Goal: Task Accomplishment & Management: Manage account settings

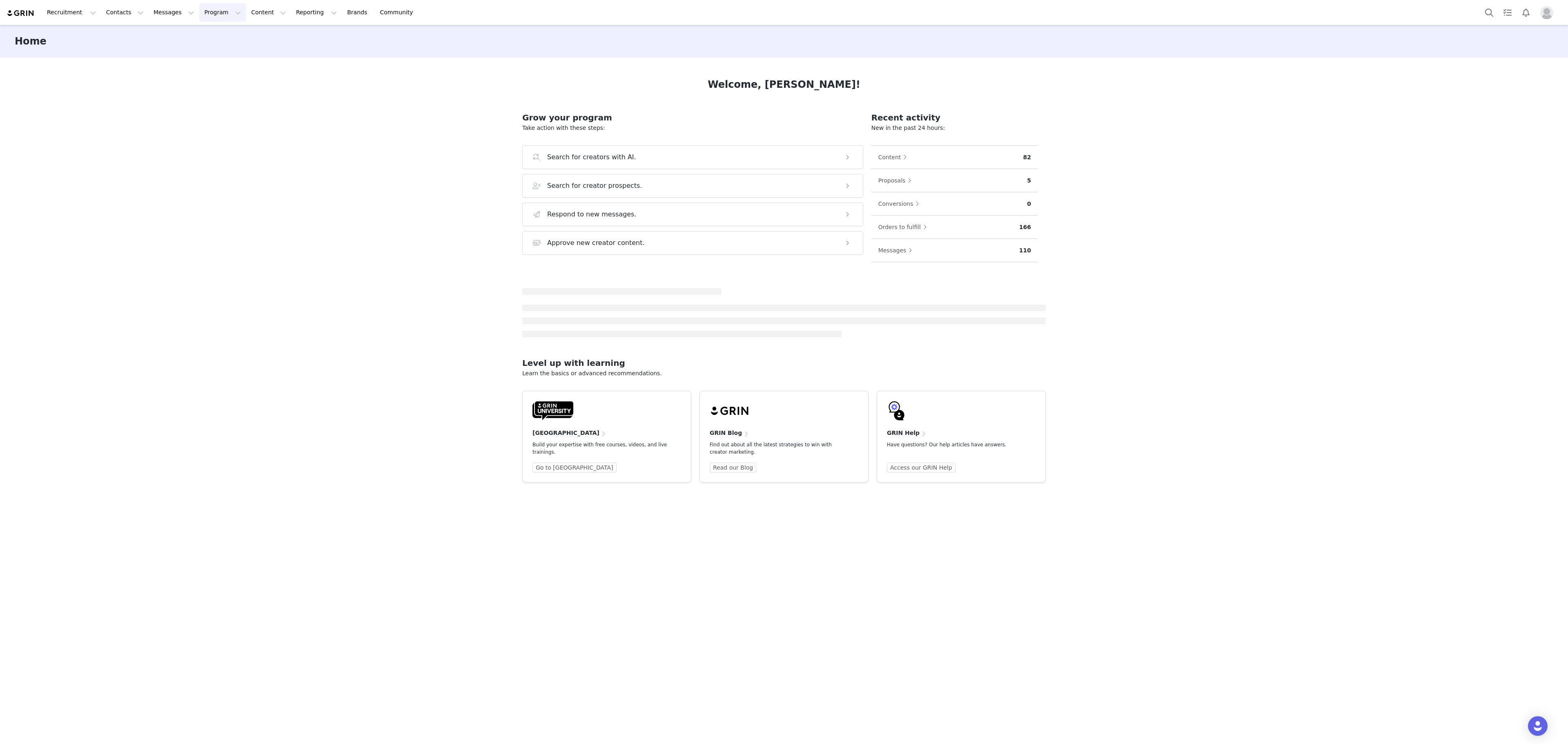
click at [203, 15] on button "Program Program" at bounding box center [222, 12] width 46 height 18
click at [211, 39] on p "Activations" at bounding box center [201, 37] width 32 height 9
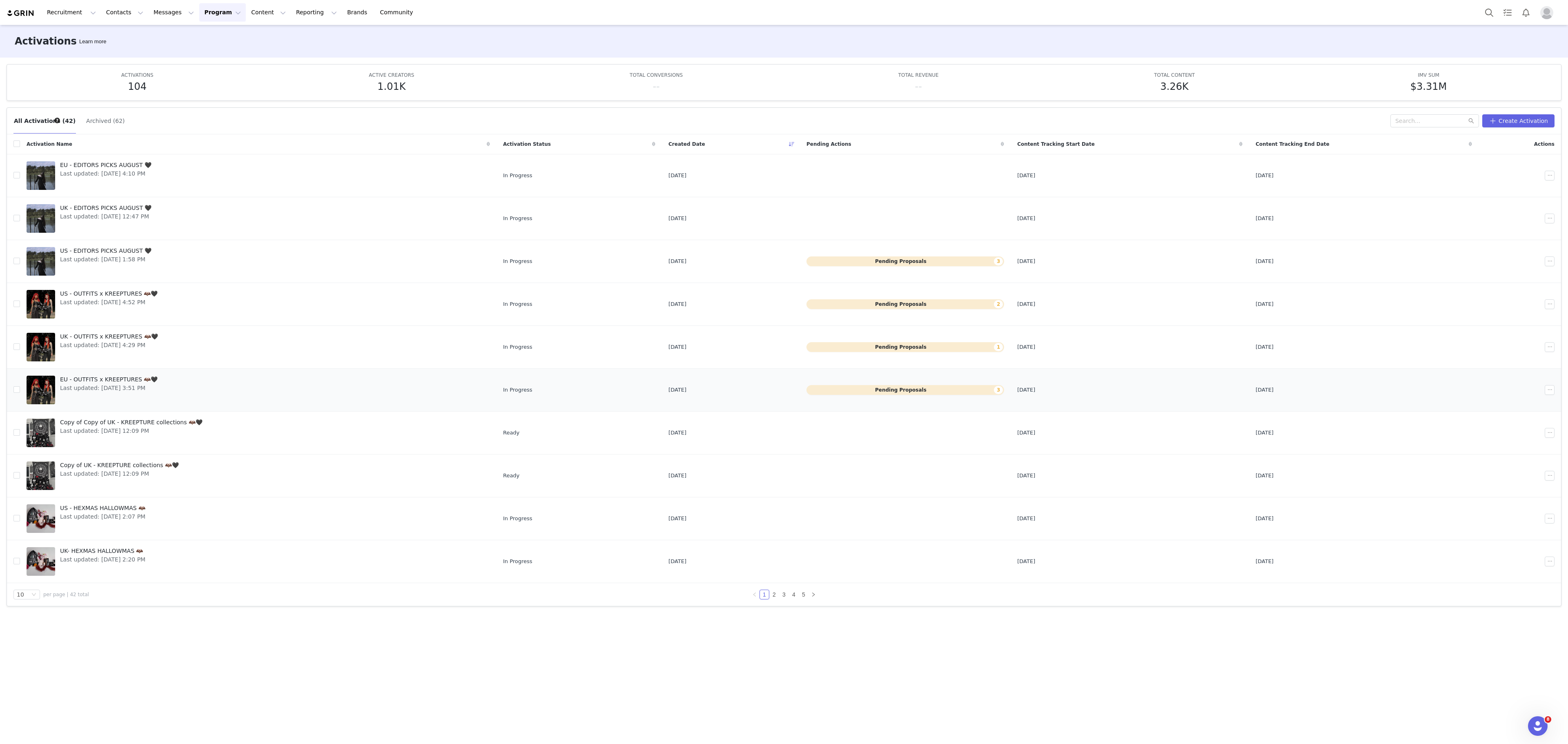
click at [105, 384] on span "EU - OUTFITS x KREEPTURES 🦇🖤" at bounding box center [109, 379] width 97 height 9
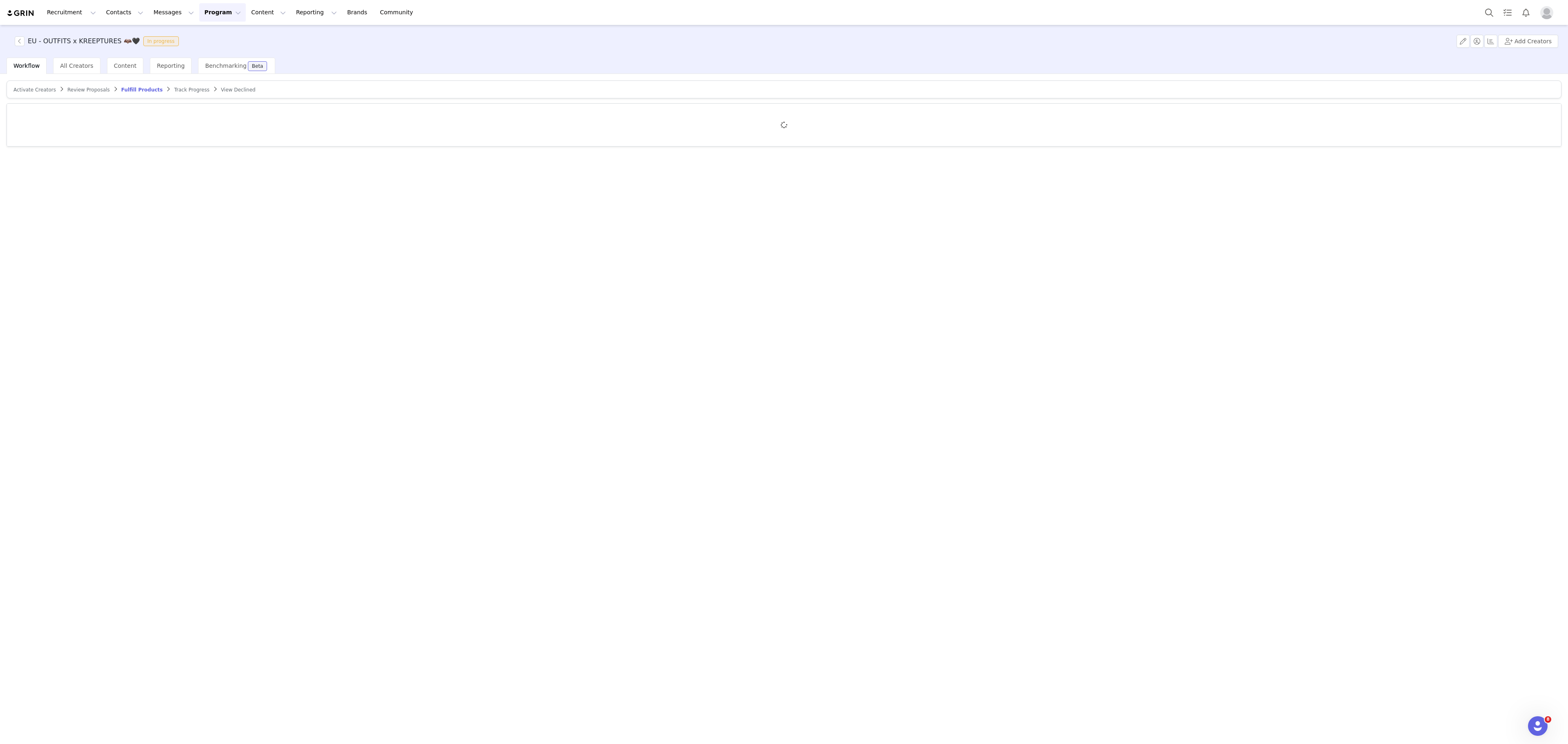
click at [38, 95] on article "Activate Creators Review Proposals Fulfill Products Track Progress View Declined" at bounding box center [784, 89] width 1555 height 18
click at [30, 93] on span "Activate Creators" at bounding box center [35, 89] width 43 height 5
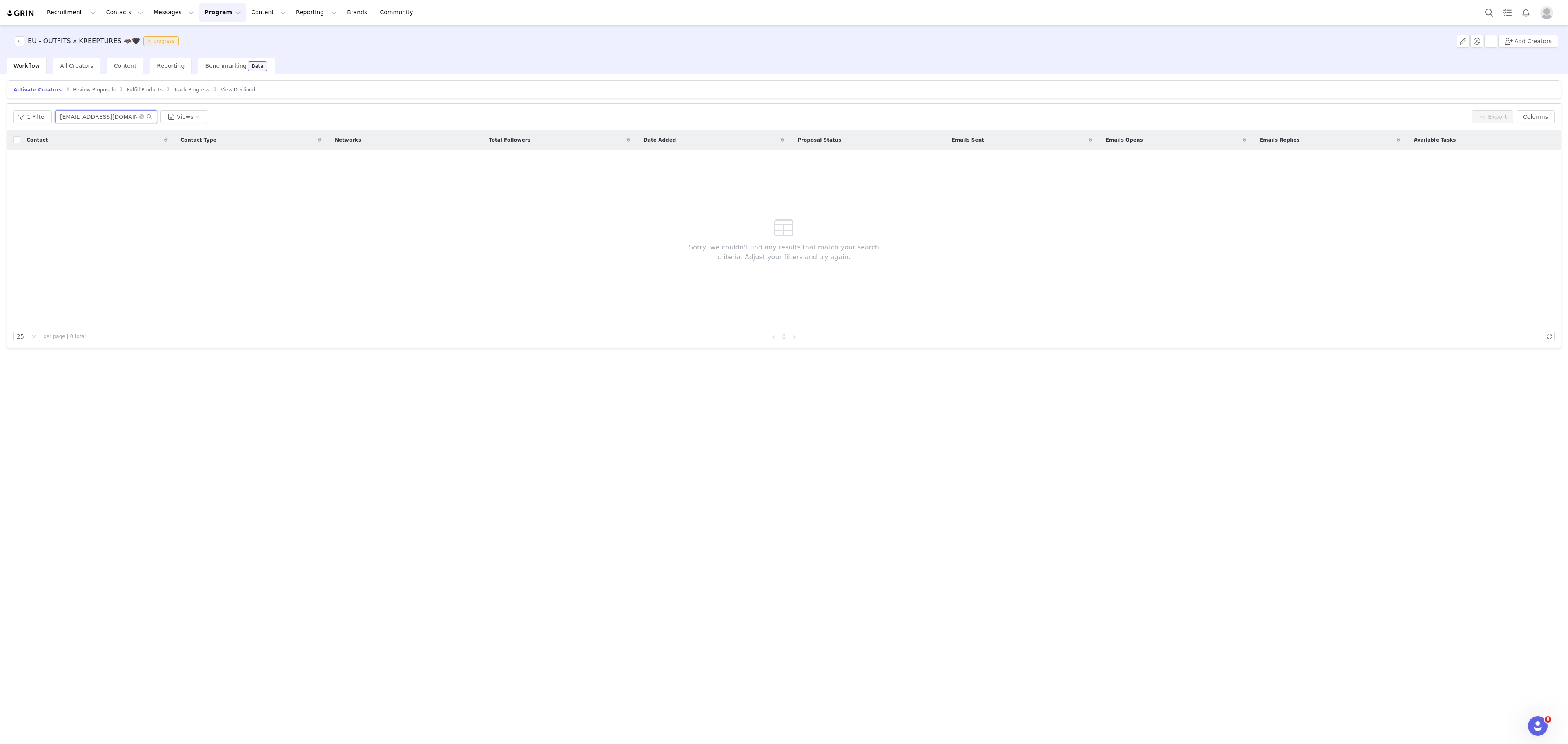
click at [85, 114] on input "emowithoutemo@gmail.com" at bounding box center [107, 116] width 102 height 13
paste input "ve.velvet@gmx.de"
type input "[EMAIL_ADDRESS][DOMAIN_NAME]"
click at [199, 10] on button "Program Program" at bounding box center [222, 12] width 46 height 18
click at [208, 30] on link "Activations" at bounding box center [211, 37] width 65 height 15
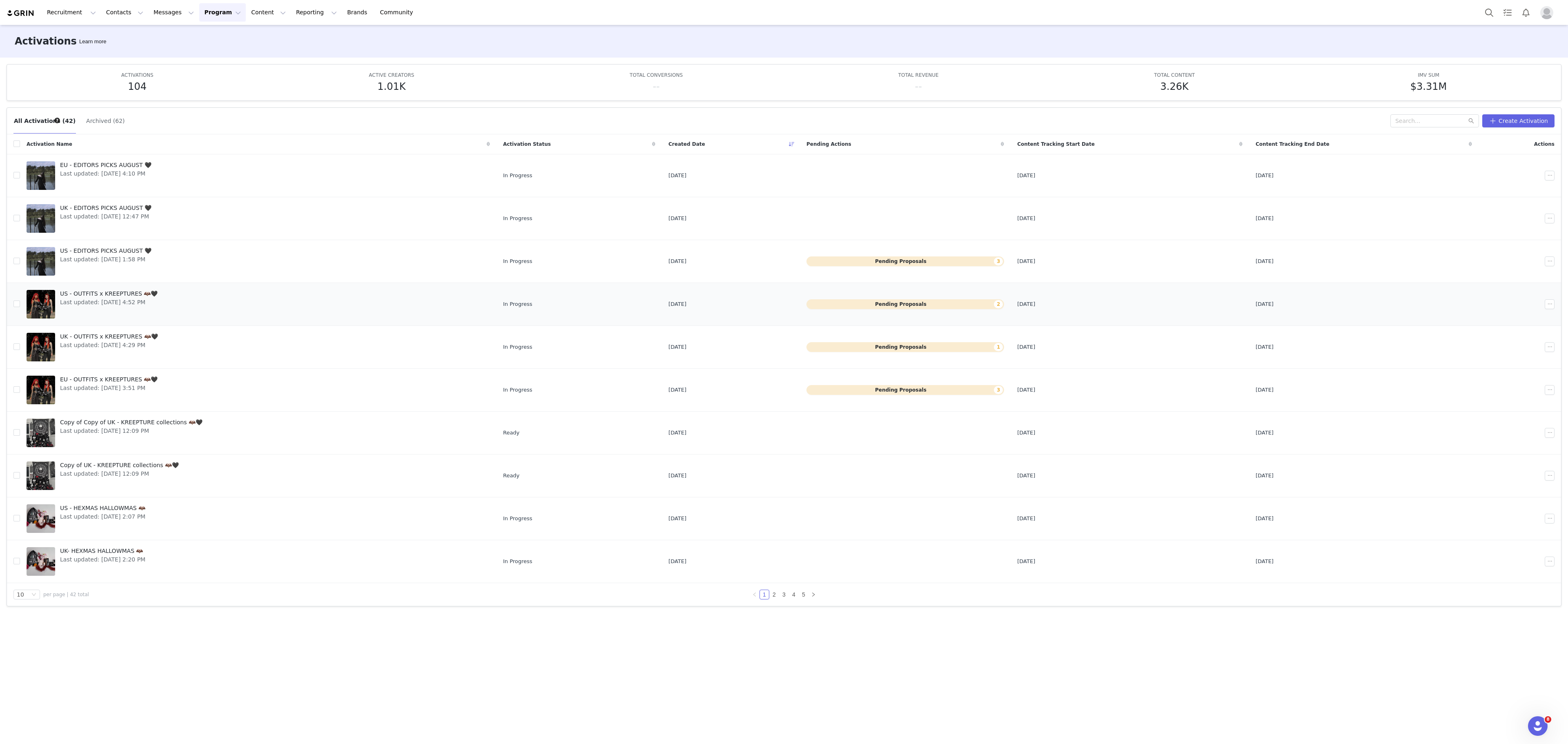
click at [189, 311] on link "US - OUTFITS x KREEPTURES 🦇🖤 Last updated: Aug 22, 2025 4:52 PM" at bounding box center [258, 304] width 463 height 33
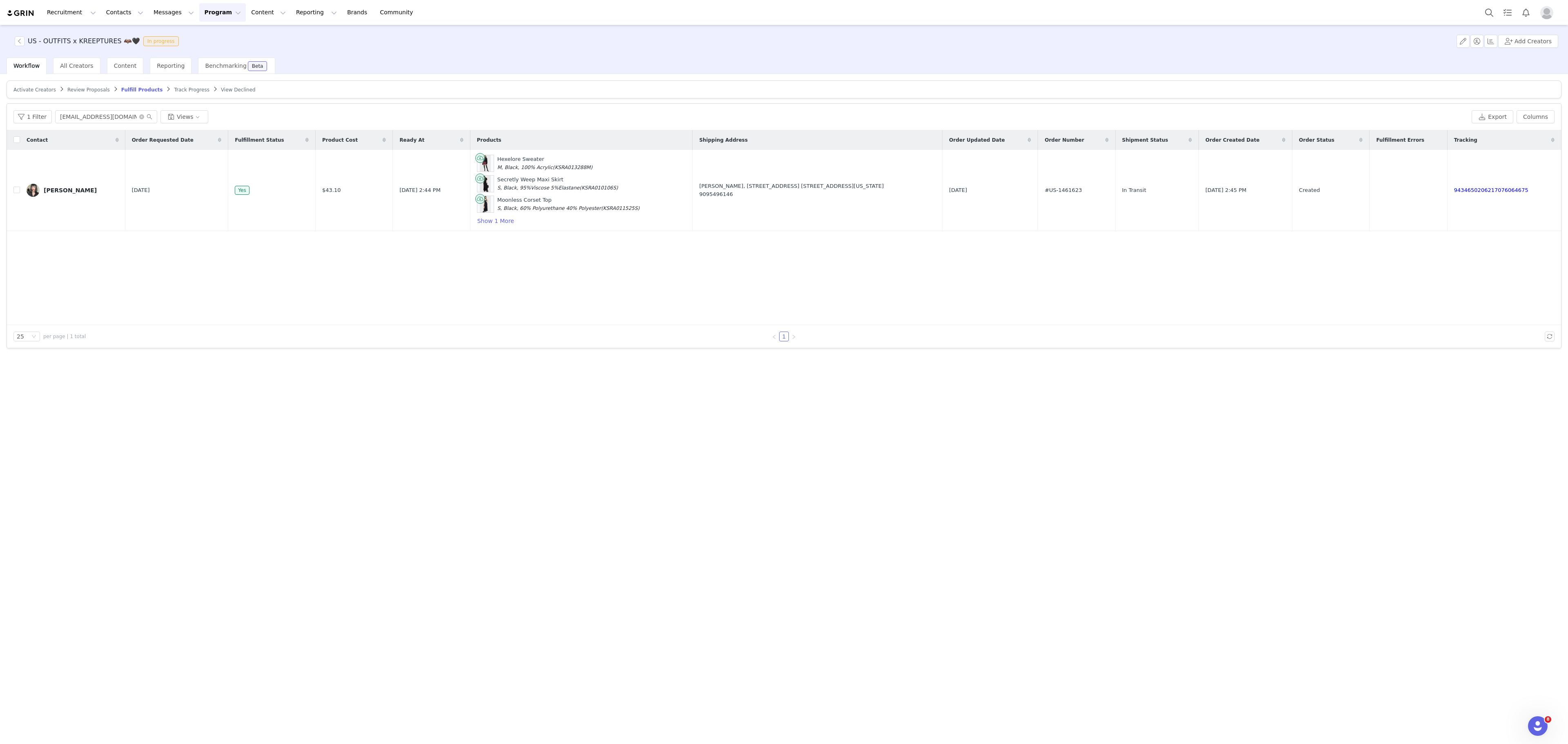
click at [37, 91] on span "Activate Creators" at bounding box center [35, 89] width 43 height 5
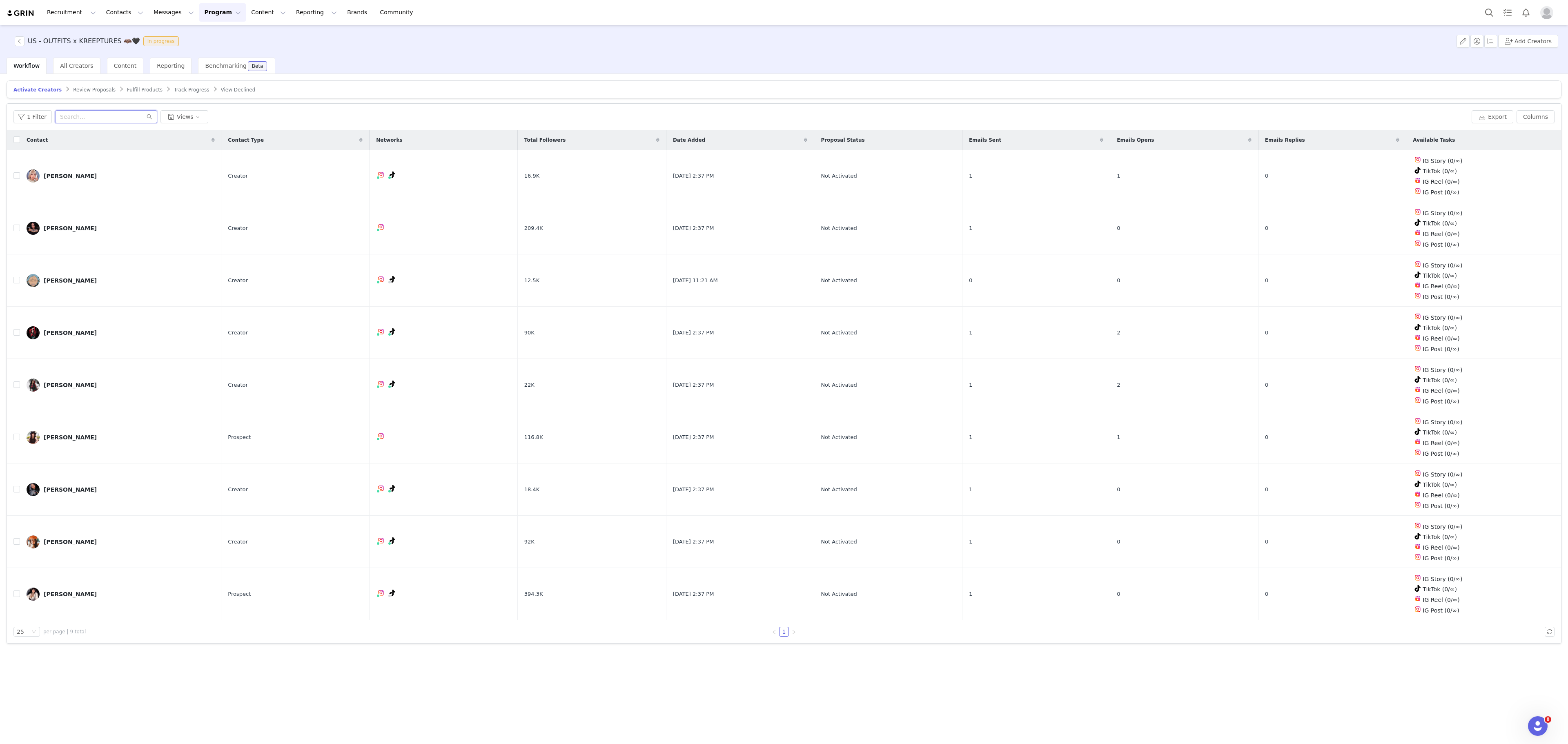
paste input "[EMAIL_ADDRESS][DOMAIN_NAME]"
type input "[EMAIL_ADDRESS][DOMAIN_NAME]"
click at [80, 118] on input "[EMAIL_ADDRESS][DOMAIN_NAME]" at bounding box center [107, 116] width 102 height 13
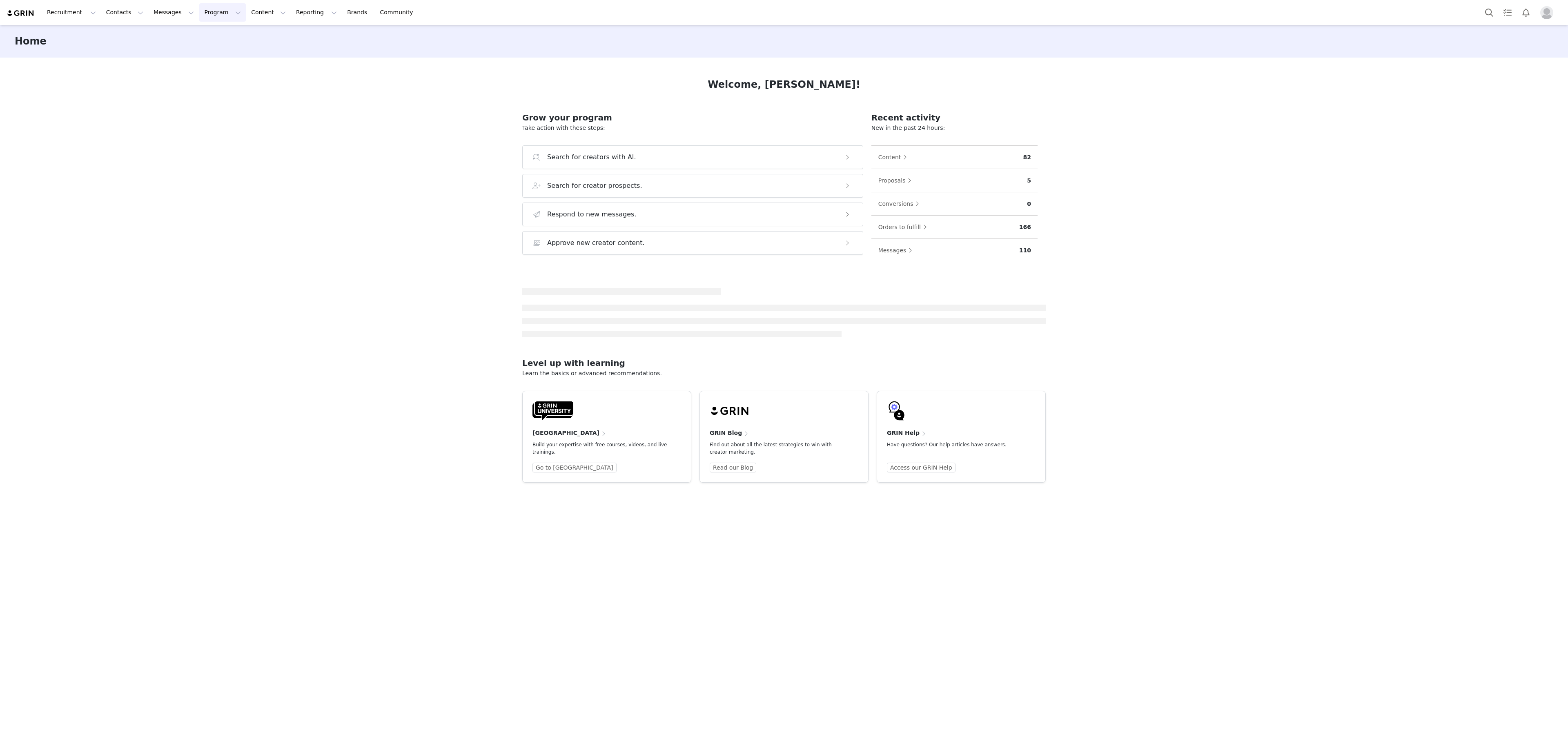
click at [200, 21] on button "Program Program" at bounding box center [222, 12] width 46 height 18
click at [206, 32] on link "Activations" at bounding box center [211, 37] width 65 height 15
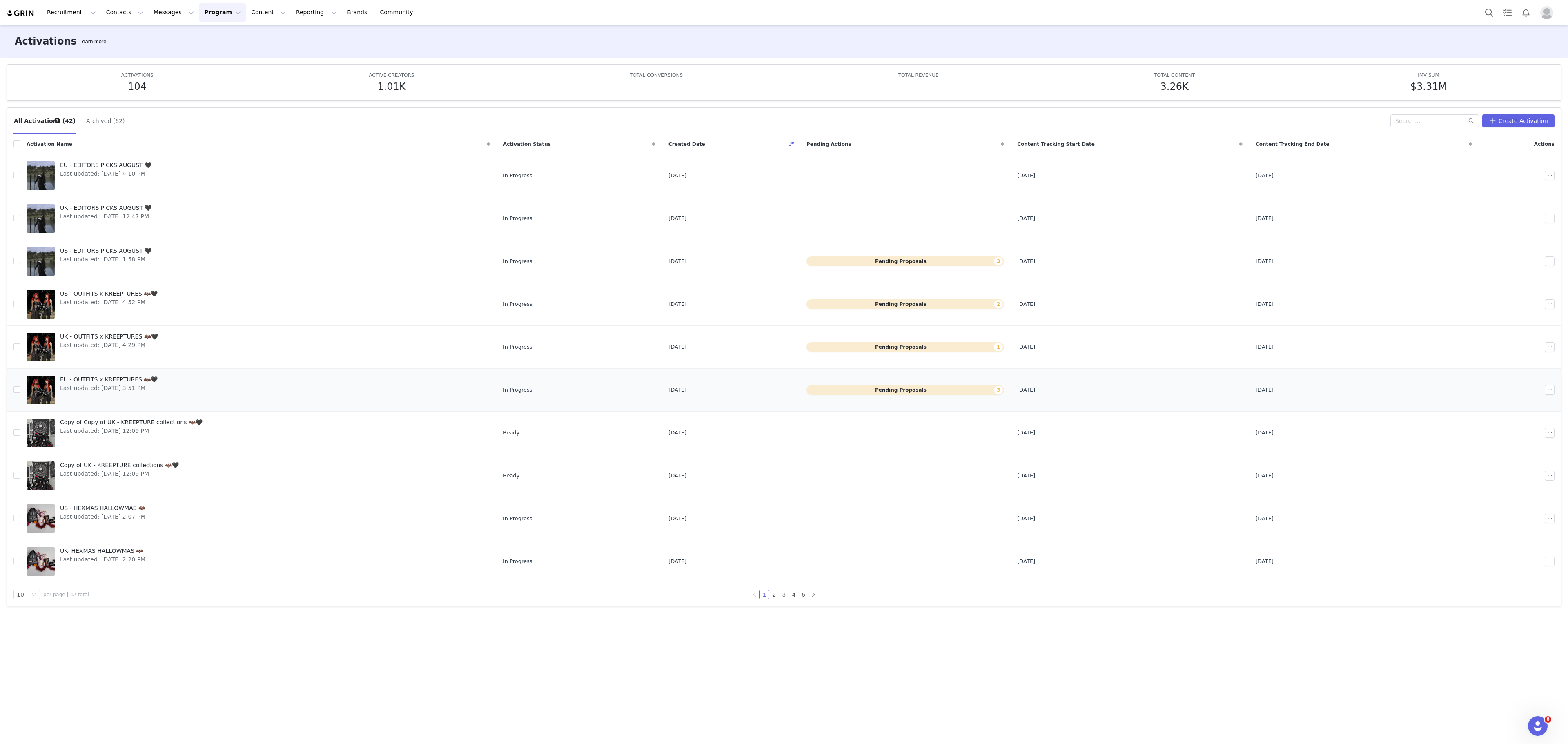
click at [138, 383] on span "EU - OUTFITS x KREEPTURES 🦇🖤" at bounding box center [109, 379] width 97 height 9
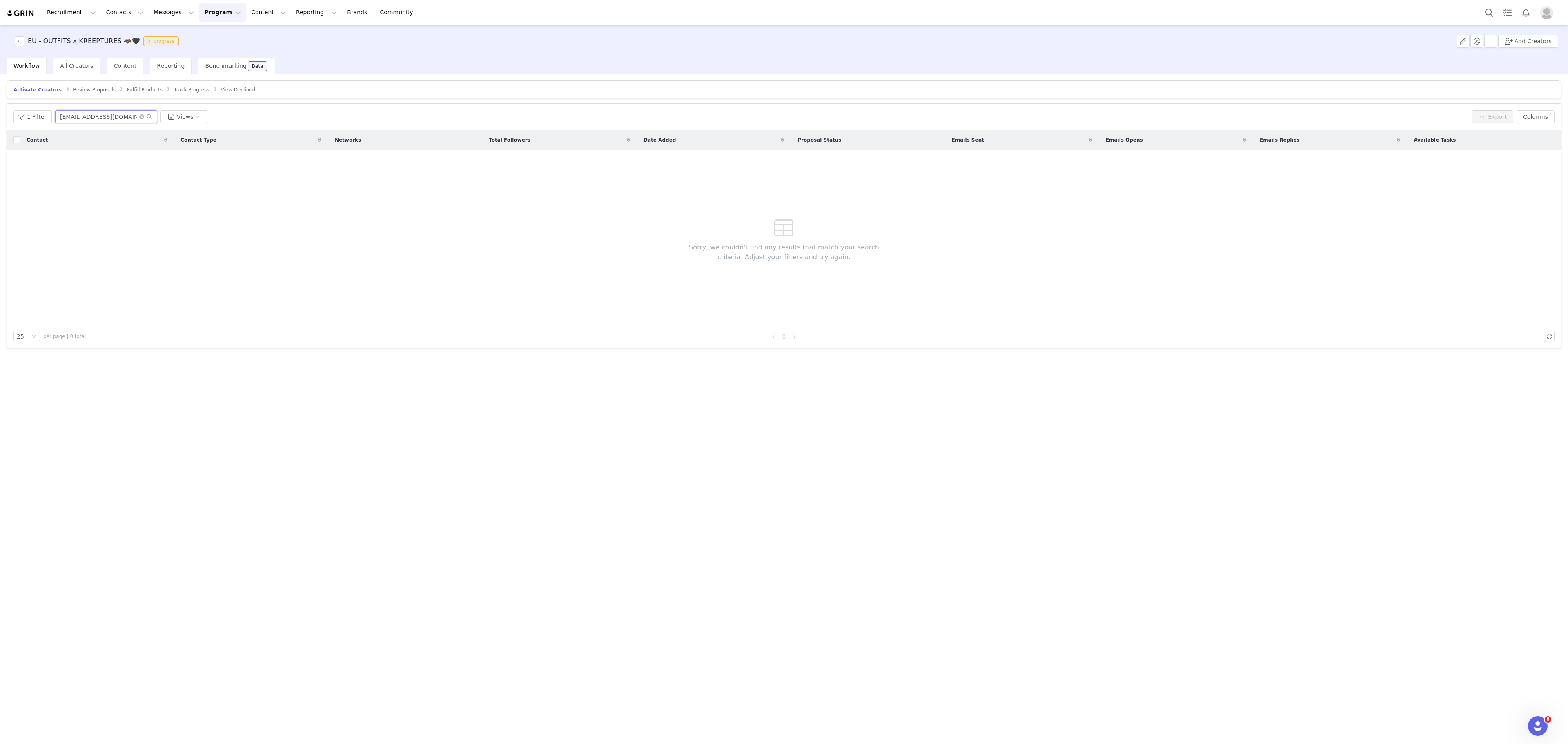
click at [90, 120] on input "[EMAIL_ADDRESS][DOMAIN_NAME]" at bounding box center [107, 116] width 102 height 13
click at [71, 95] on article "Activate Creators Review Proposals Fulfill Products Track Progress View Declined" at bounding box center [784, 89] width 1555 height 18
click at [73, 90] on span "Review Proposals" at bounding box center [94, 89] width 43 height 5
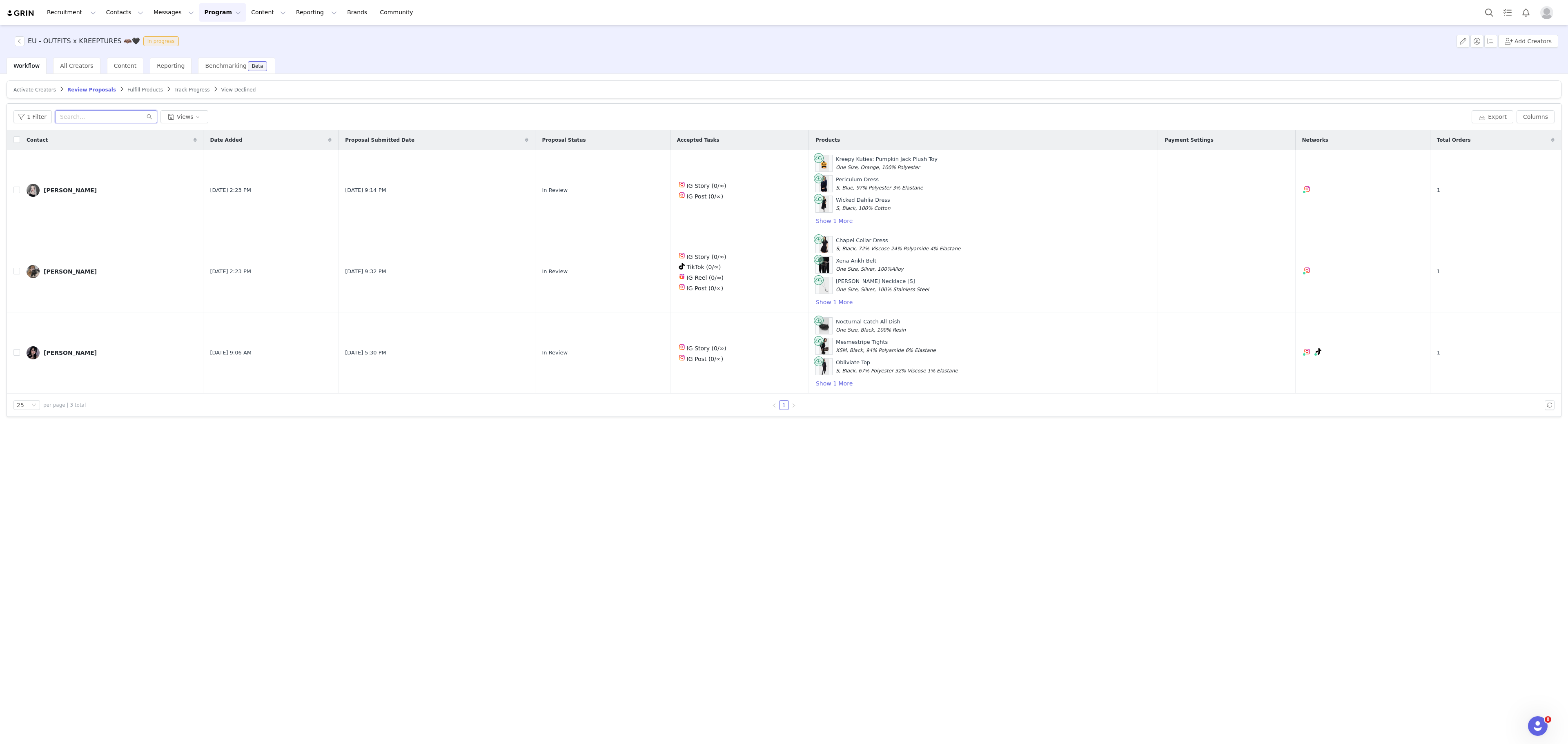
click at [95, 120] on input "text" at bounding box center [107, 116] width 102 height 13
paste input "PANKETA"
type input "PANKETA"
drag, startPoint x: 112, startPoint y: 108, endPoint x: 117, endPoint y: 115, distance: 8.6
click at [117, 115] on div "1 Filter Views Export Columns" at bounding box center [783, 117] width 1554 height 27
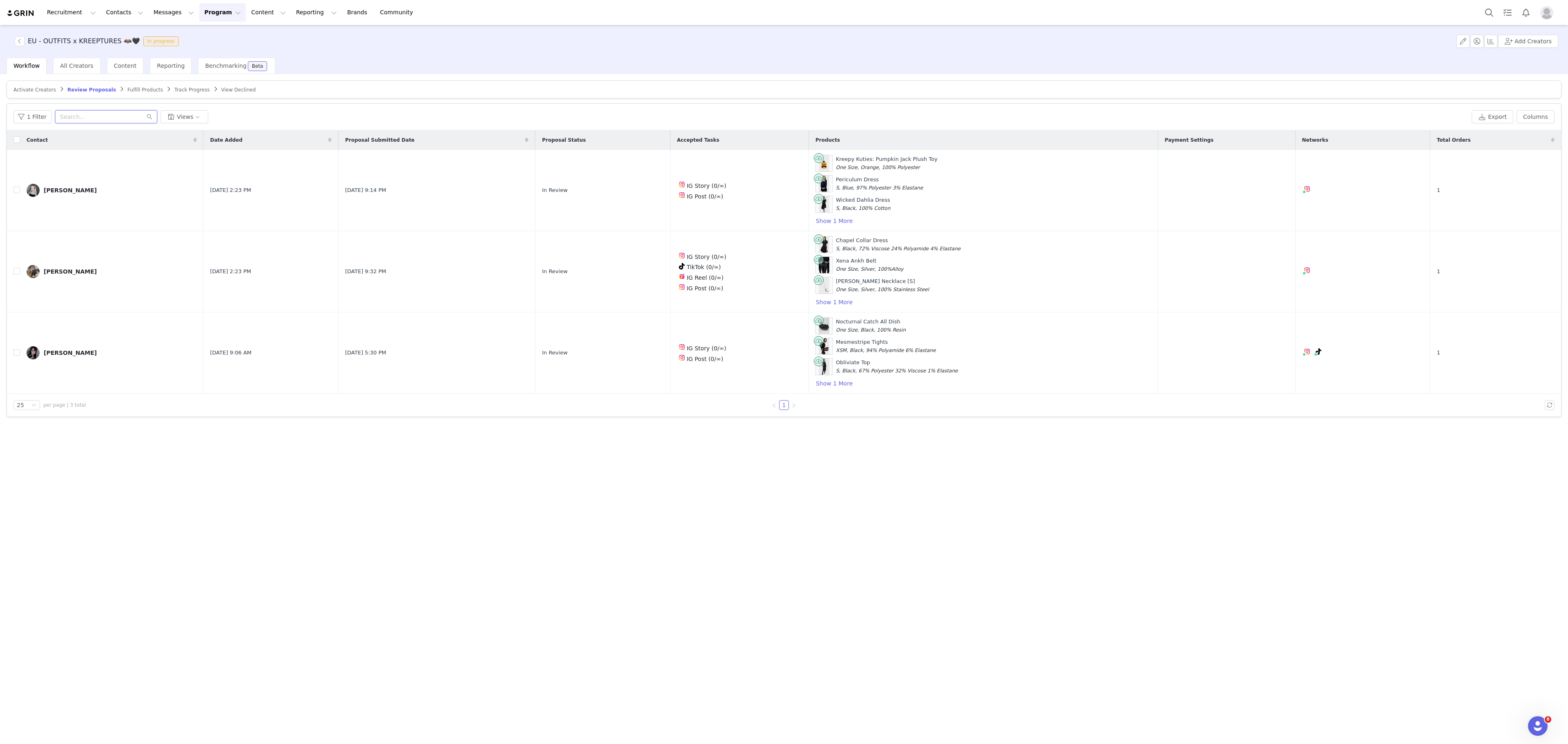
paste input "[EMAIL_ADDRESS][DOMAIN_NAME]"
click at [117, 115] on input "[EMAIL_ADDRESS][DOMAIN_NAME]" at bounding box center [107, 116] width 102 height 13
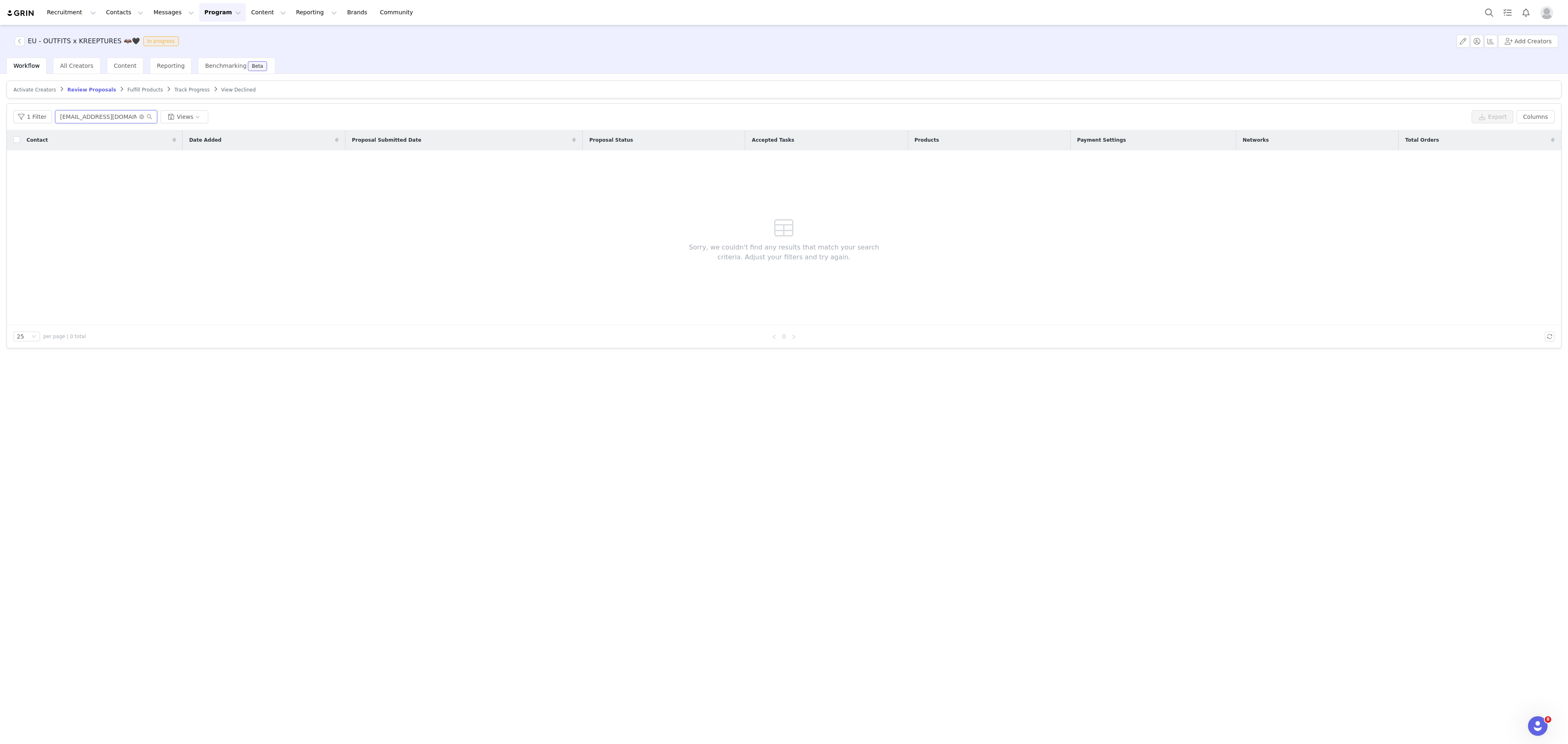
type input "[EMAIL_ADDRESS][DOMAIN_NAME]"
click at [144, 91] on span "Fulfill Products" at bounding box center [145, 89] width 35 height 5
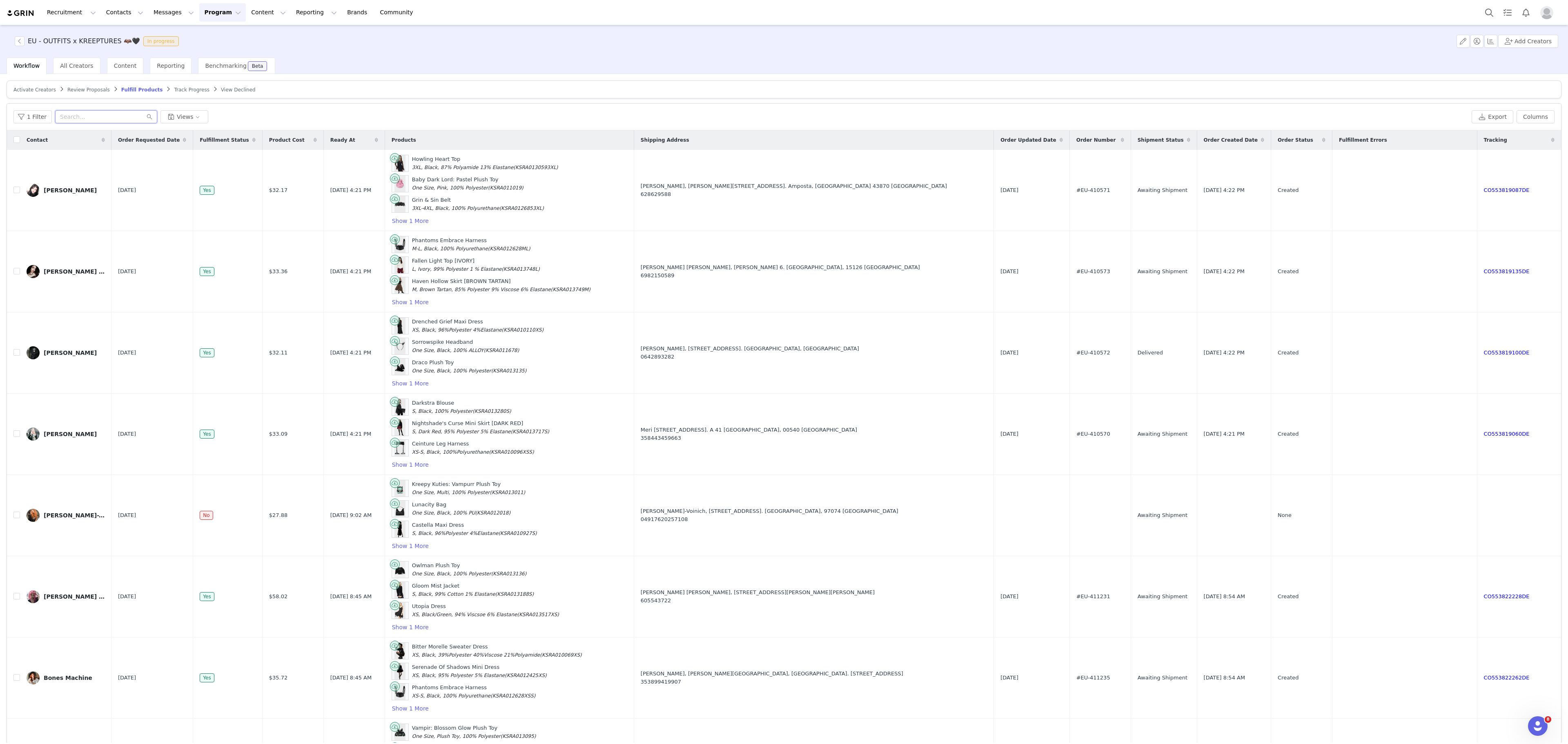
paste input "[EMAIL_ADDRESS][DOMAIN_NAME]"
click at [103, 119] on input "text" at bounding box center [107, 116] width 102 height 13
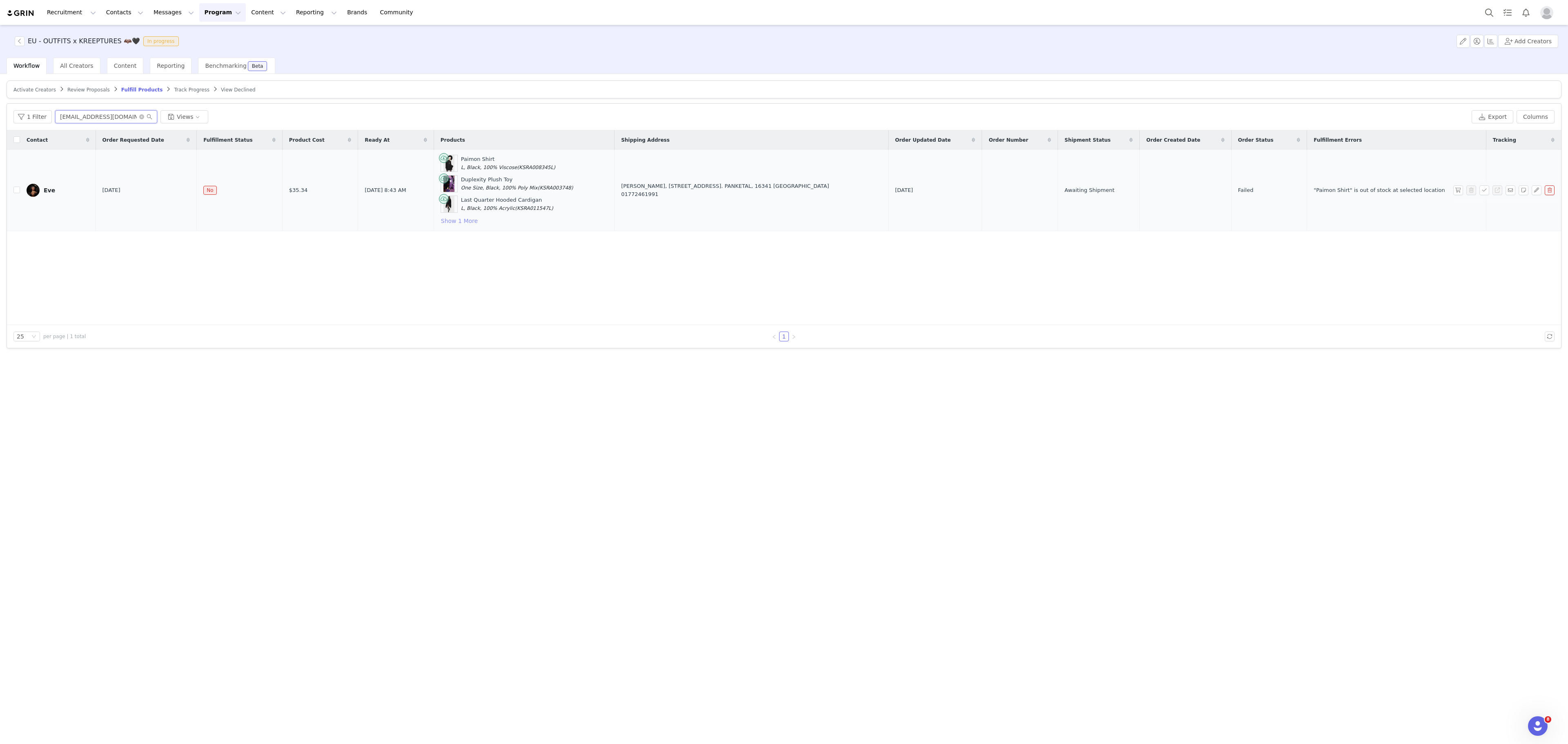
type input "[EMAIL_ADDRESS][DOMAIN_NAME]"
click at [478, 225] on button "Show 1 More" at bounding box center [460, 221] width 38 height 10
click at [1458, 202] on button "button" at bounding box center [1458, 200] width 10 height 10
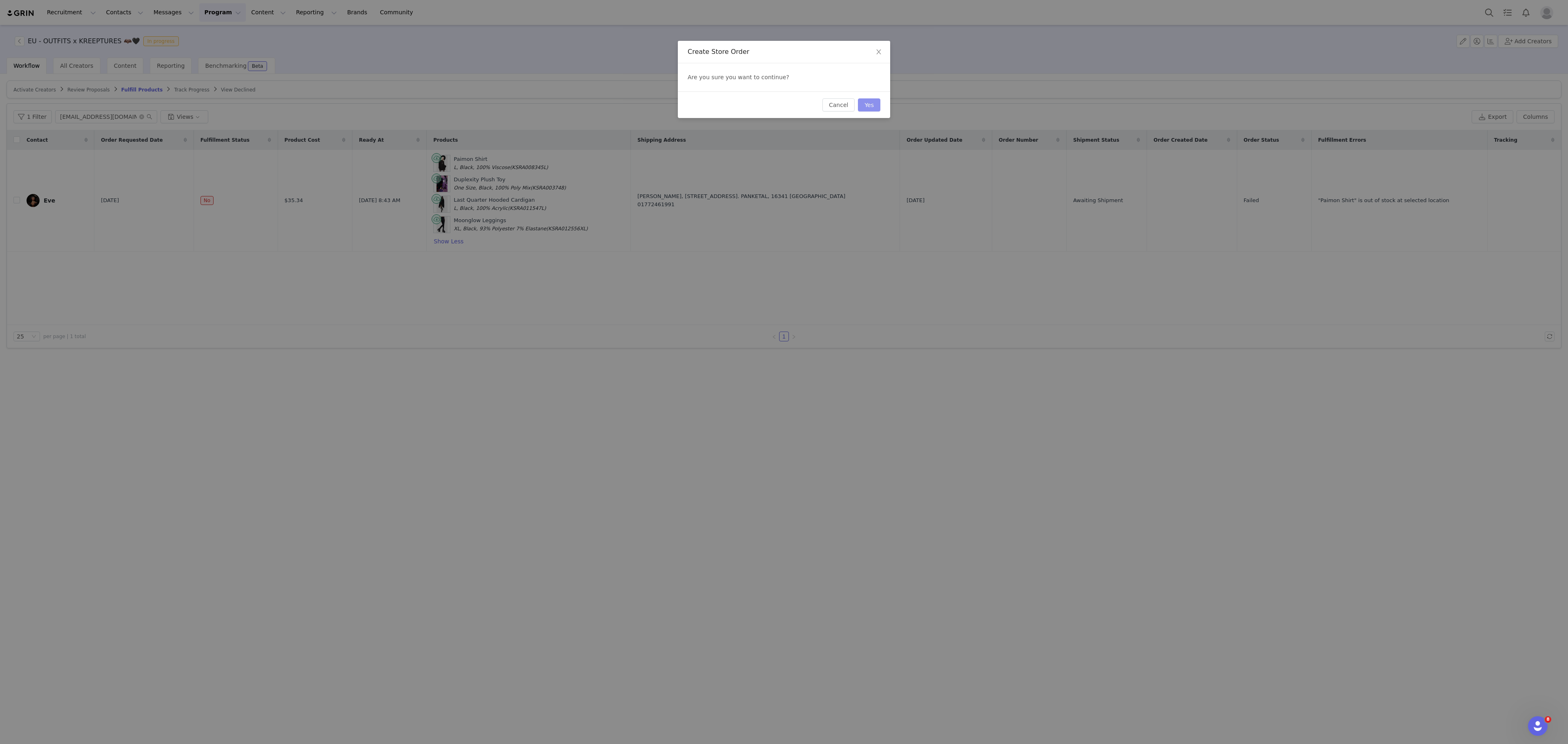
click at [869, 111] on button "Yes" at bounding box center [869, 105] width 23 height 13
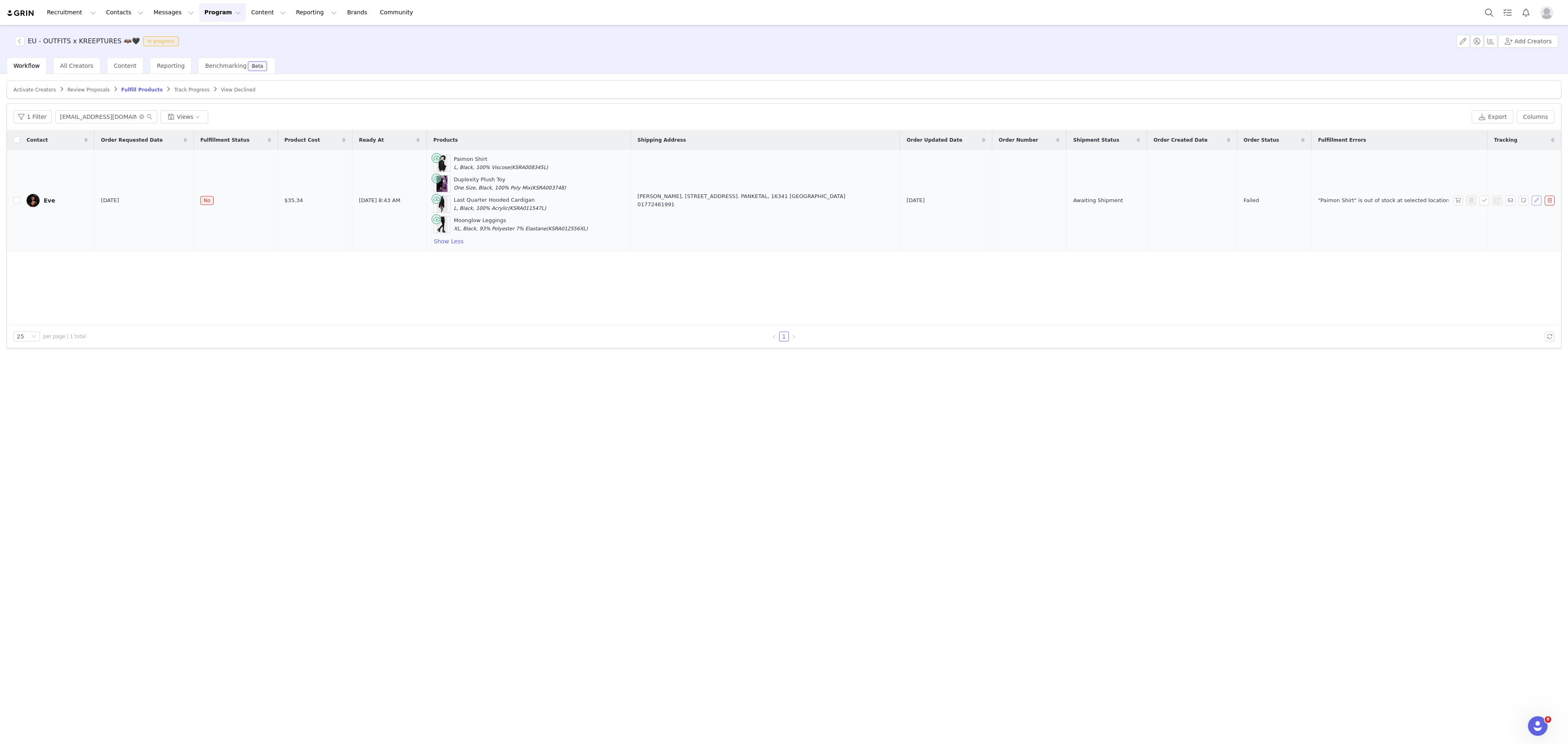
click at [1531, 203] on button "button" at bounding box center [1536, 200] width 10 height 10
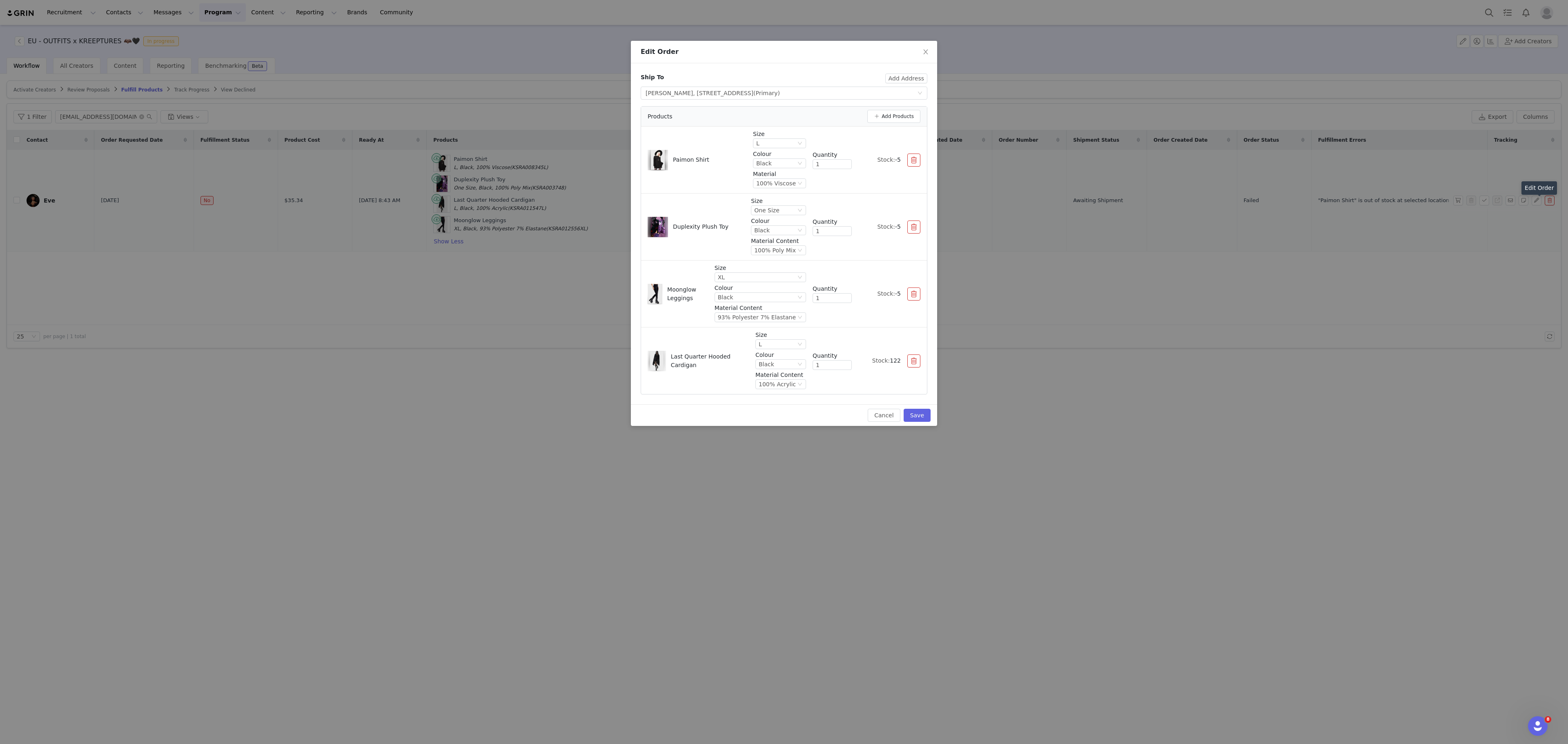
click at [913, 295] on button "button" at bounding box center [914, 293] width 13 height 13
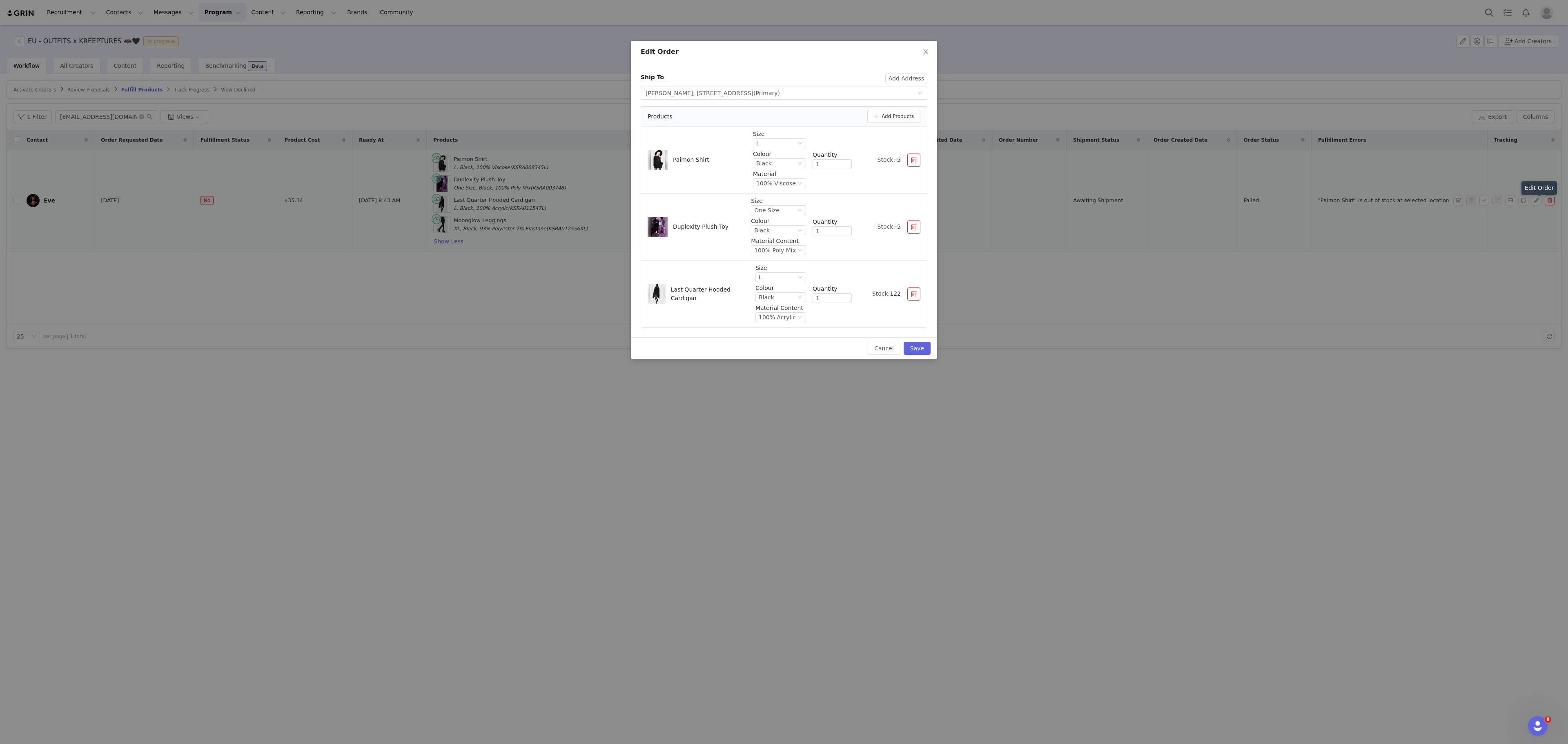
click at [914, 233] on button "button" at bounding box center [914, 226] width 13 height 13
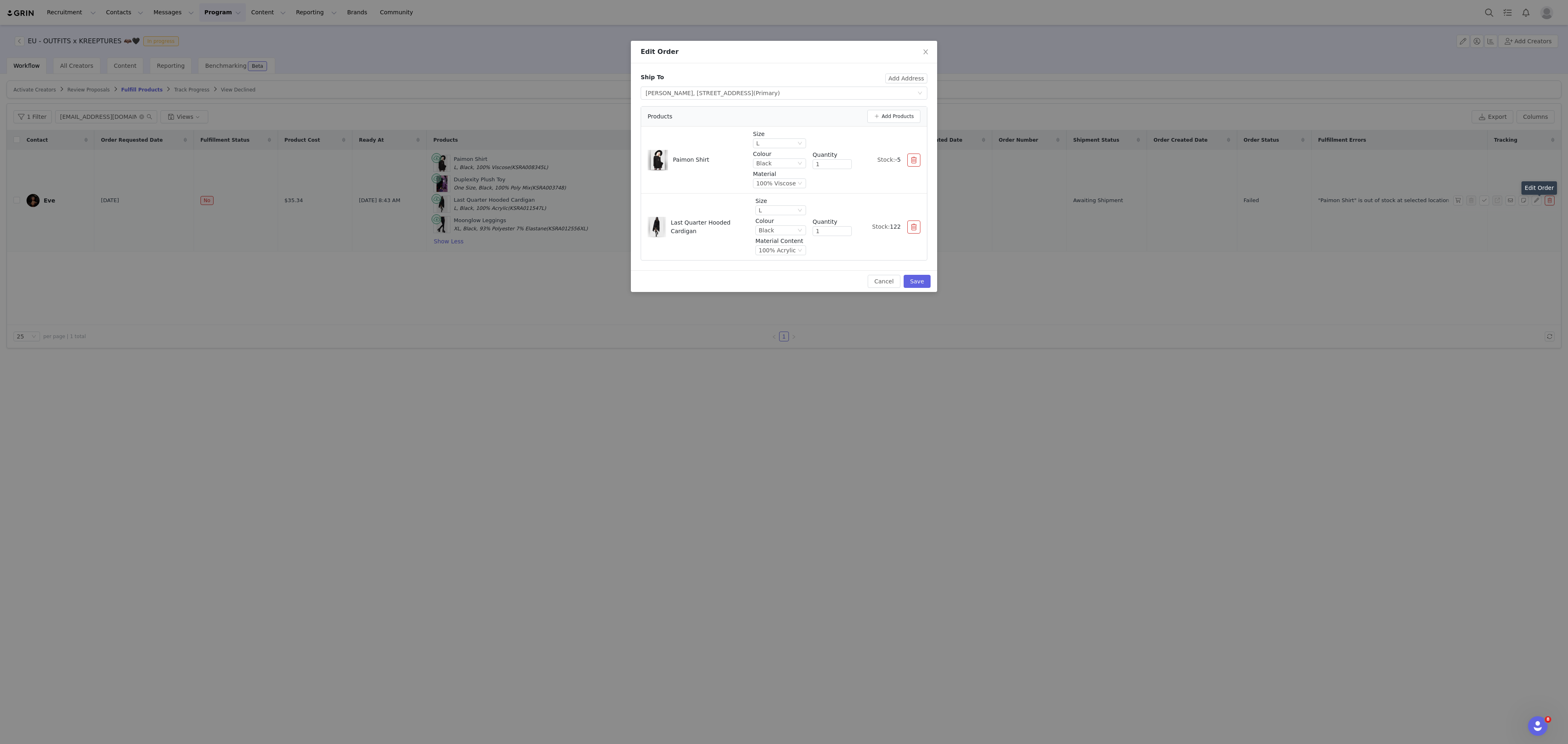
click at [919, 156] on button "button" at bounding box center [914, 160] width 13 height 13
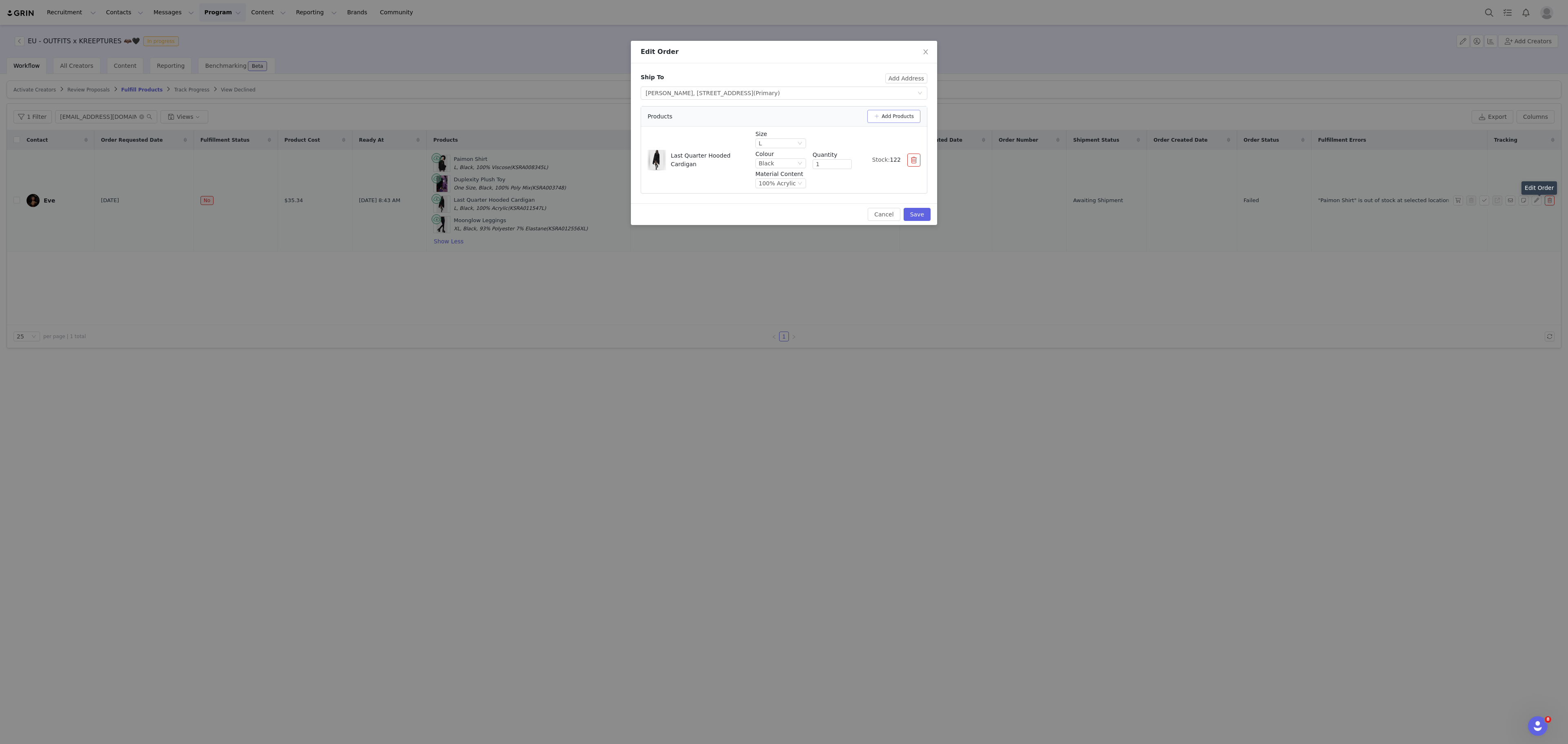
click at [890, 117] on button "Add Products" at bounding box center [894, 116] width 53 height 13
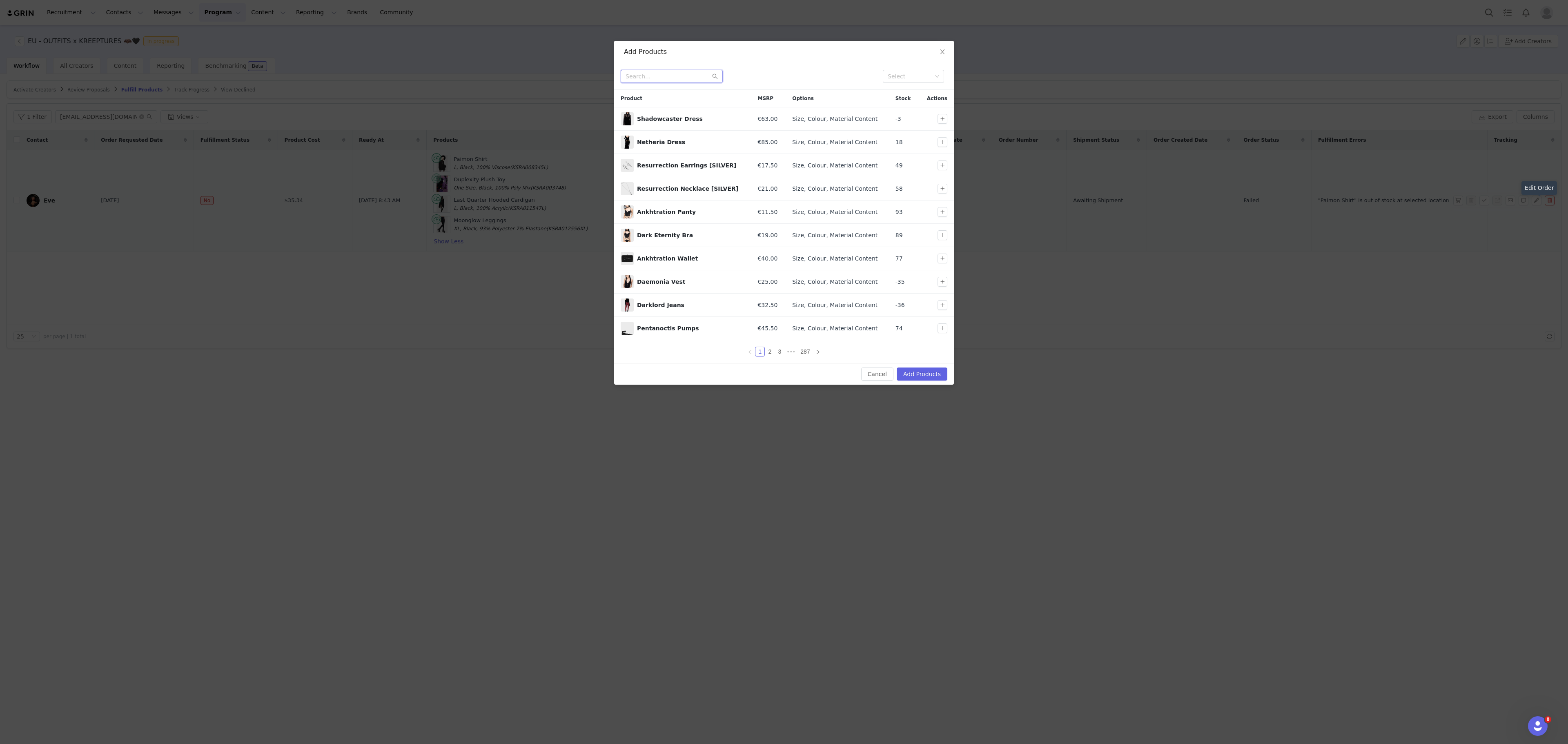
click at [683, 77] on input "text" at bounding box center [672, 76] width 102 height 13
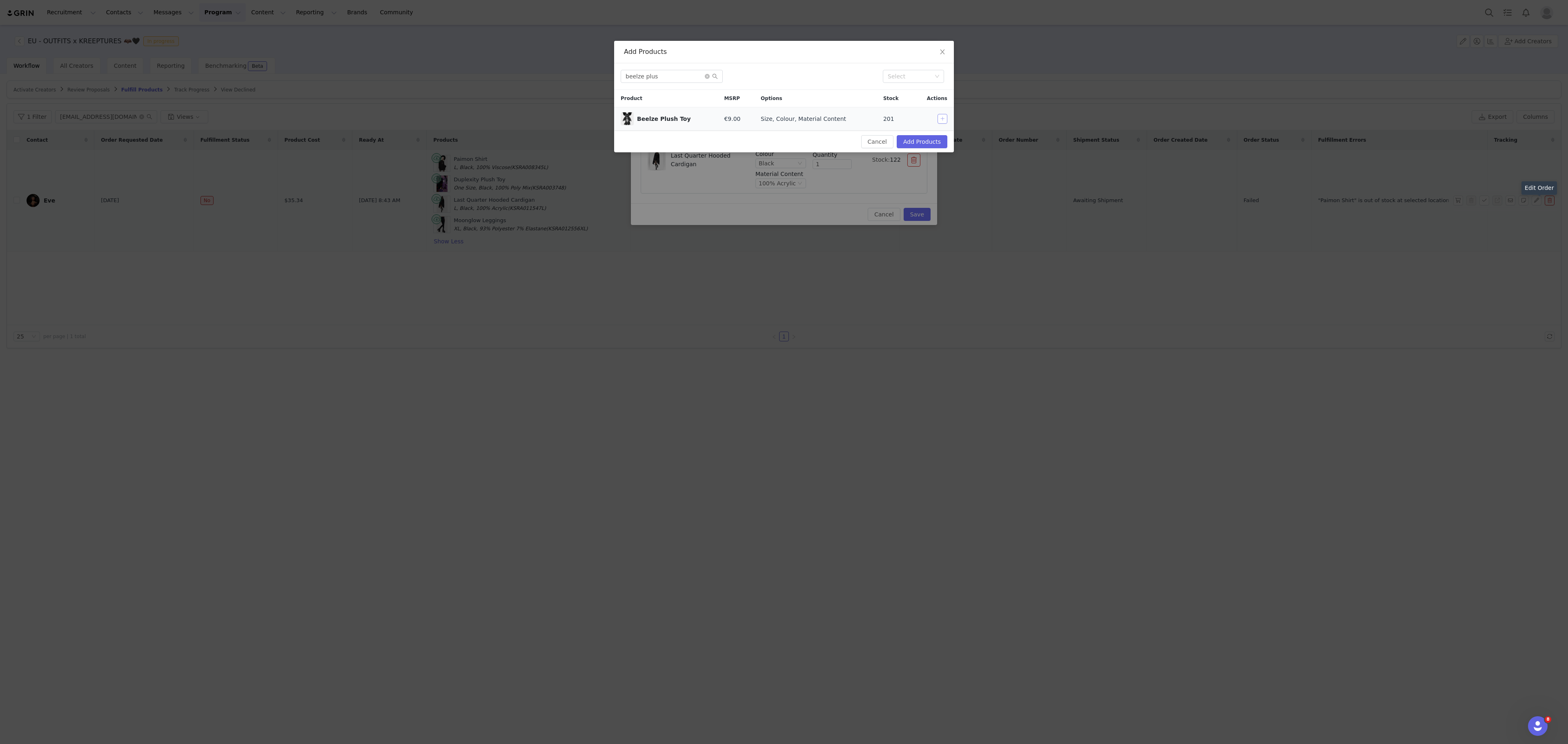
click at [945, 119] on button "button" at bounding box center [942, 119] width 10 height 10
click at [671, 77] on input "beelze plus" at bounding box center [672, 76] width 102 height 13
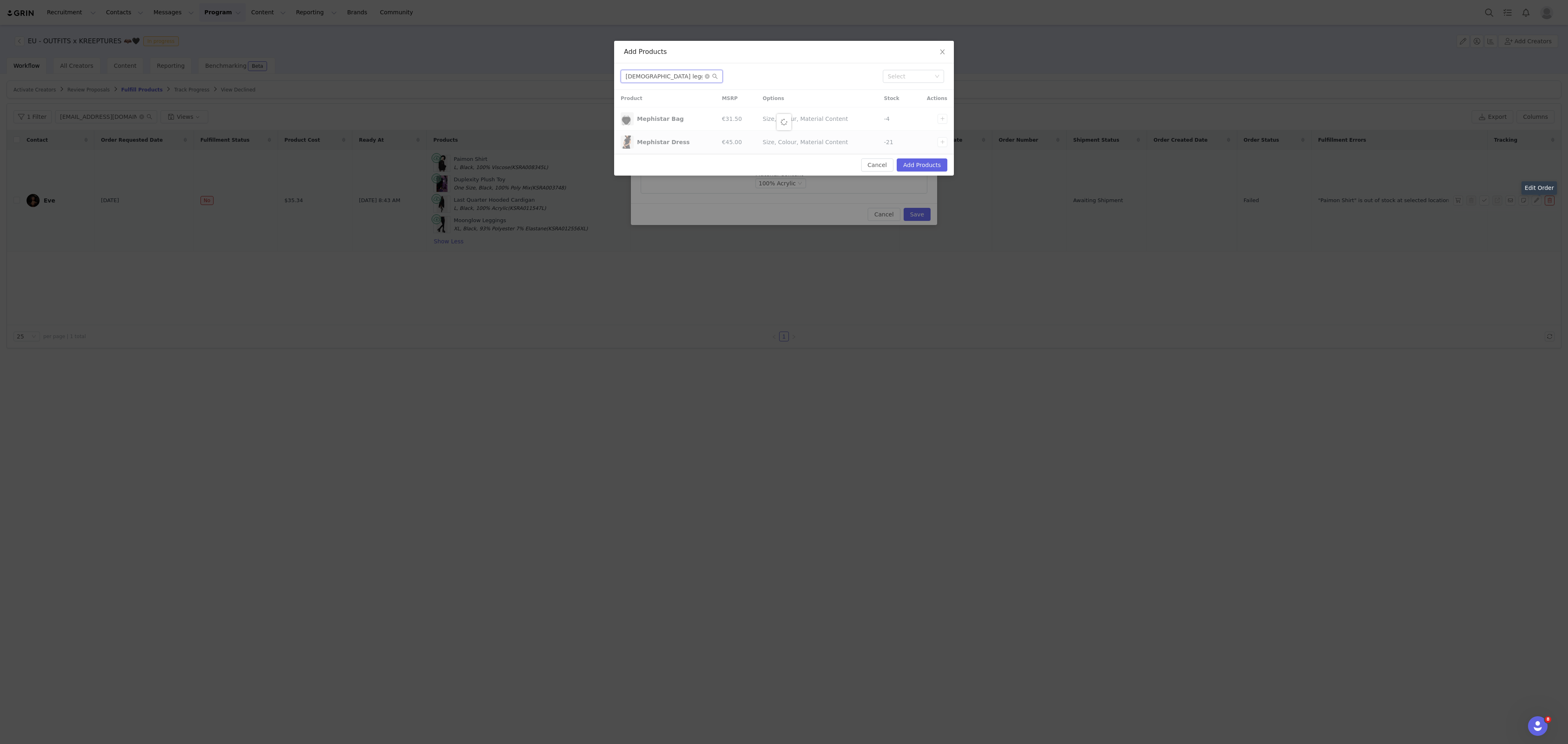
type input "mephistar leggin"
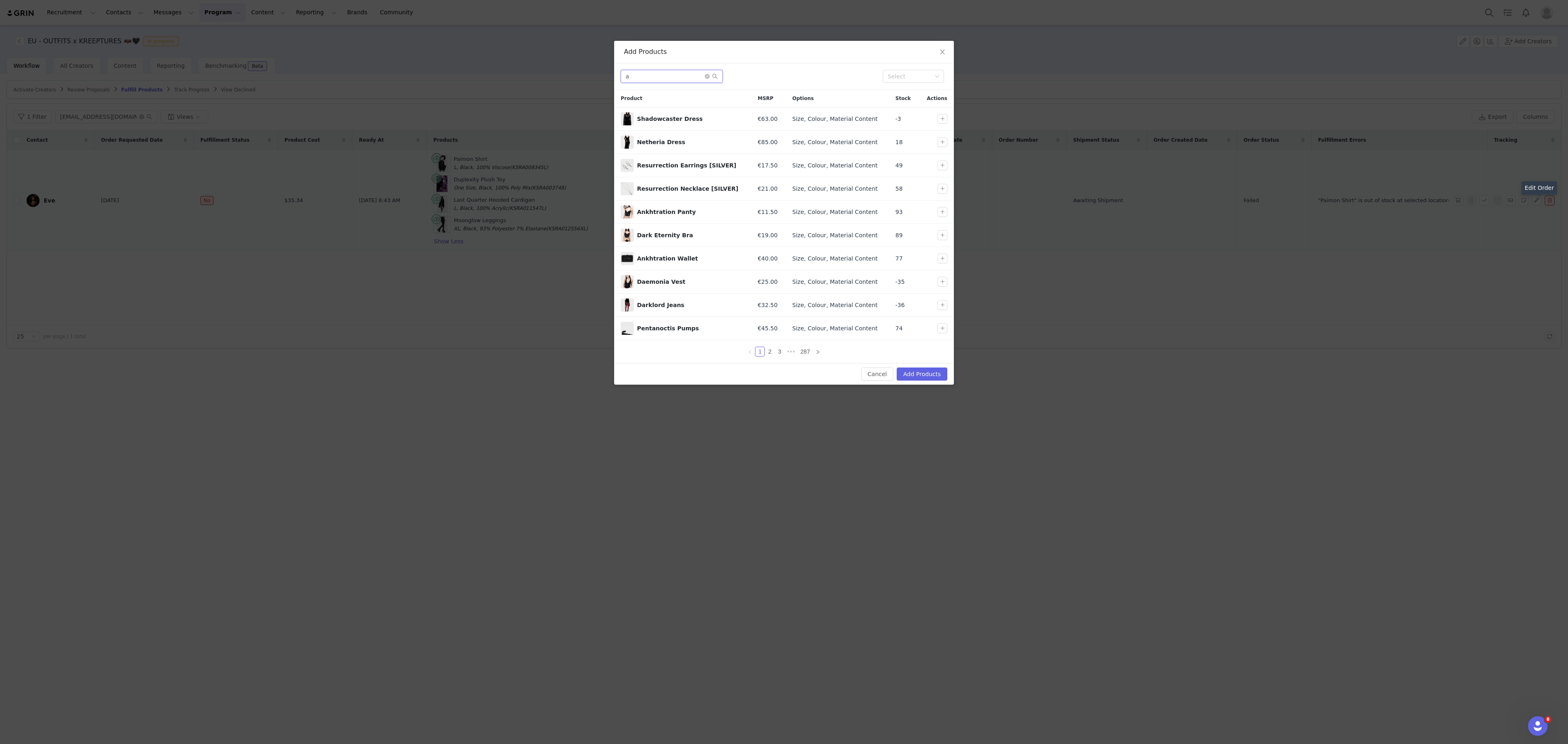
click at [657, 80] on input "a" at bounding box center [672, 76] width 102 height 13
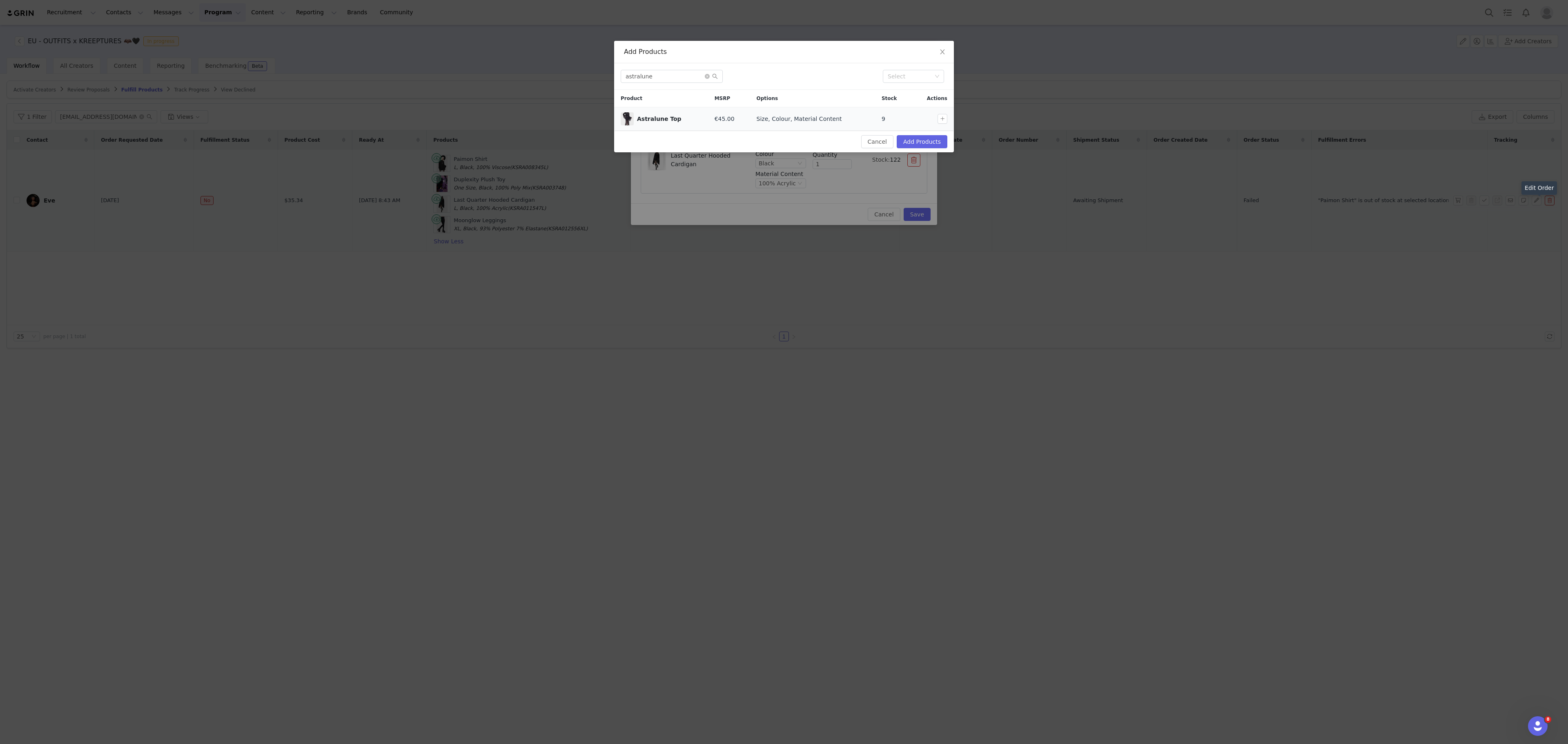
click at [943, 114] on td at bounding box center [933, 119] width 43 height 23
click at [946, 124] on button "button" at bounding box center [942, 119] width 10 height 10
drag, startPoint x: 667, startPoint y: 65, endPoint x: 671, endPoint y: 75, distance: 10.8
click at [671, 75] on div "astralune Select" at bounding box center [784, 77] width 340 height 27
click at [671, 75] on input "astralune" at bounding box center [672, 76] width 102 height 13
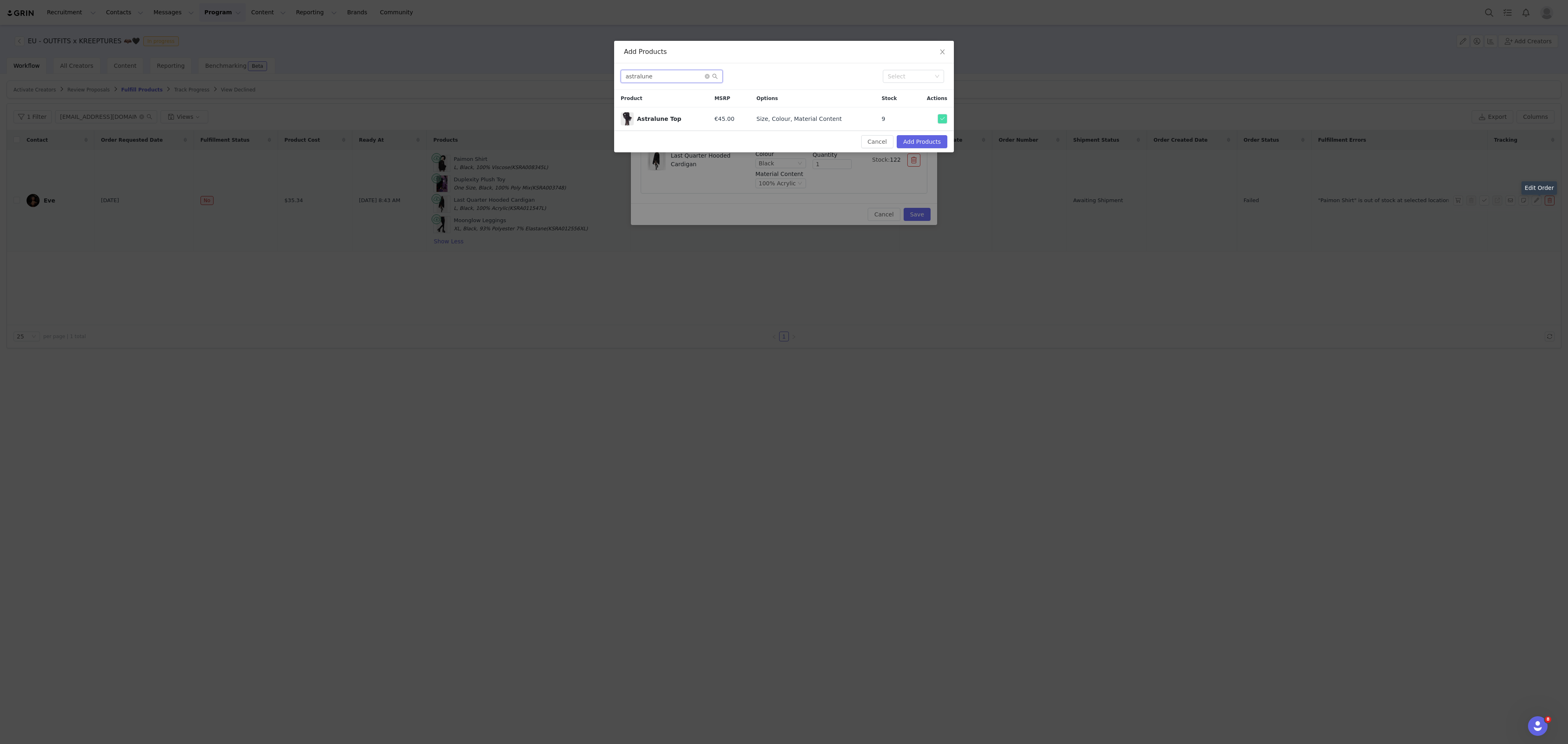
click at [671, 75] on input "astralune" at bounding box center [672, 76] width 102 height 13
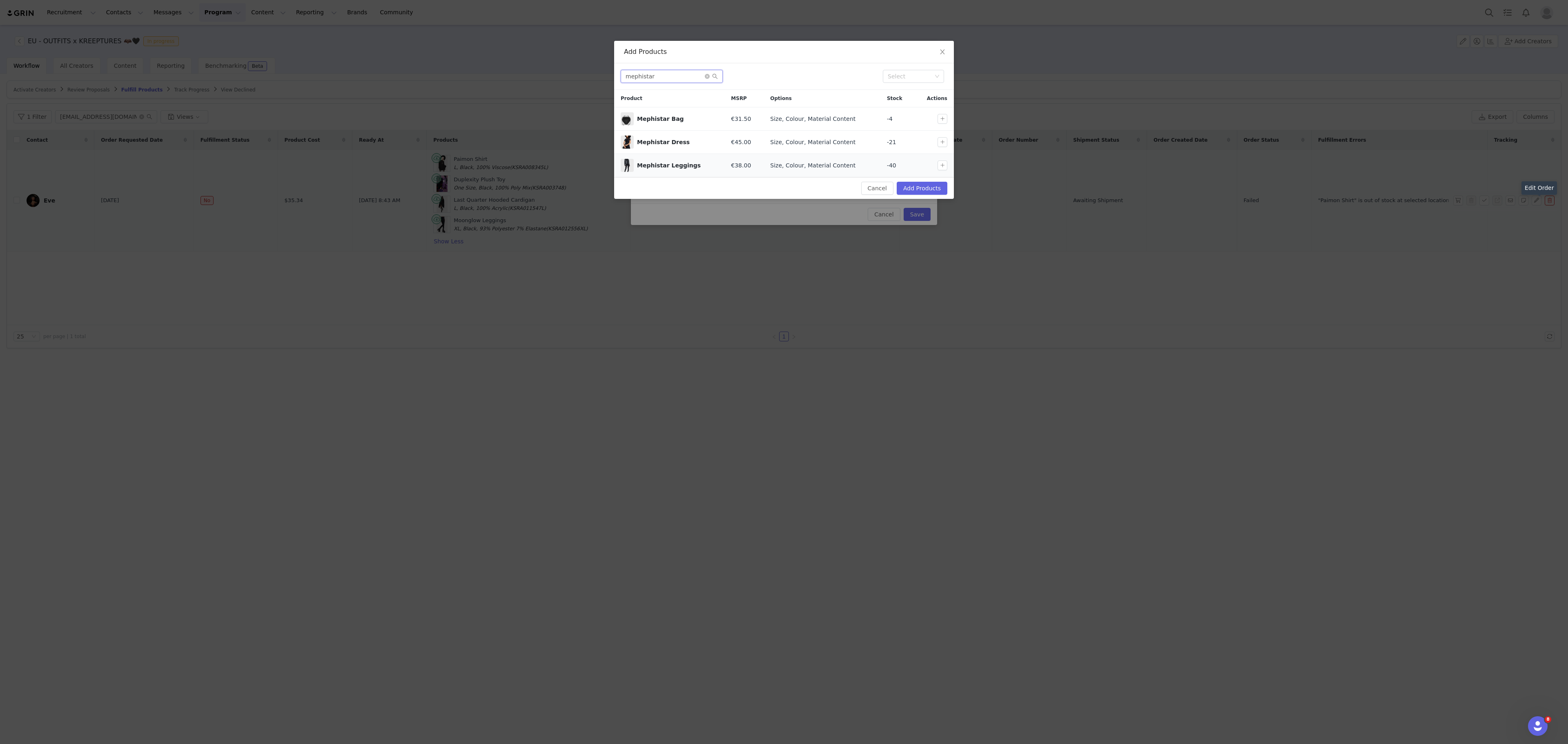
type input "mephistar"
drag, startPoint x: 939, startPoint y: 163, endPoint x: 942, endPoint y: 167, distance: 5.0
click at [942, 167] on td at bounding box center [934, 166] width 40 height 23
click at [942, 167] on button "button" at bounding box center [942, 166] width 10 height 10
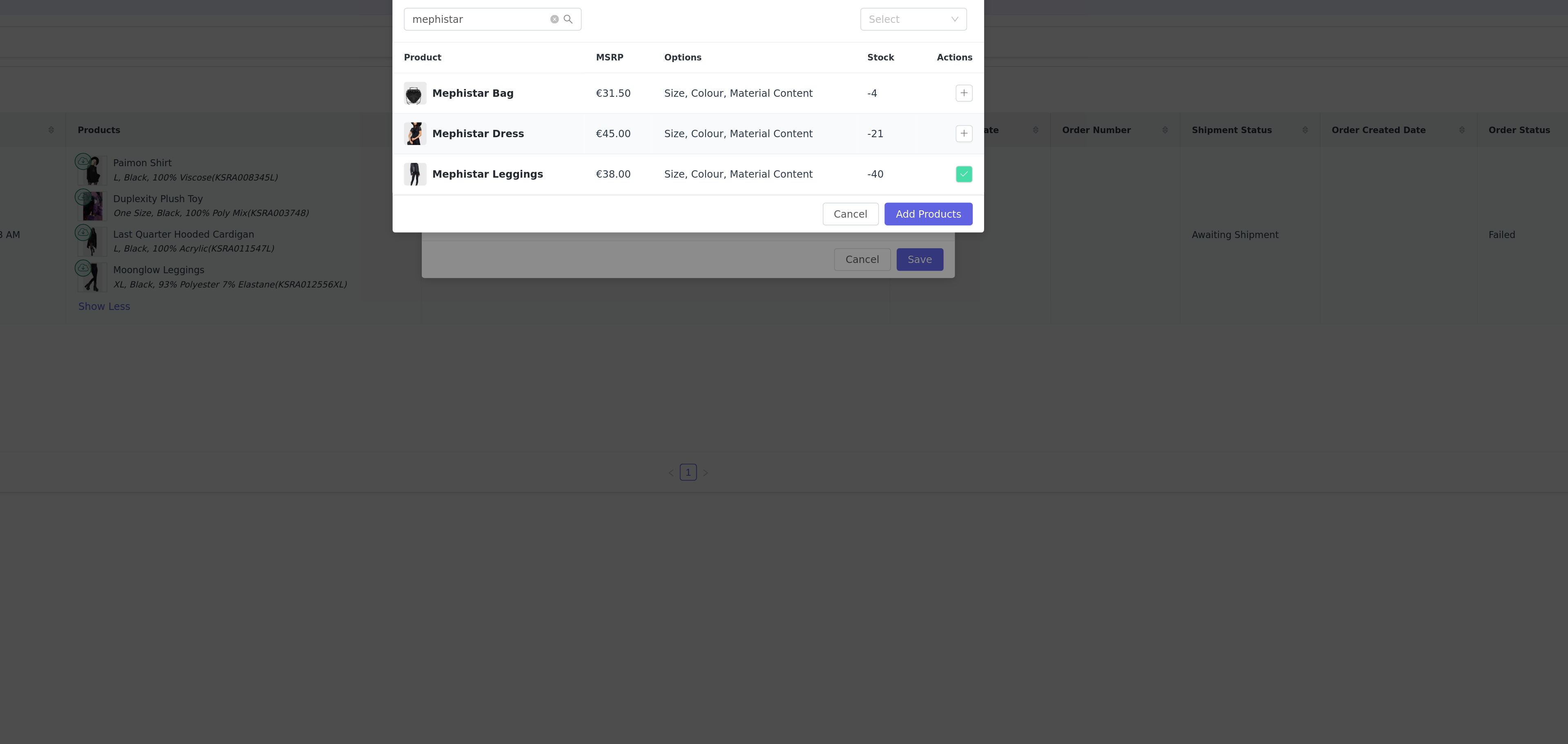
click at [912, 153] on td "-21" at bounding box center [897, 142] width 34 height 23
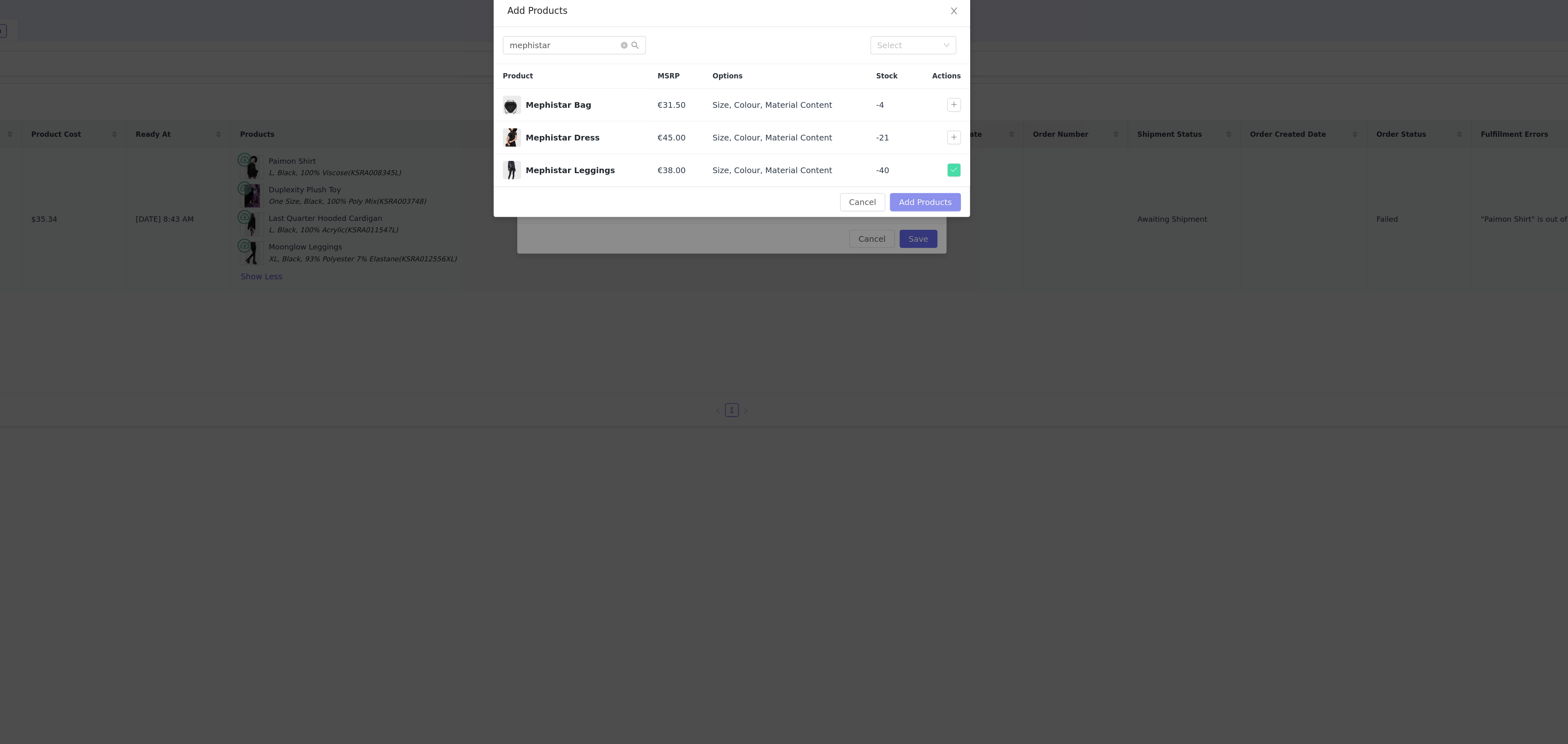
click at [933, 192] on button "Add Products" at bounding box center [922, 188] width 51 height 13
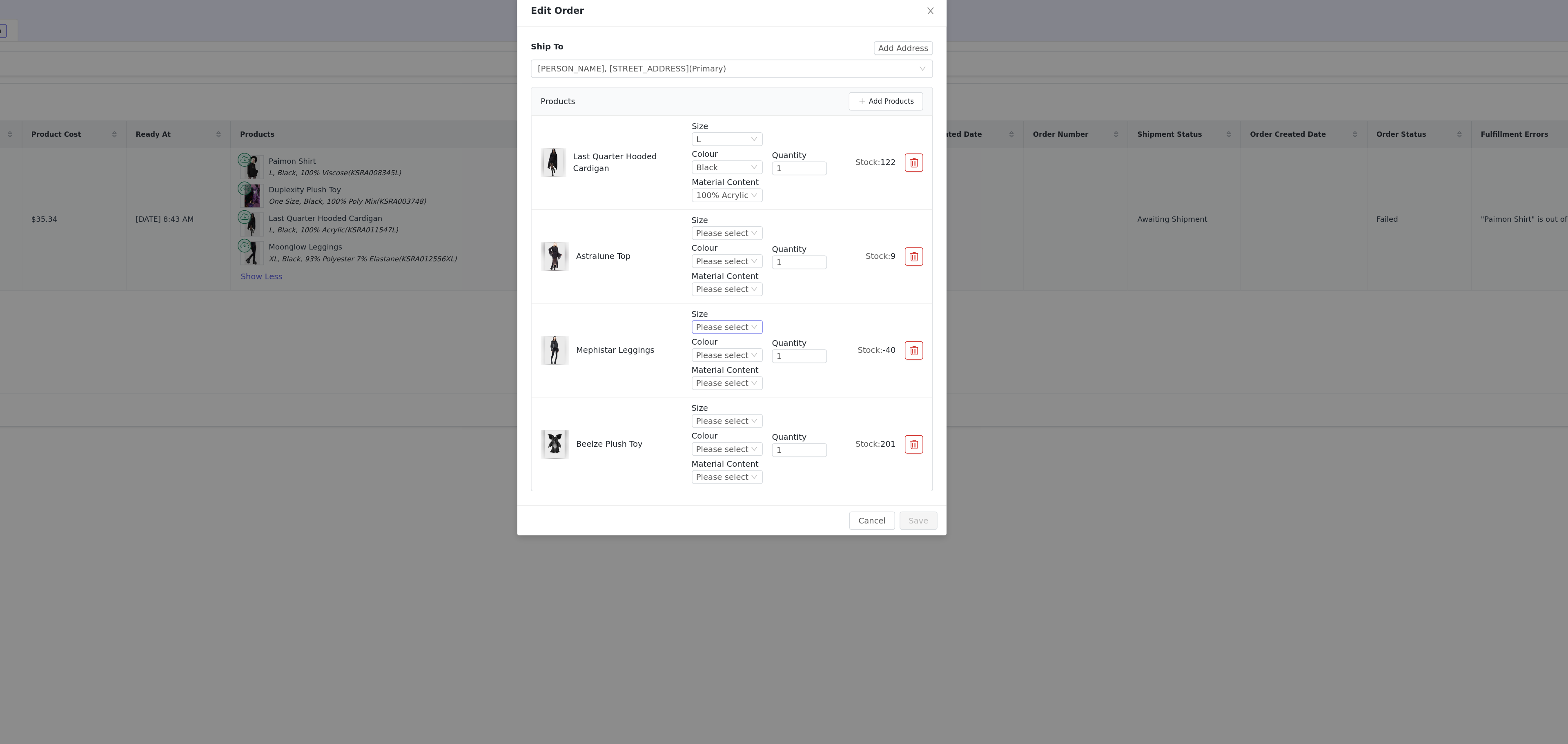
click at [786, 280] on div "Please select" at bounding box center [777, 277] width 37 height 9
click at [777, 341] on li "L" at bounding box center [783, 346] width 46 height 13
click at [780, 296] on div "Please select" at bounding box center [777, 297] width 37 height 9
click at [779, 321] on li "Black" at bounding box center [783, 327] width 46 height 13
click at [788, 315] on div "Please select" at bounding box center [777, 317] width 37 height 9
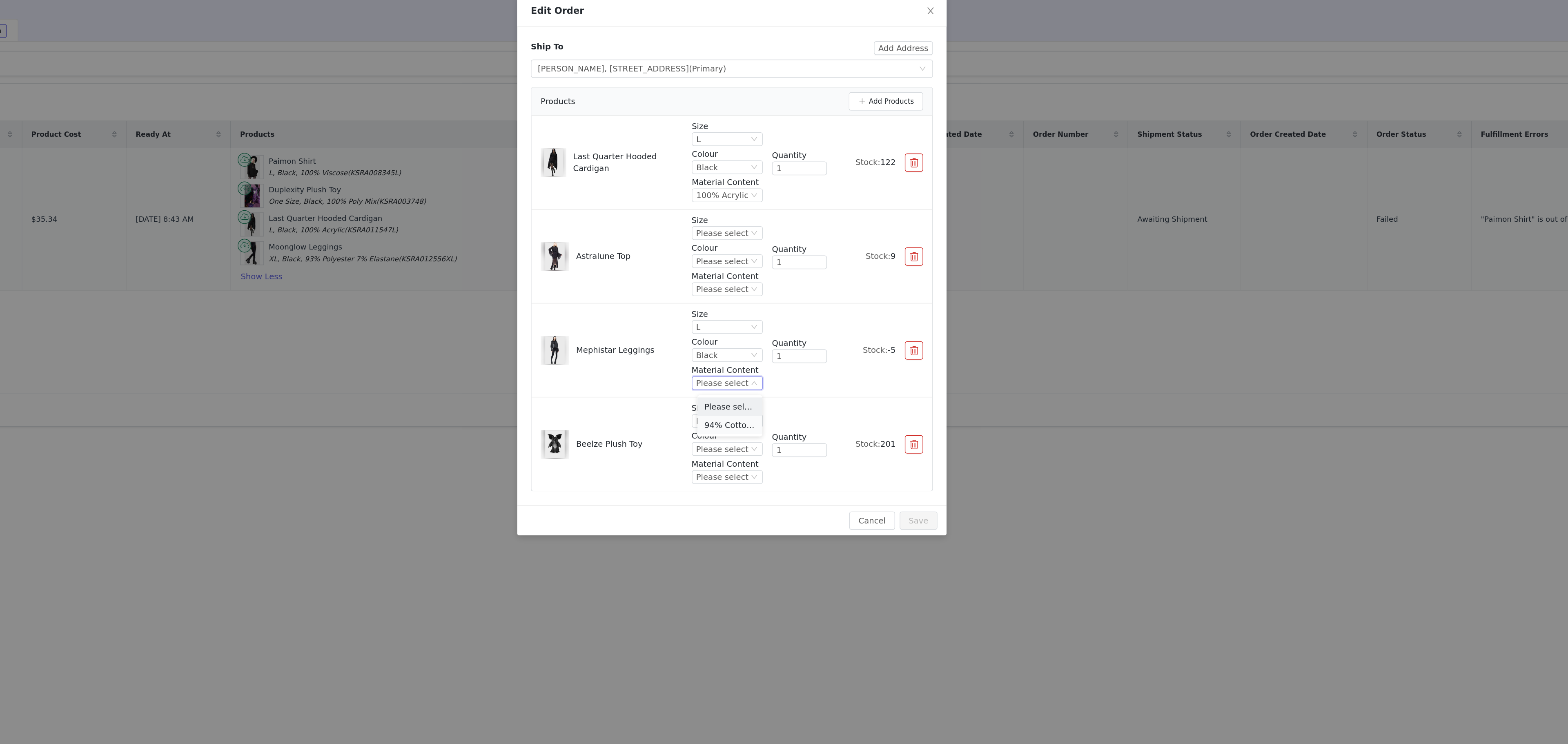
click at [785, 343] on li "94% Cotton 6% Elastane" at bounding box center [783, 346] width 46 height 13
click at [793, 209] on div "Please select" at bounding box center [777, 210] width 37 height 9
click at [775, 279] on li "L" at bounding box center [783, 278] width 46 height 13
click at [796, 232] on div "Please select" at bounding box center [780, 230] width 51 height 10
click at [786, 259] on li "Black" at bounding box center [783, 259] width 46 height 13
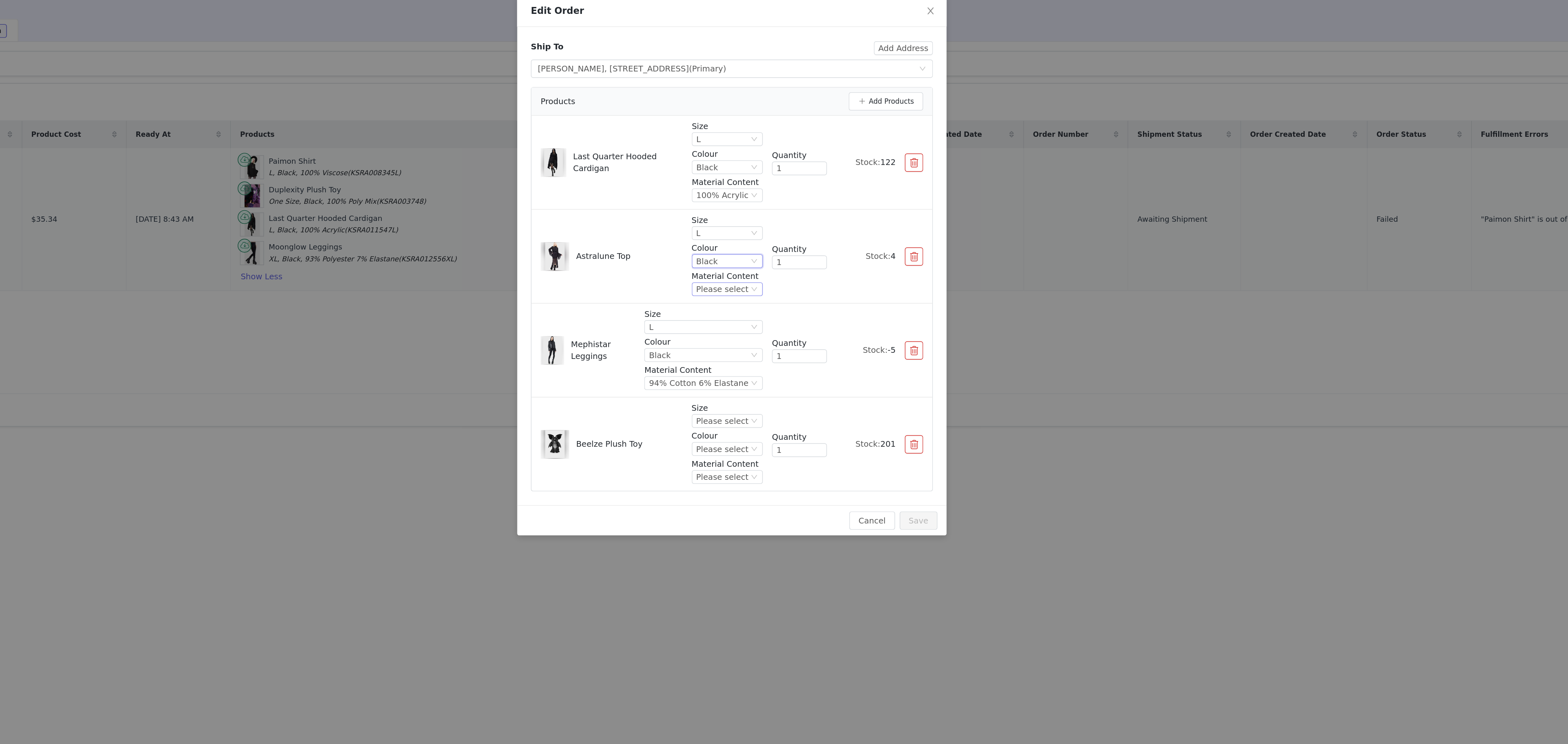
click at [789, 255] on div "Please select" at bounding box center [777, 250] width 37 height 9
click at [787, 286] on li "98% Polyester 2% Elastane" at bounding box center [783, 279] width 46 height 13
click at [783, 346] on div "Please select" at bounding box center [777, 344] width 37 height 9
click at [780, 368] on li "One Size" at bounding box center [783, 374] width 46 height 13
click at [791, 367] on div "Please select" at bounding box center [777, 364] width 37 height 9
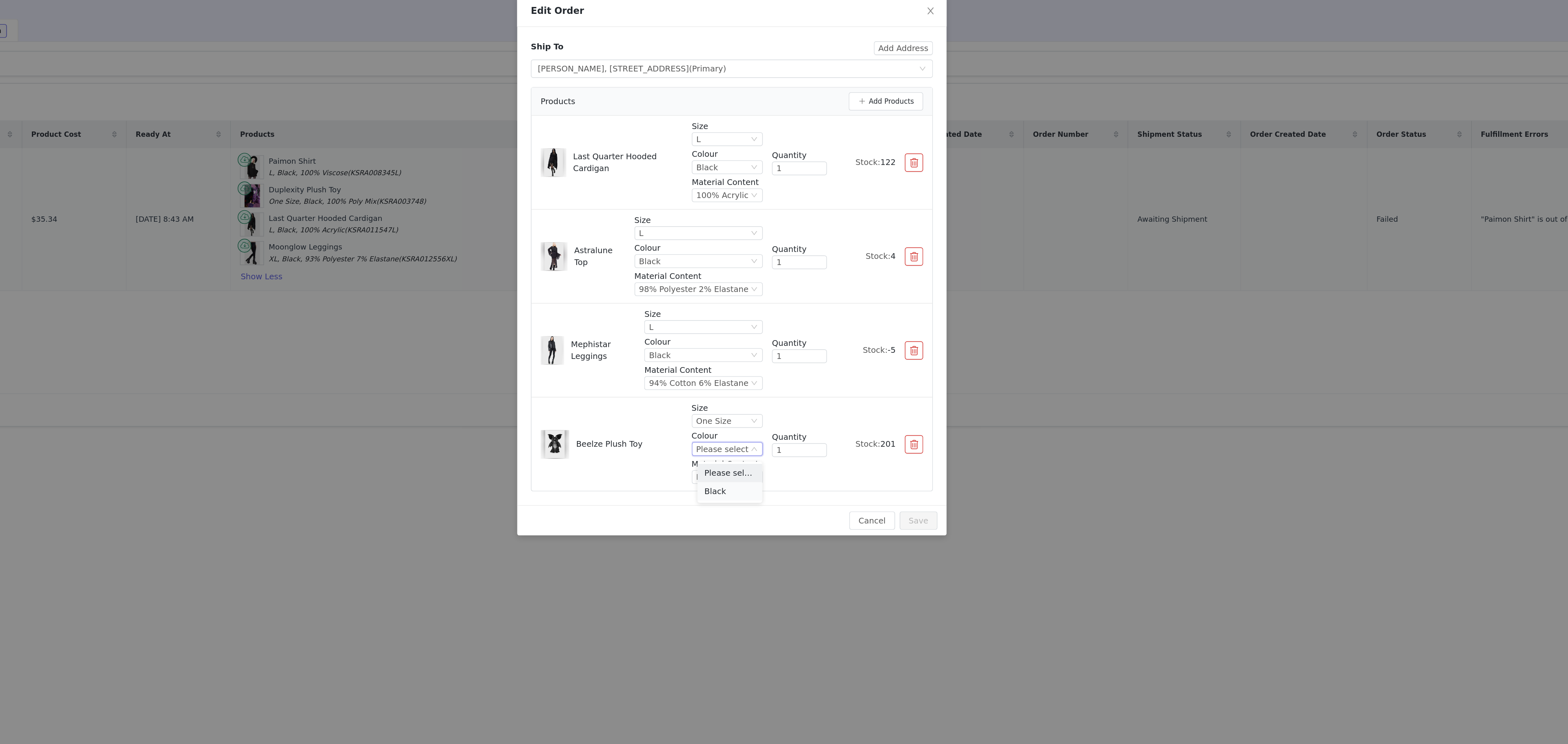
click at [785, 390] on li "Black" at bounding box center [783, 394] width 46 height 13
click at [788, 389] on div "Please select" at bounding box center [777, 384] width 37 height 9
click at [789, 414] on li "100% Polyester" at bounding box center [783, 414] width 46 height 13
click at [921, 416] on button "Save" at bounding box center [917, 415] width 27 height 13
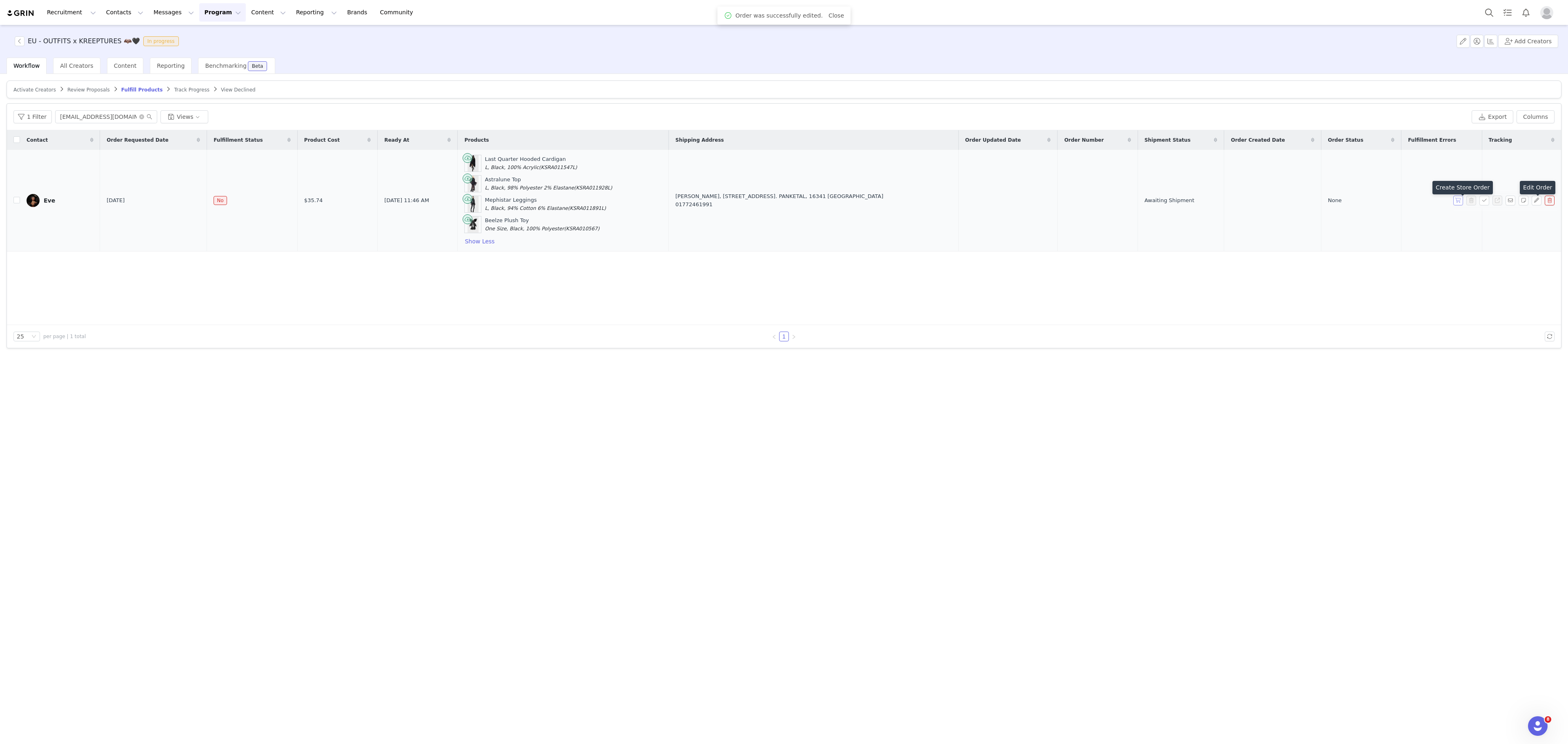
click at [1454, 203] on button "button" at bounding box center [1458, 200] width 10 height 10
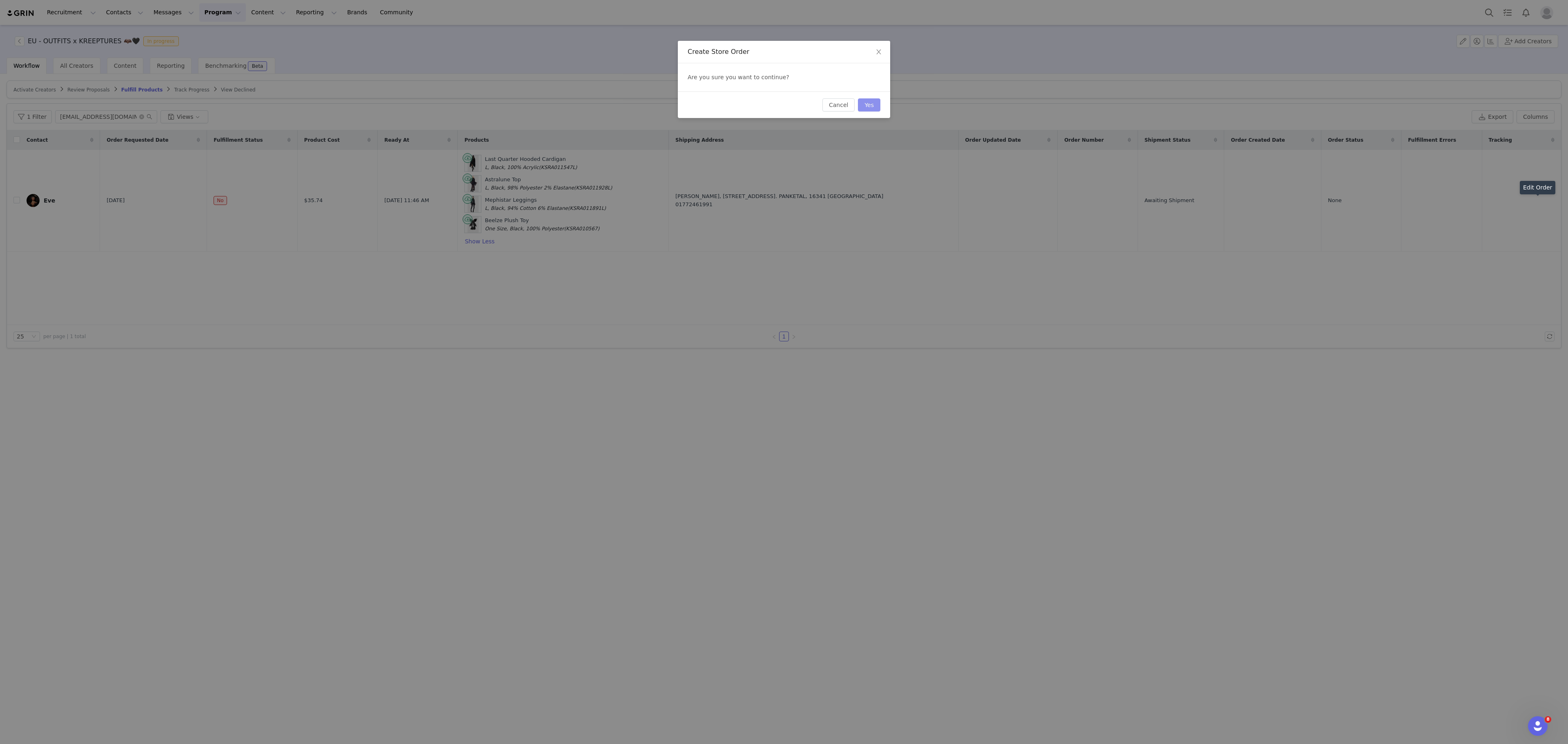
click at [873, 108] on button "Yes" at bounding box center [869, 105] width 23 height 13
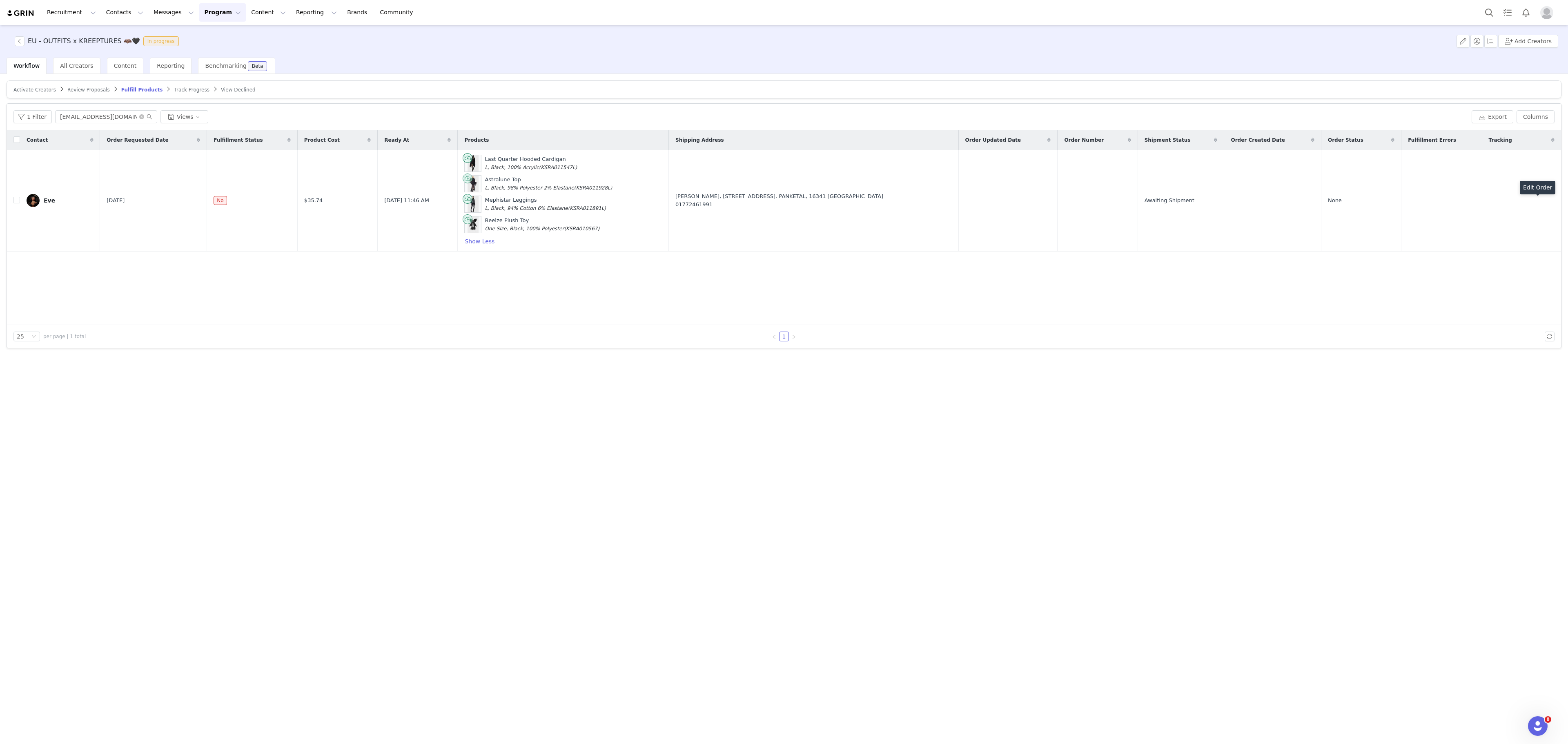
click at [199, 10] on button "Program Program" at bounding box center [222, 12] width 46 height 18
click at [218, 38] on div "Activations" at bounding box center [212, 37] width 55 height 9
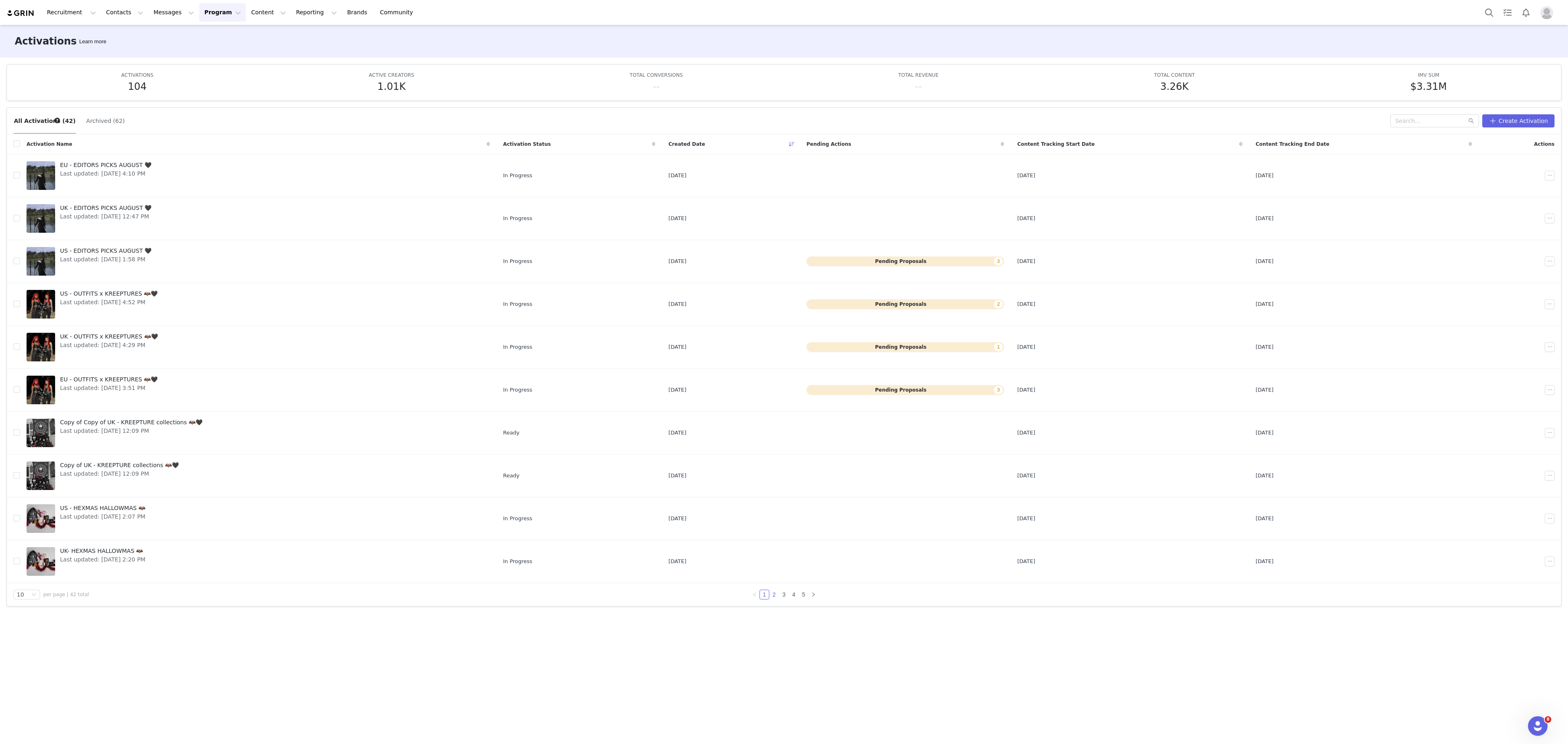
click at [774, 599] on link "2" at bounding box center [774, 594] width 9 height 9
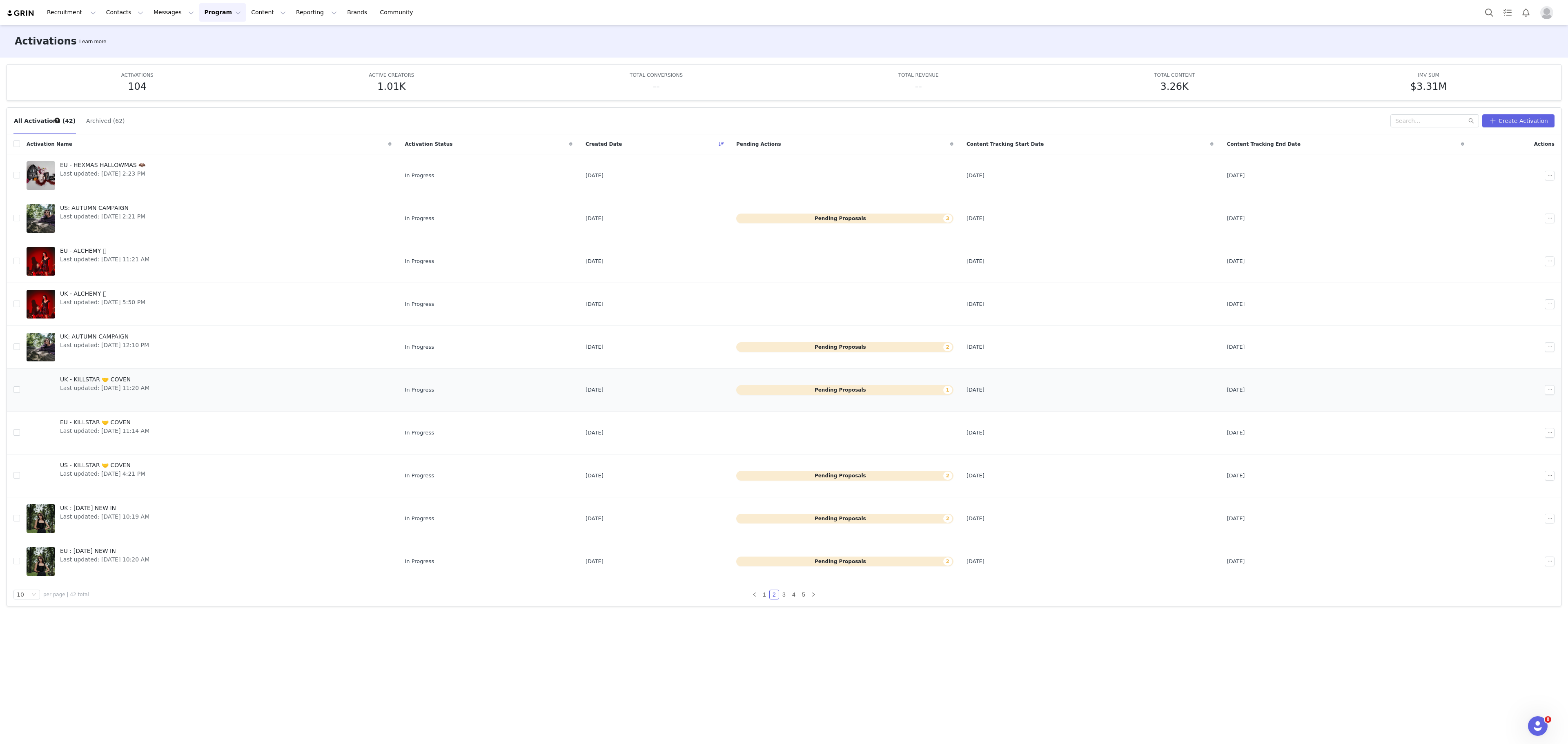
click at [142, 382] on span "UK - KILLSTAR 🤝 COVEN" at bounding box center [105, 379] width 89 height 9
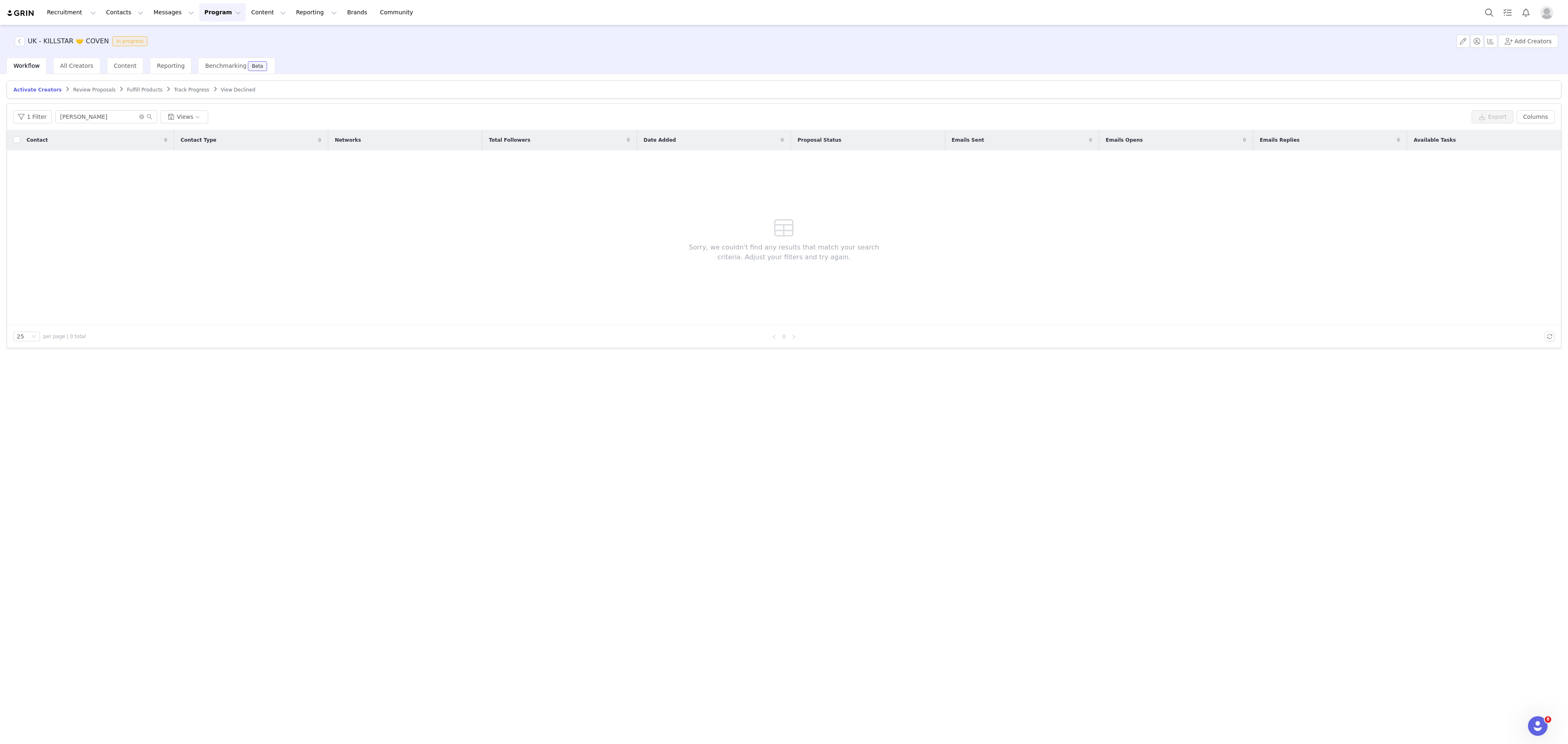
click at [86, 85] on article "Activate Creators Review Proposals Fulfill Products Track Progress View Declined" at bounding box center [784, 89] width 1555 height 18
click at [100, 93] on span "Review Proposals" at bounding box center [94, 89] width 43 height 5
click at [139, 119] on icon "icon: close-circle" at bounding box center [142, 117] width 5 height 5
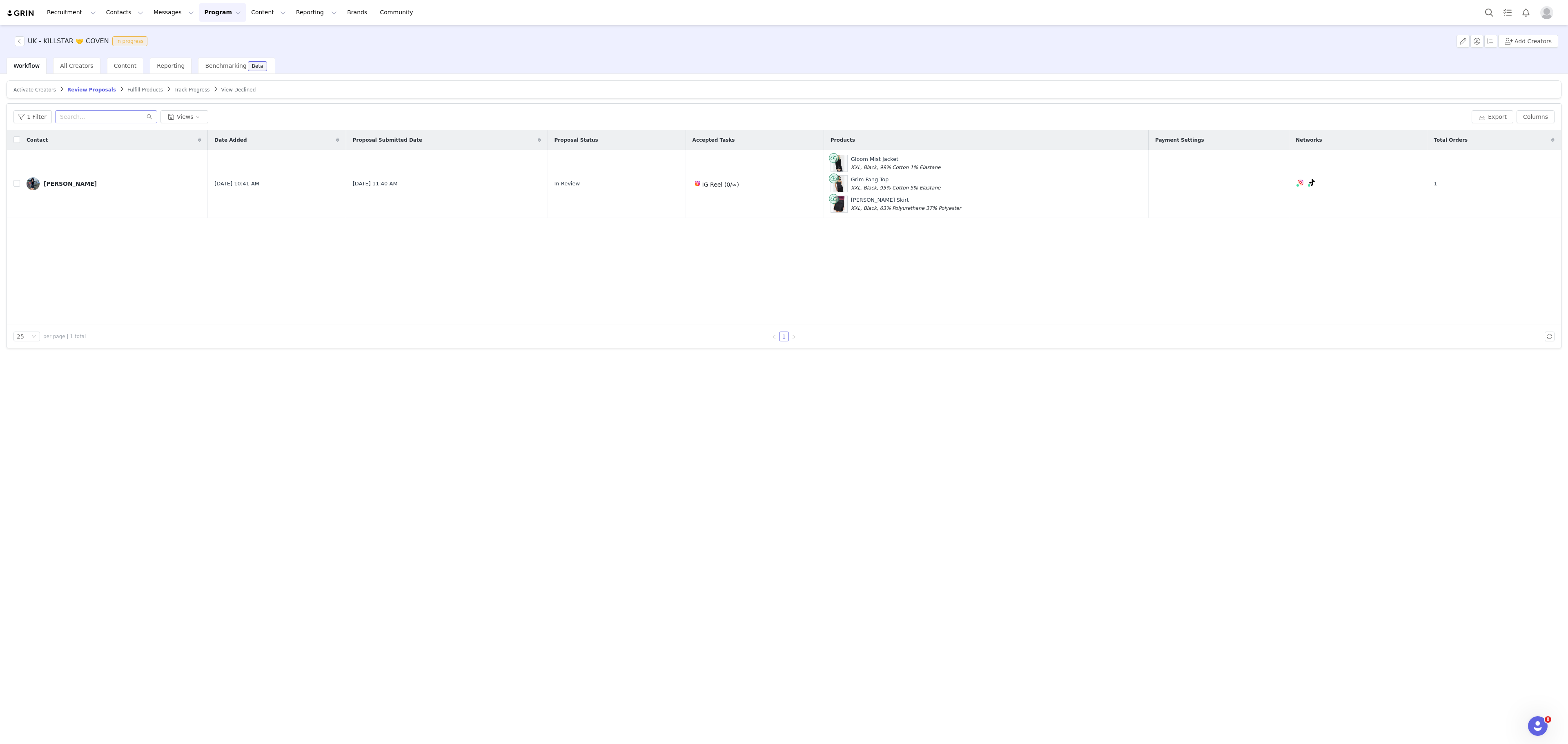
click at [203, 13] on button "Program Program" at bounding box center [222, 12] width 46 height 18
click at [211, 37] on p "Activations" at bounding box center [201, 37] width 32 height 9
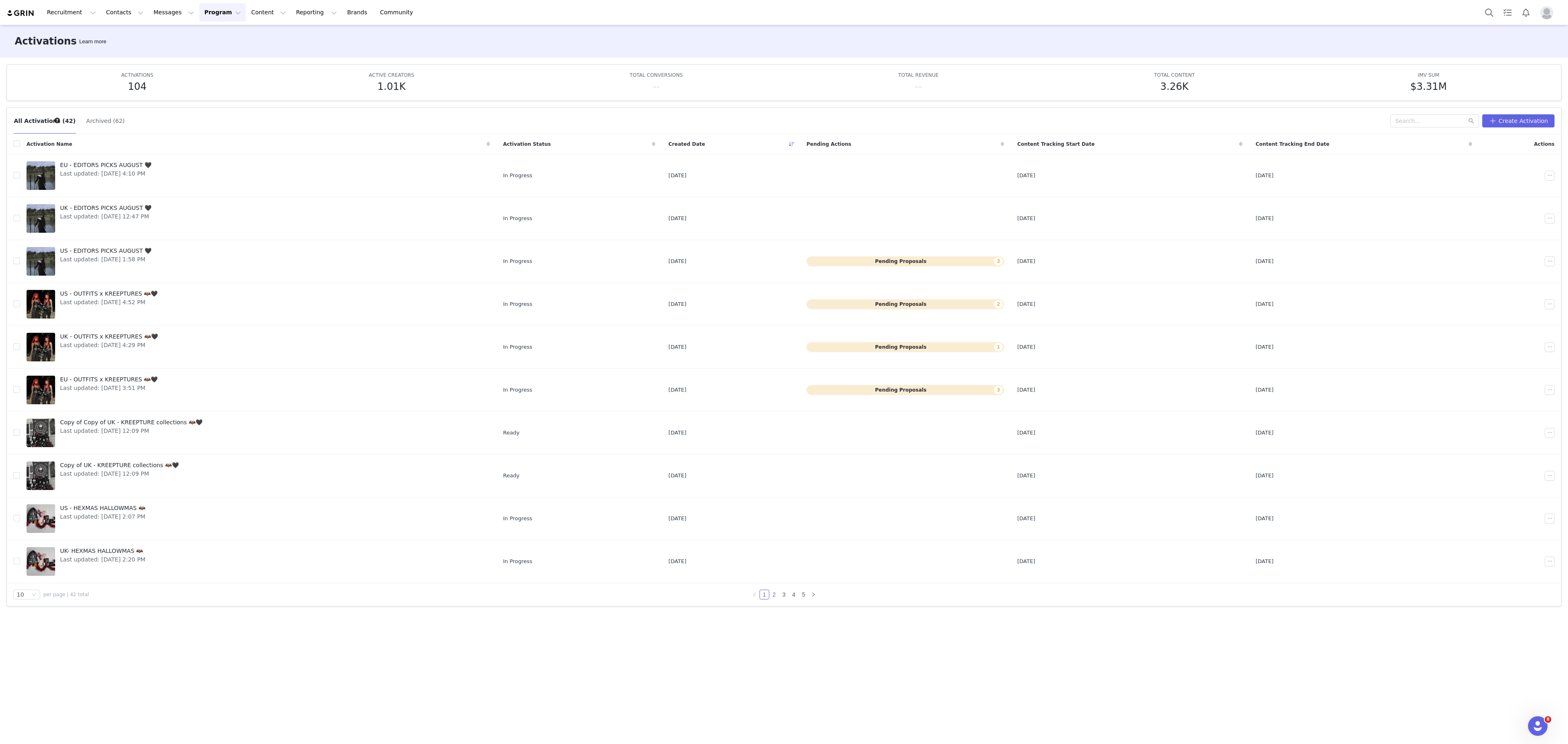
click at [774, 599] on link "2" at bounding box center [774, 594] width 9 height 9
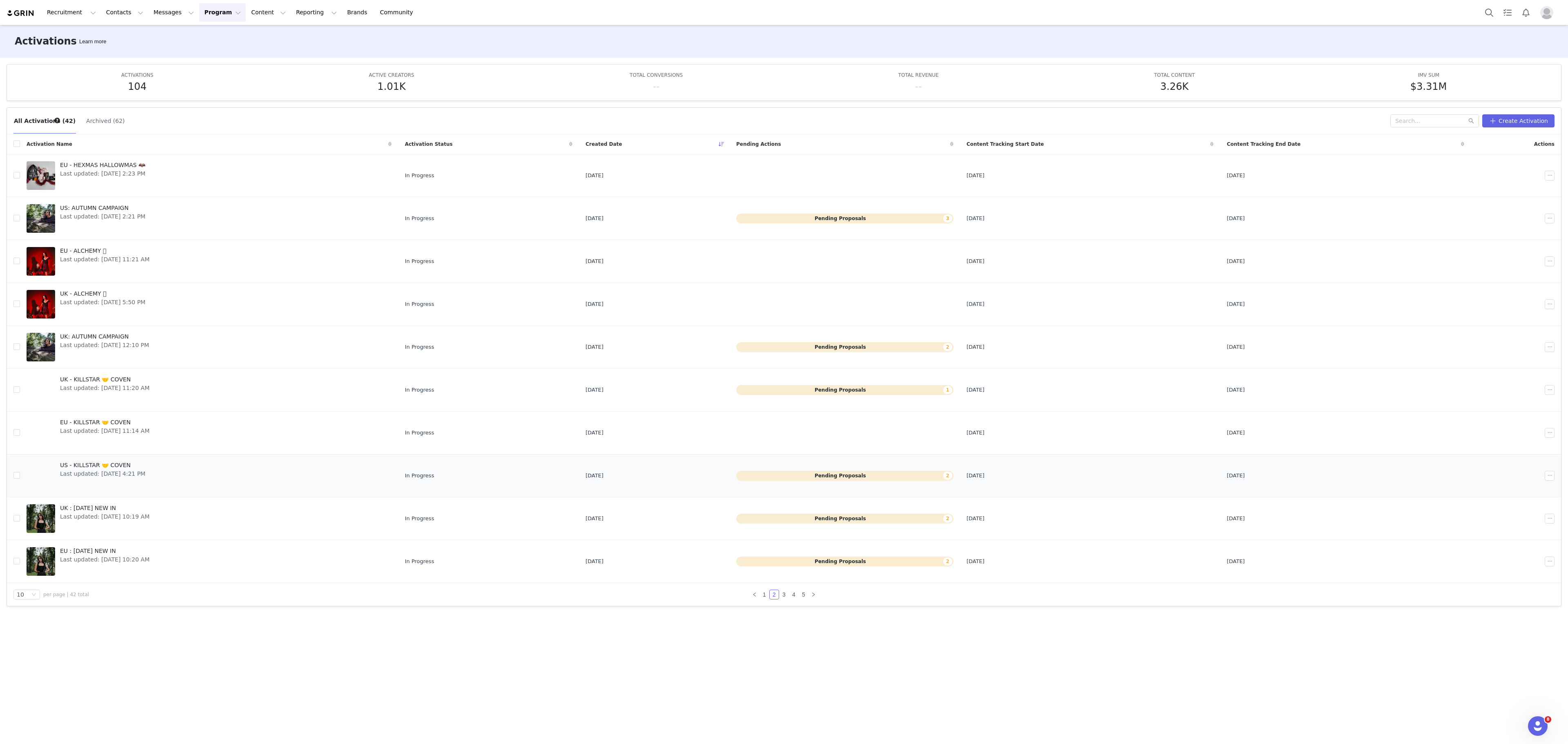
click at [133, 479] on span "Last updated: Aug 11, 2025 4:21 PM" at bounding box center [103, 474] width 85 height 9
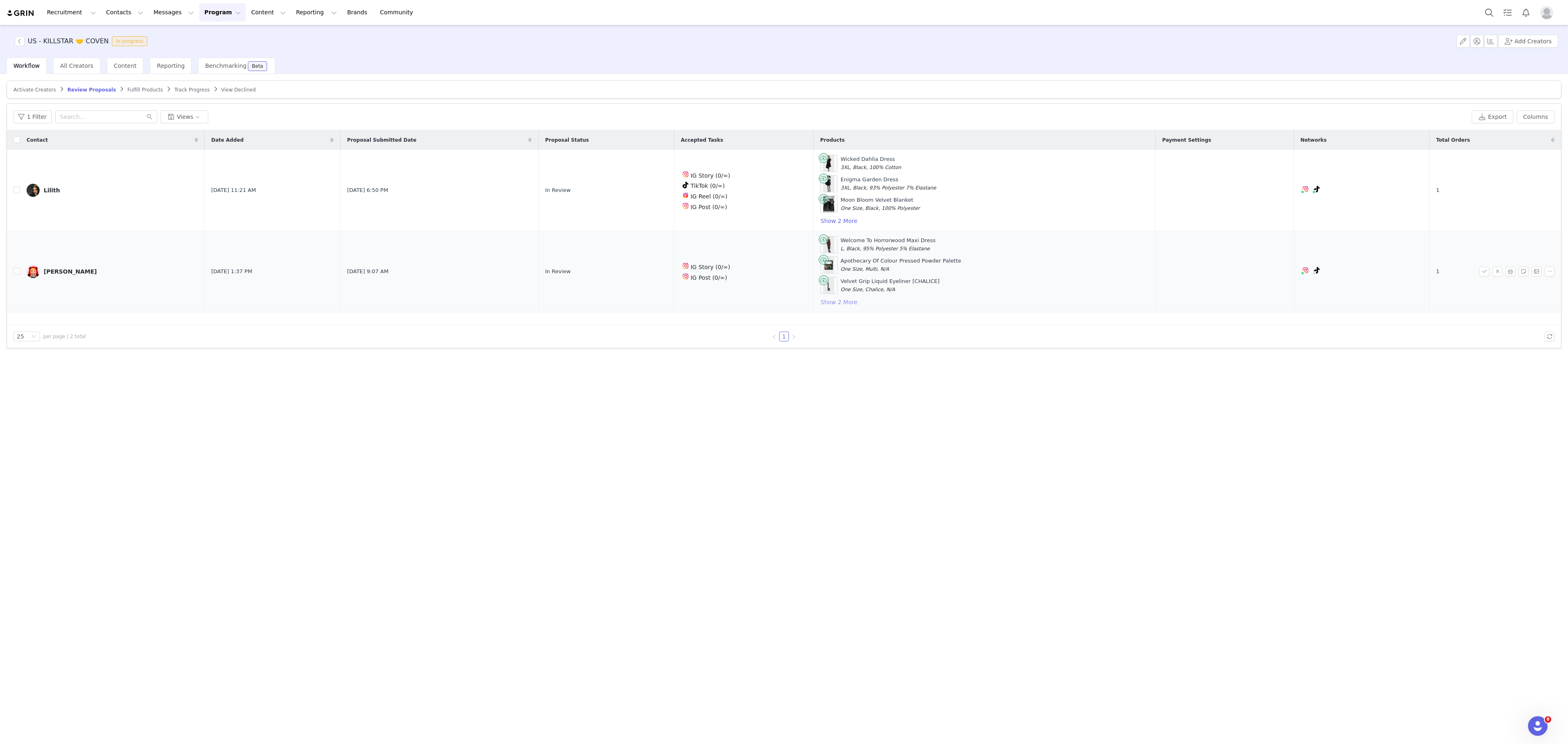
click at [828, 307] on button "Show 2 More" at bounding box center [839, 302] width 38 height 10
click at [1505, 297] on button "button" at bounding box center [1510, 292] width 10 height 10
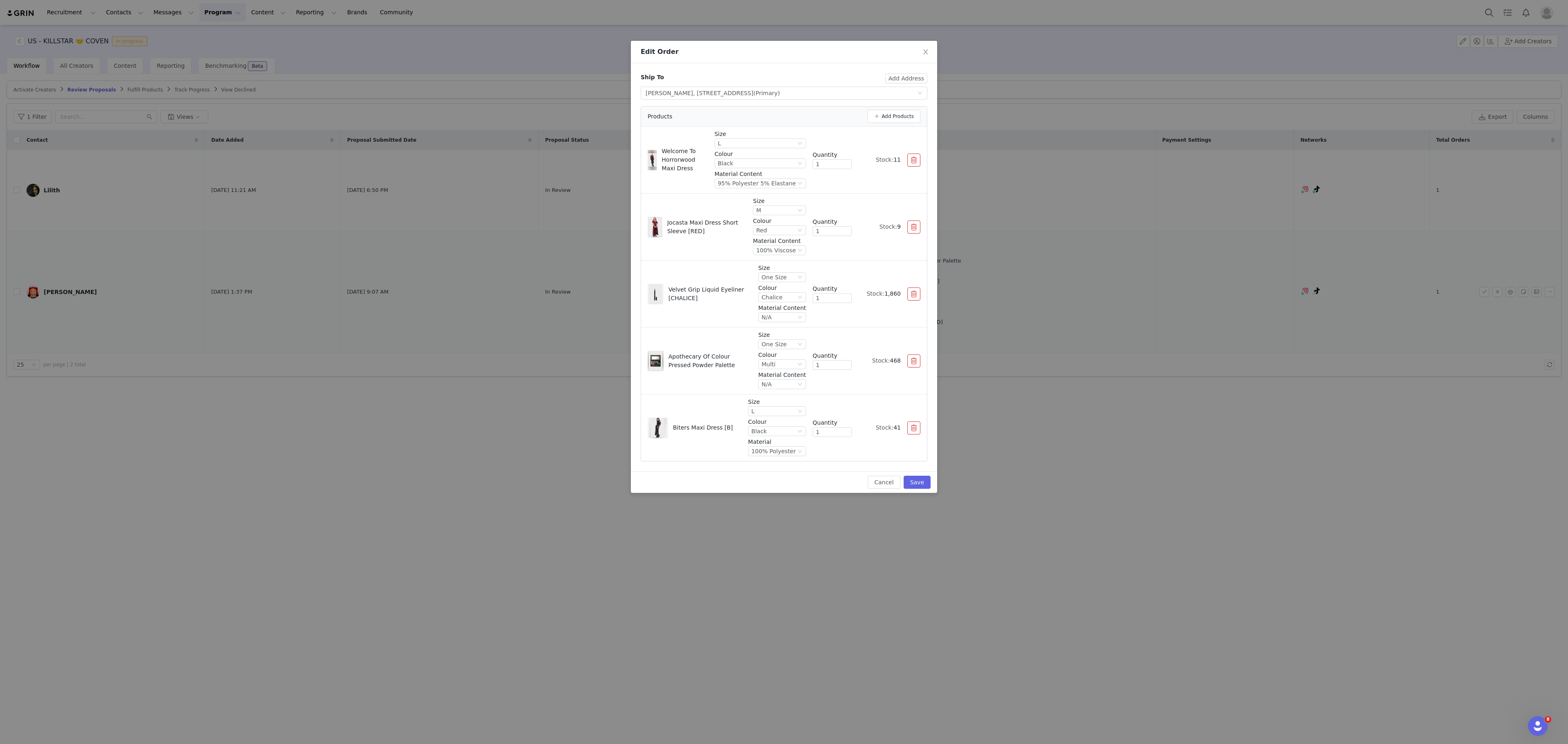
click at [911, 365] on button "button" at bounding box center [914, 360] width 13 height 13
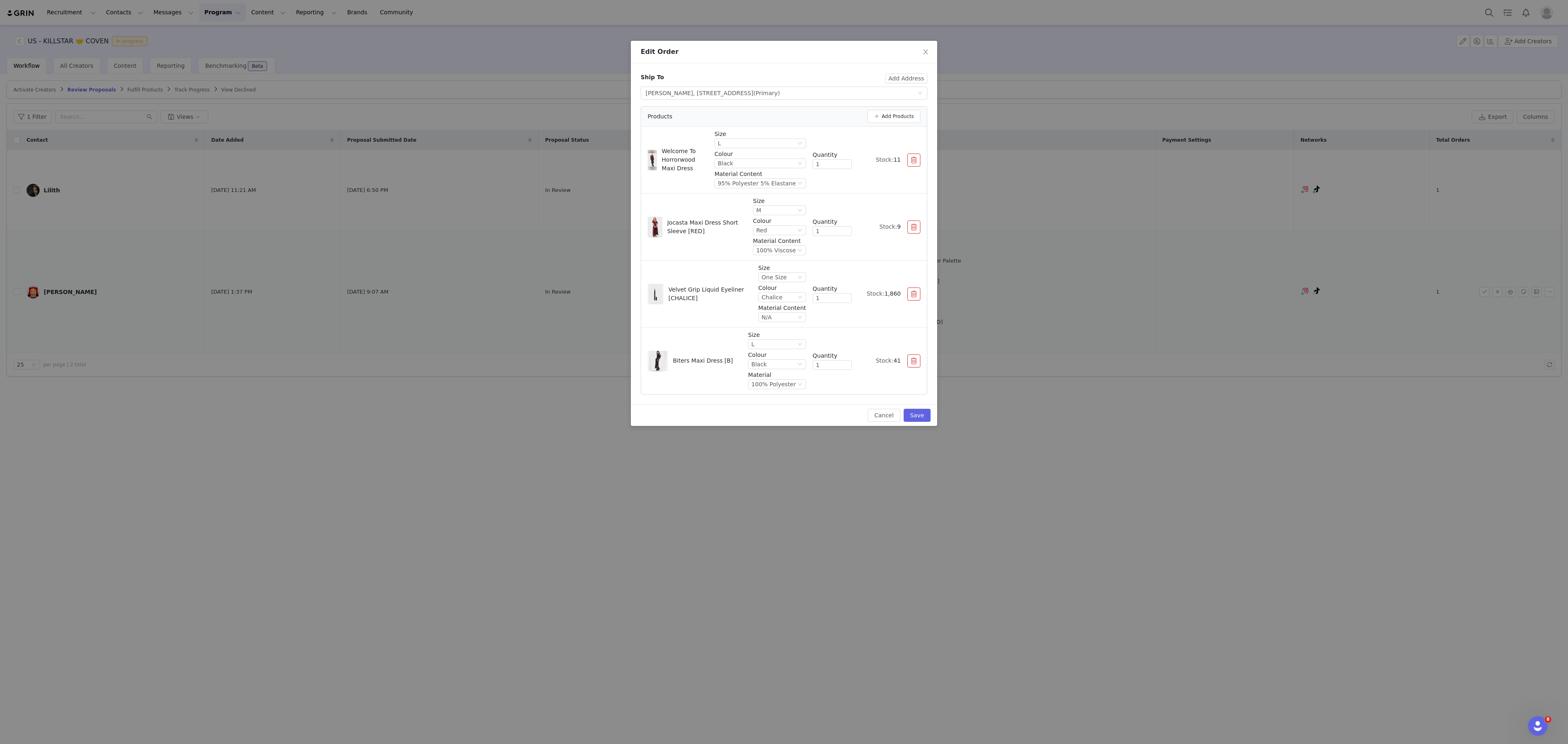
click at [896, 110] on div "Products Add Products" at bounding box center [784, 116] width 286 height 20
click at [894, 121] on button "Add Products" at bounding box center [894, 116] width 53 height 13
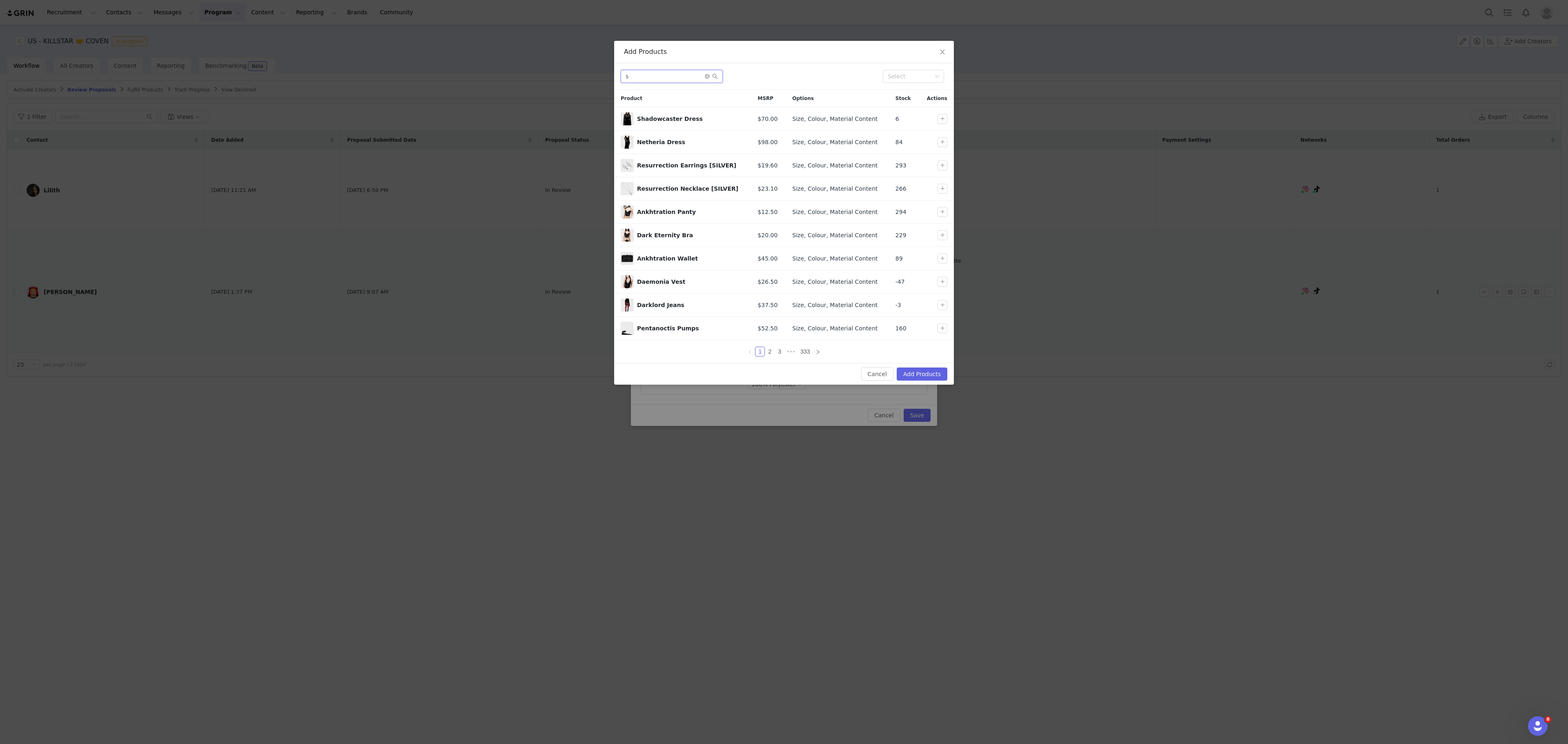
click at [672, 74] on input "s" at bounding box center [672, 76] width 102 height 13
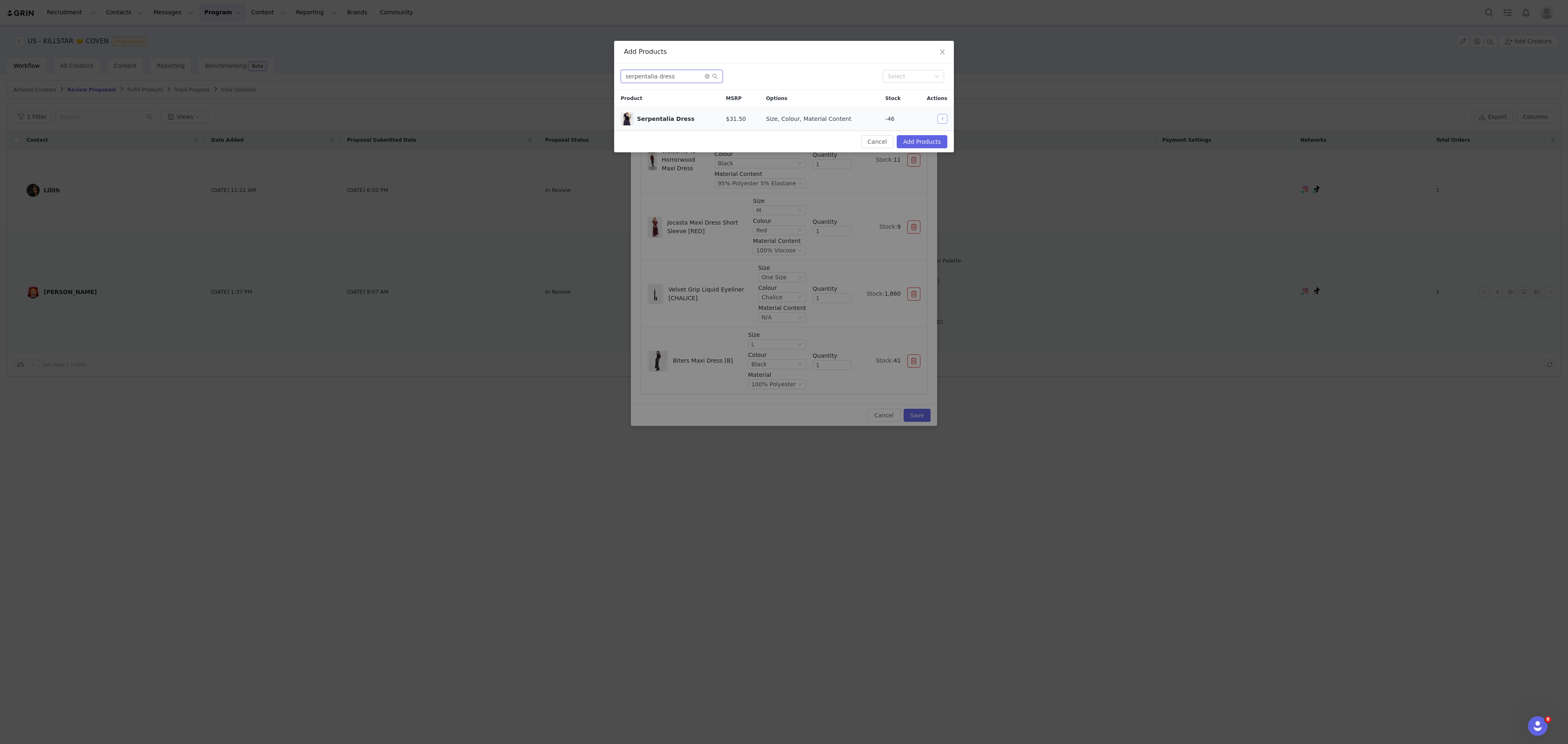
type input "serpentalia dress"
click at [944, 119] on button "button" at bounding box center [942, 119] width 10 height 10
click at [925, 151] on div "Cancel Add Products" at bounding box center [784, 142] width 340 height 22
click at [919, 146] on button "Add Products" at bounding box center [922, 141] width 51 height 13
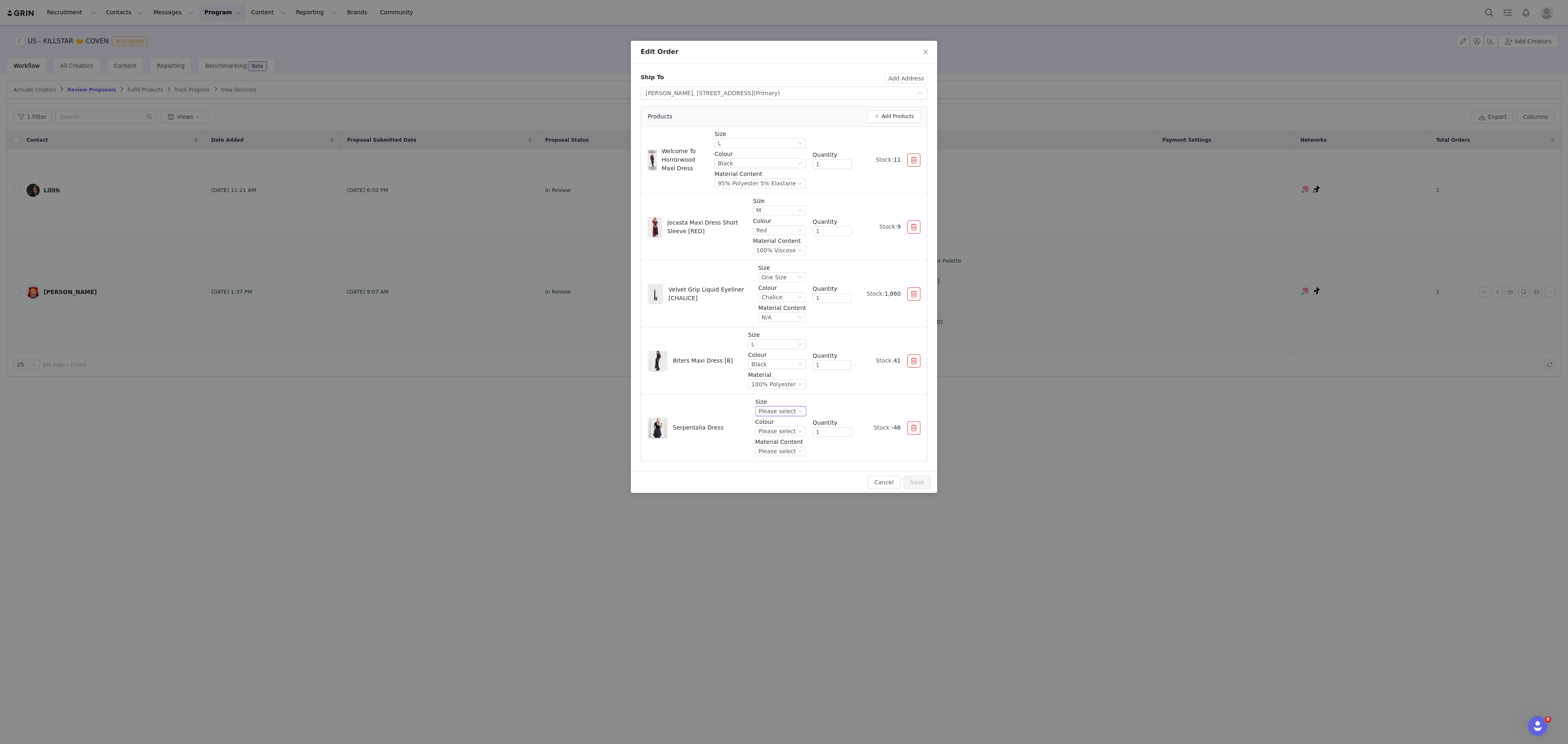
click at [785, 416] on div "Please select" at bounding box center [777, 411] width 37 height 9
click at [771, 464] on li "M" at bounding box center [783, 468] width 46 height 13
click at [787, 436] on div "Please select" at bounding box center [777, 431] width 37 height 9
click at [780, 464] on li "Purple" at bounding box center [783, 461] width 46 height 13
click at [789, 452] on div "Please select" at bounding box center [777, 451] width 37 height 9
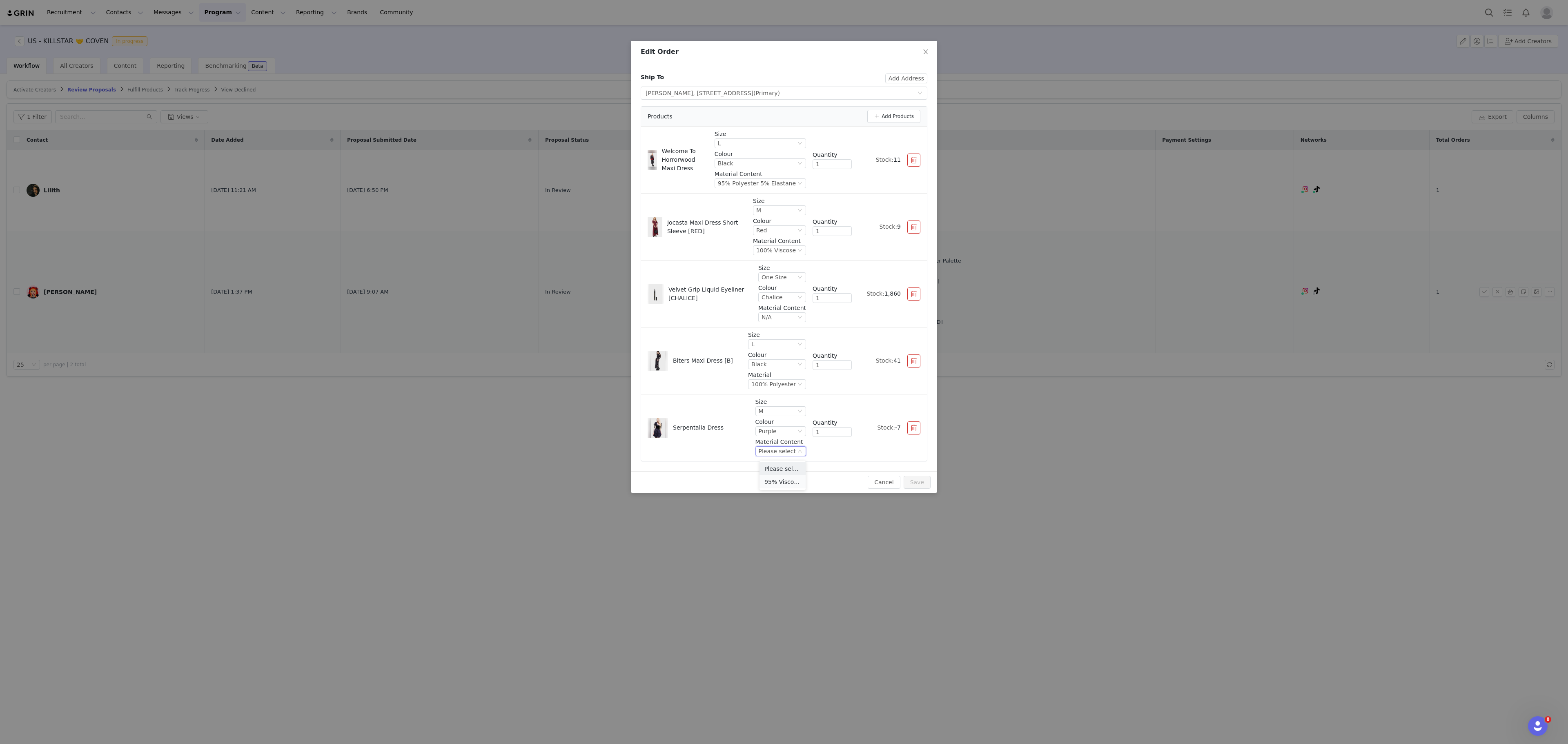
click at [789, 480] on li "95% Viscose 5% Elastane" at bounding box center [783, 482] width 46 height 13
click at [920, 489] on button "Save" at bounding box center [917, 482] width 27 height 13
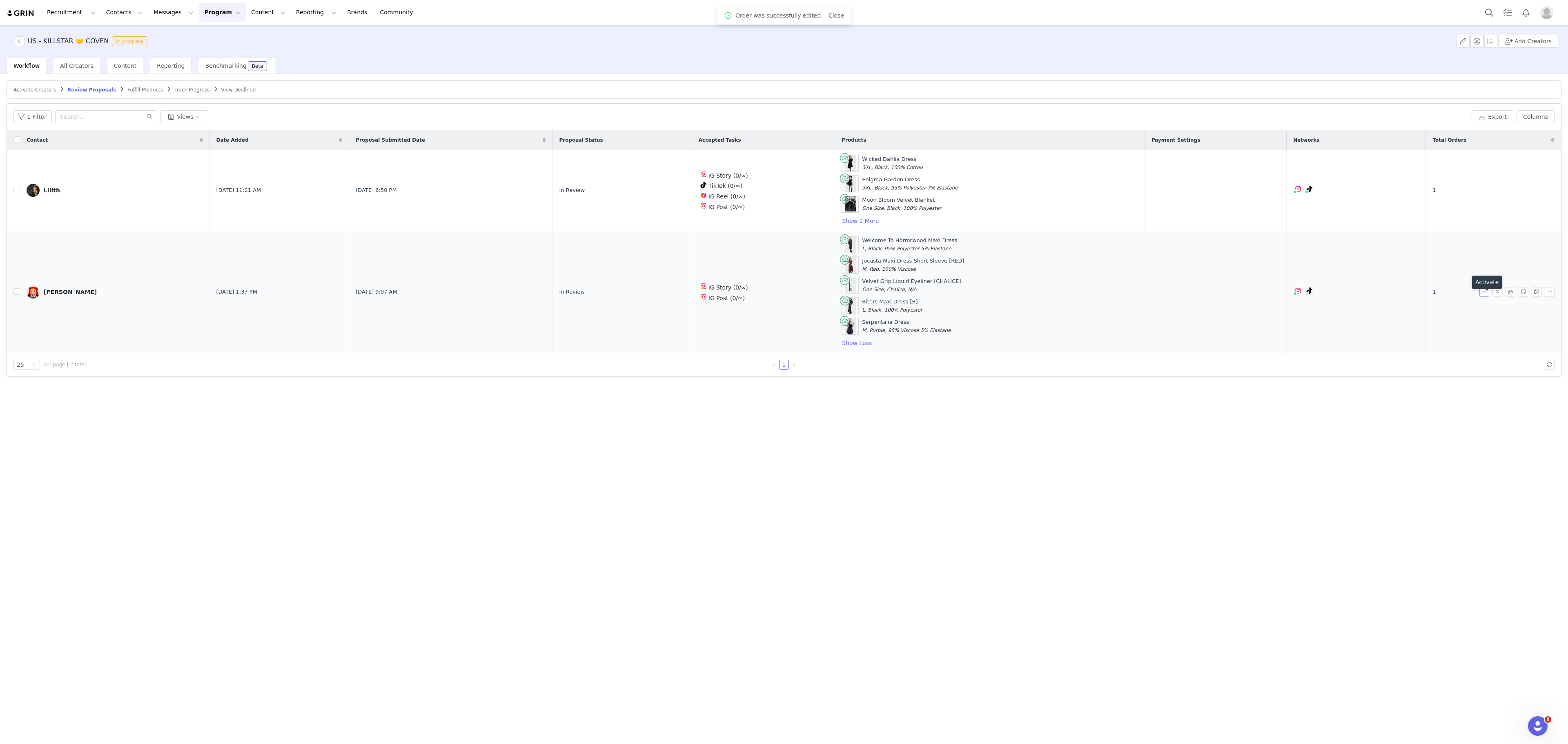
click at [1487, 297] on button "button" at bounding box center [1484, 292] width 10 height 10
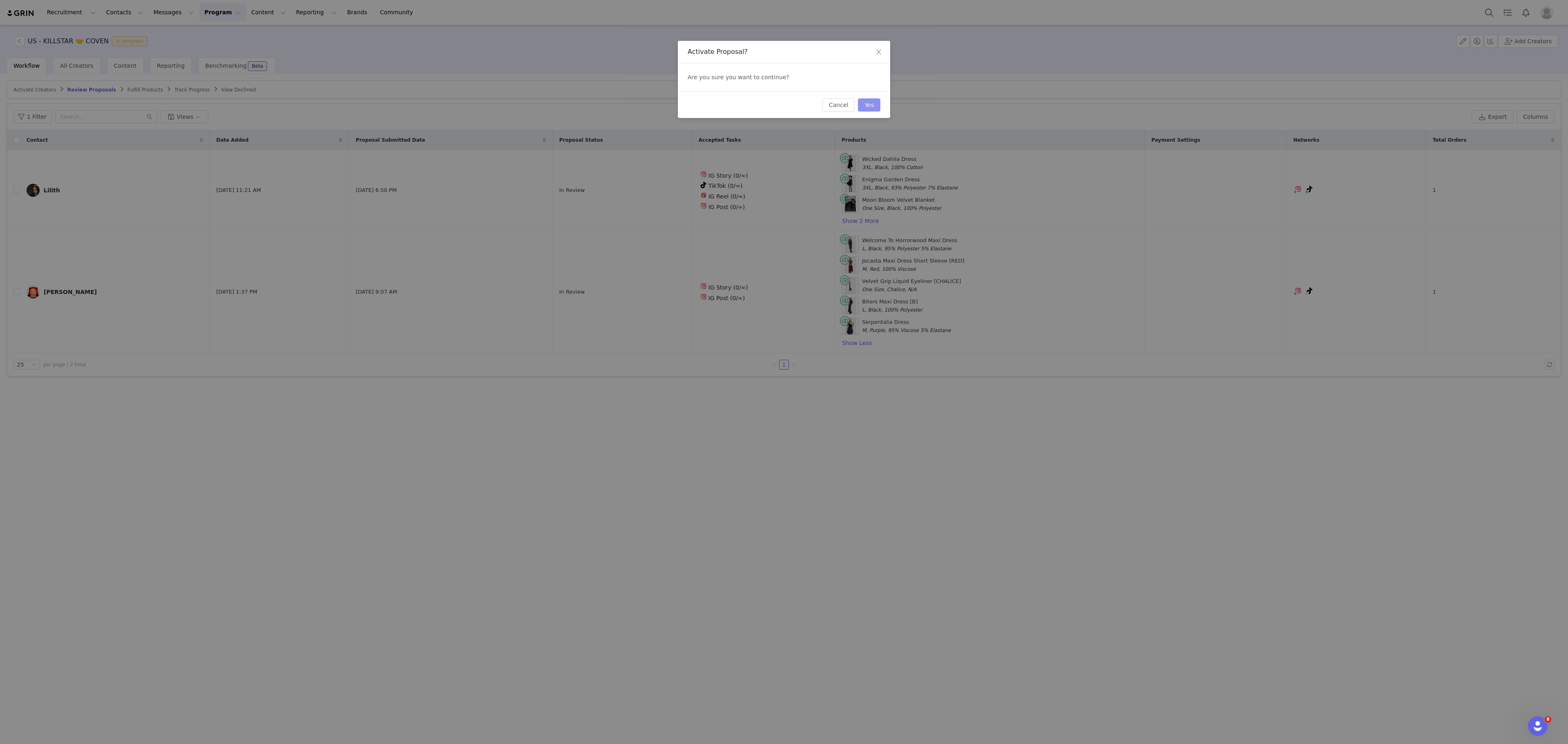
click at [868, 110] on button "Yes" at bounding box center [869, 105] width 23 height 13
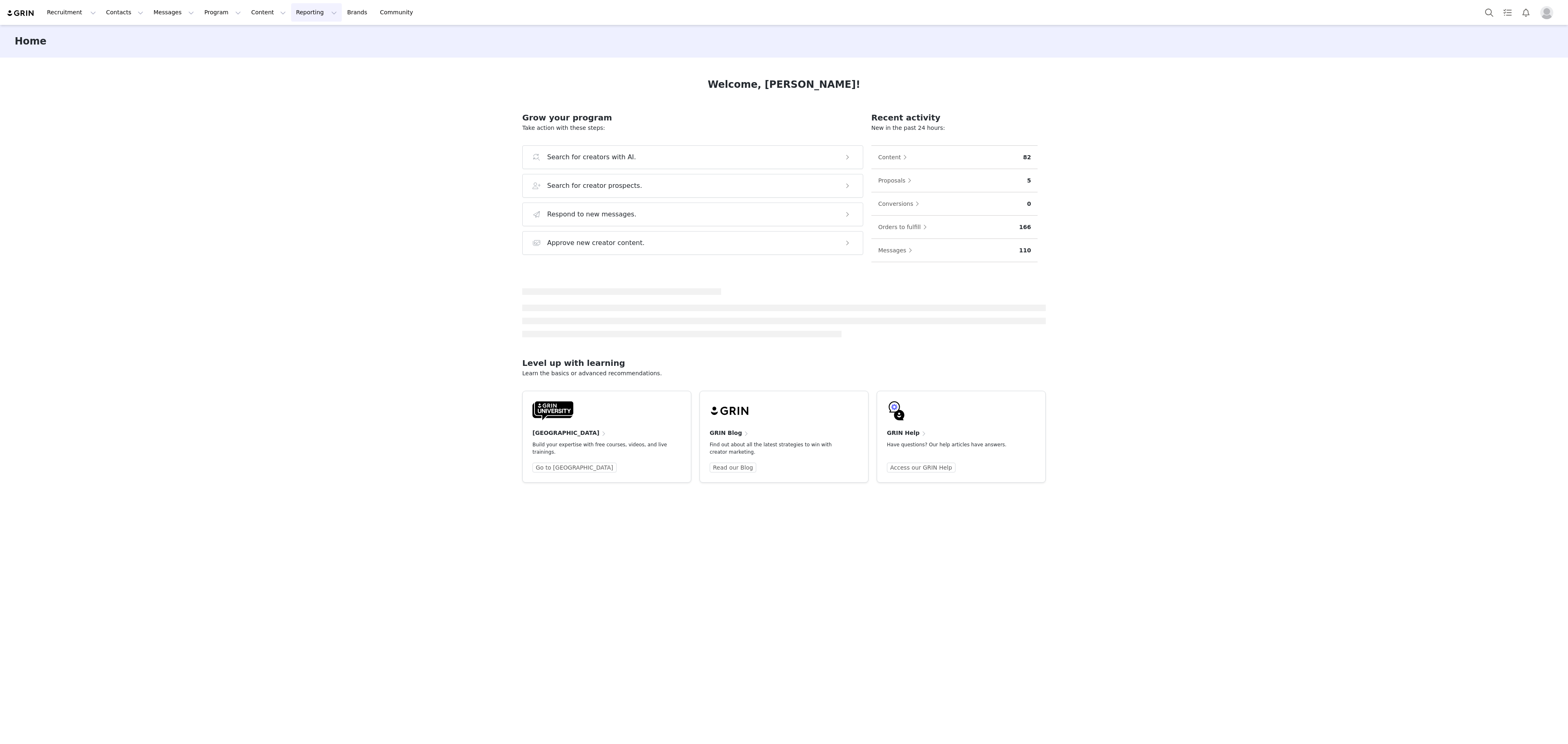
click at [291, 14] on button "Reporting Reporting" at bounding box center [316, 12] width 51 height 18
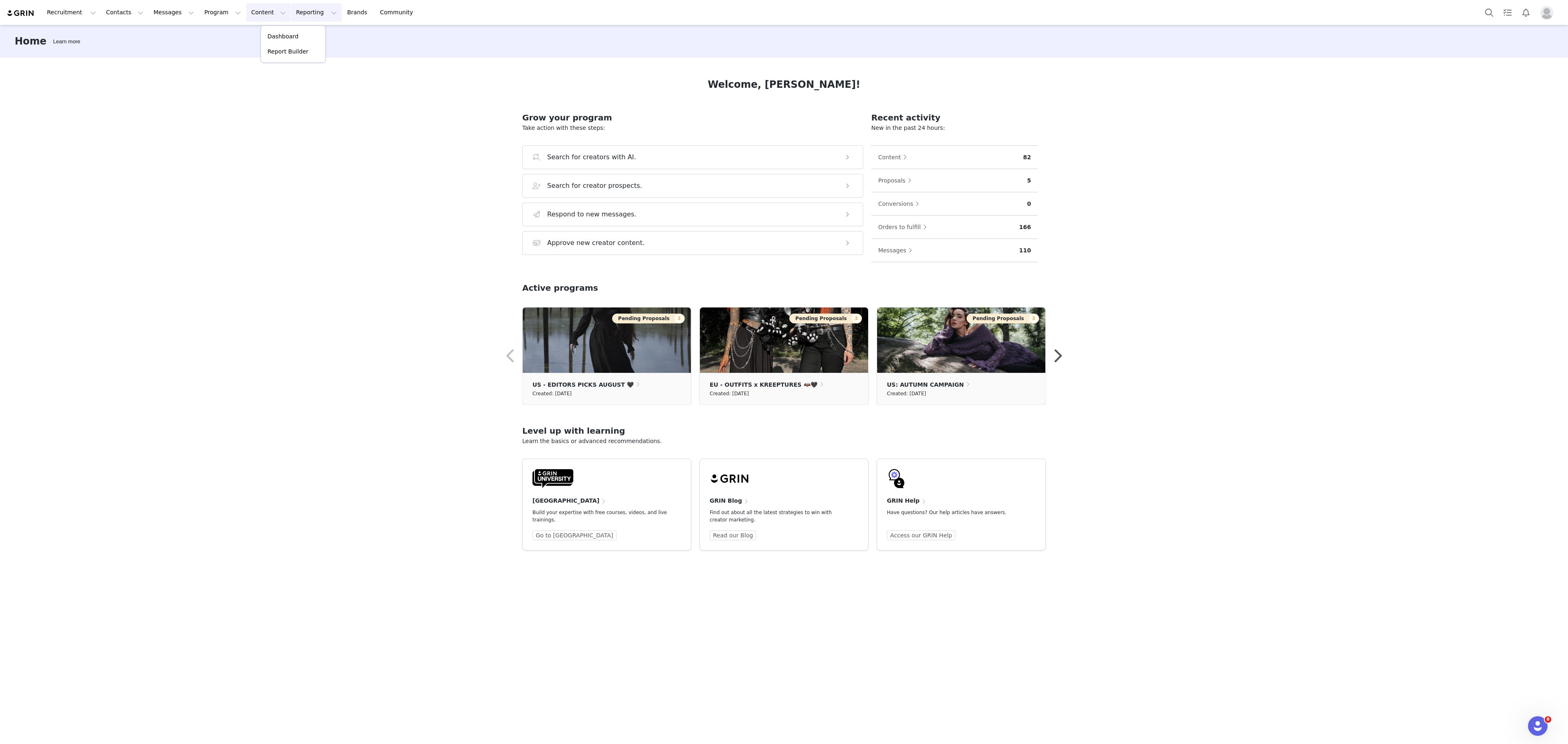
click at [247, 19] on button "Content Content" at bounding box center [268, 12] width 44 height 18
click at [206, 9] on button "Program Program" at bounding box center [222, 12] width 46 height 18
click at [217, 31] on link "Activations" at bounding box center [211, 37] width 65 height 15
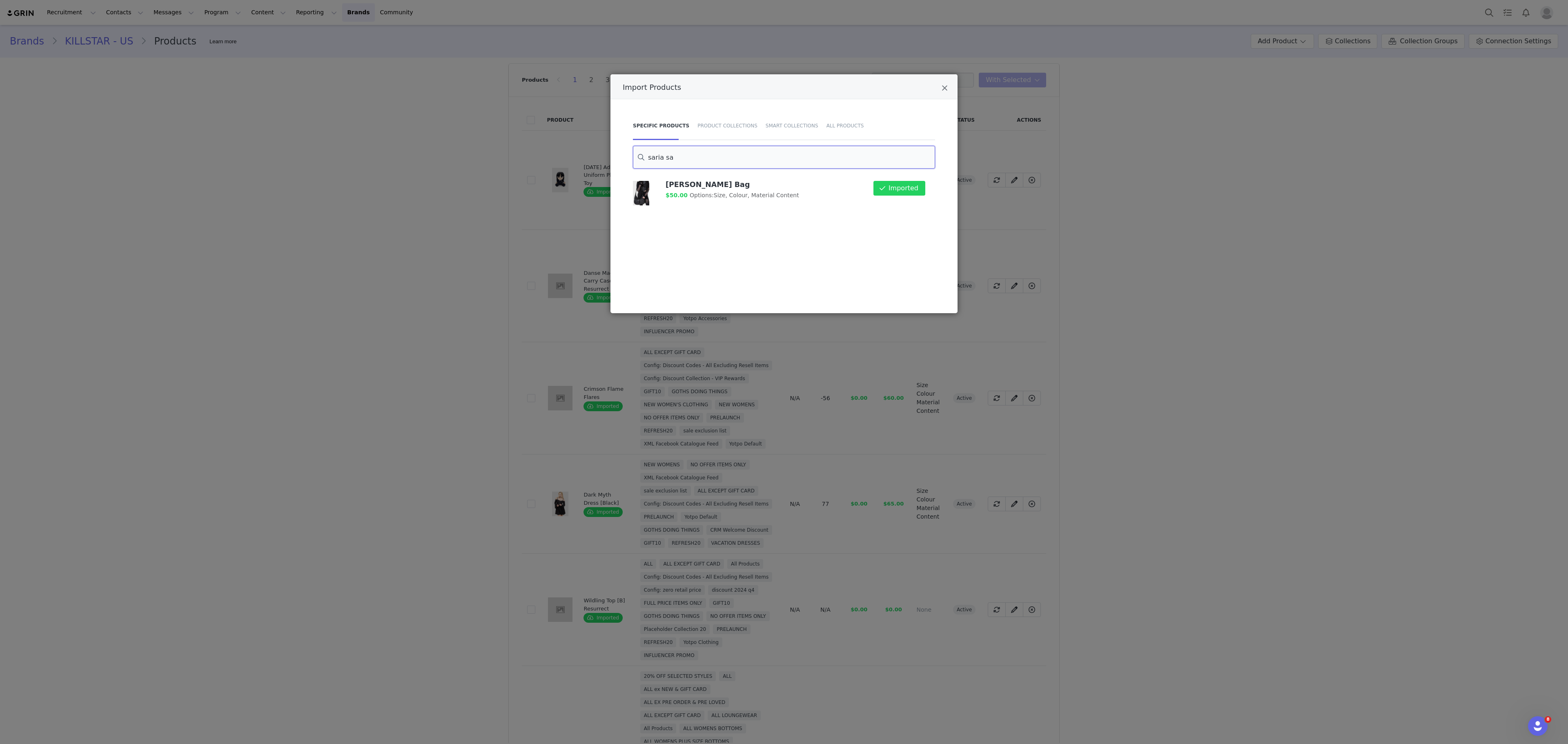
click at [691, 160] on input "saria sa" at bounding box center [784, 157] width 302 height 23
click at [943, 91] on icon "Close" at bounding box center [945, 88] width 6 height 8
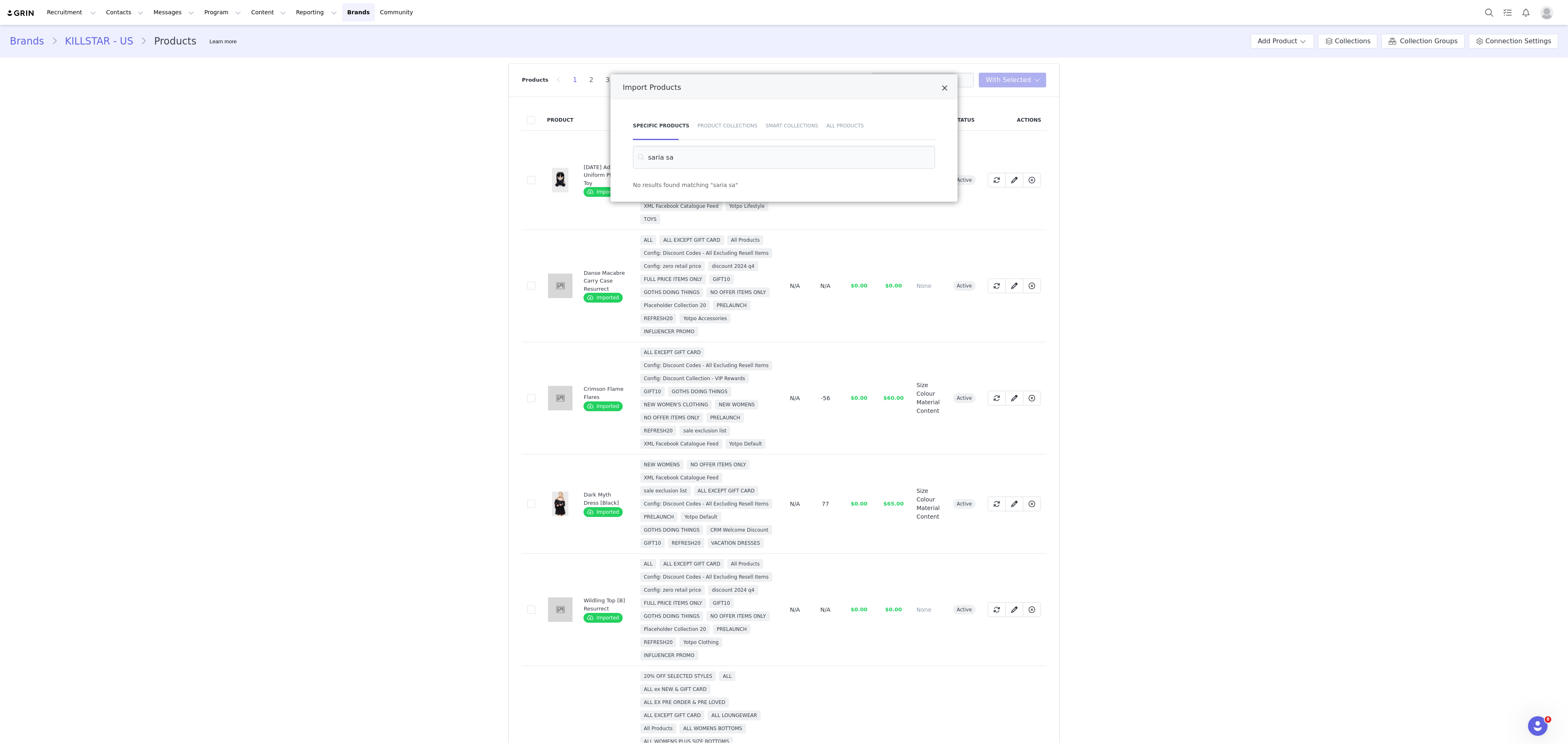
click at [943, 86] on icon "Close" at bounding box center [945, 88] width 6 height 8
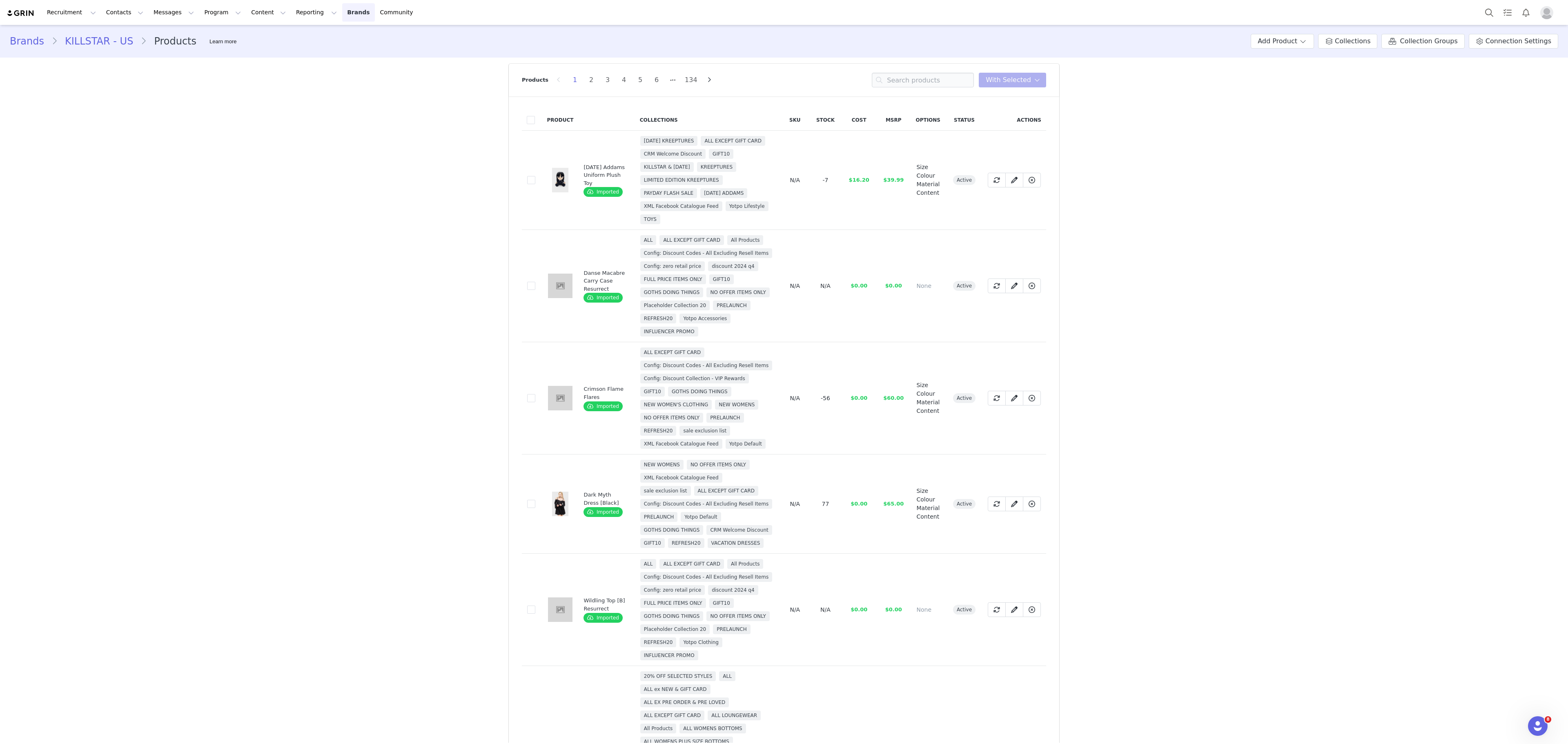
click at [342, 15] on link "Brands Brands" at bounding box center [358, 12] width 32 height 18
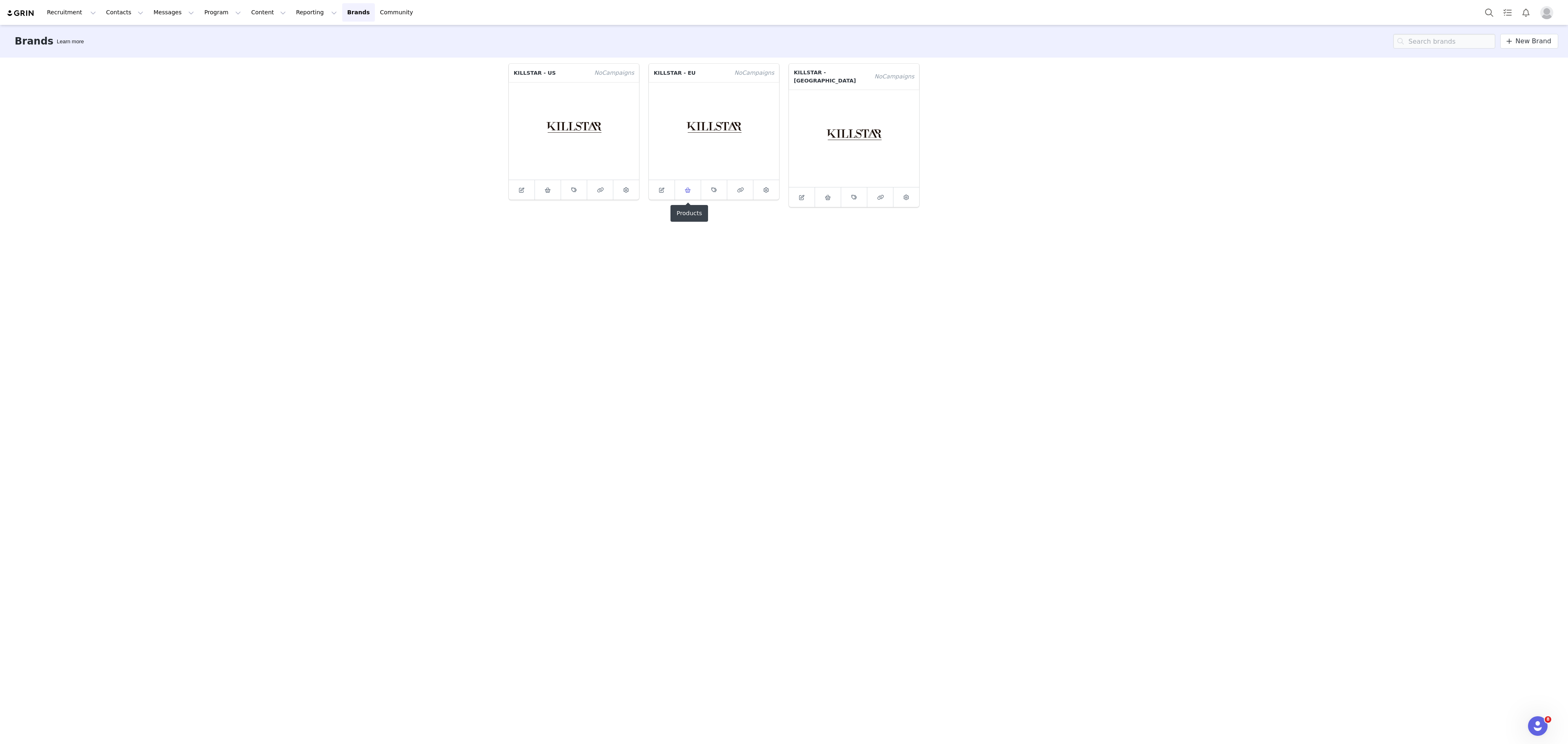
click at [686, 189] on icon at bounding box center [688, 190] width 6 height 5
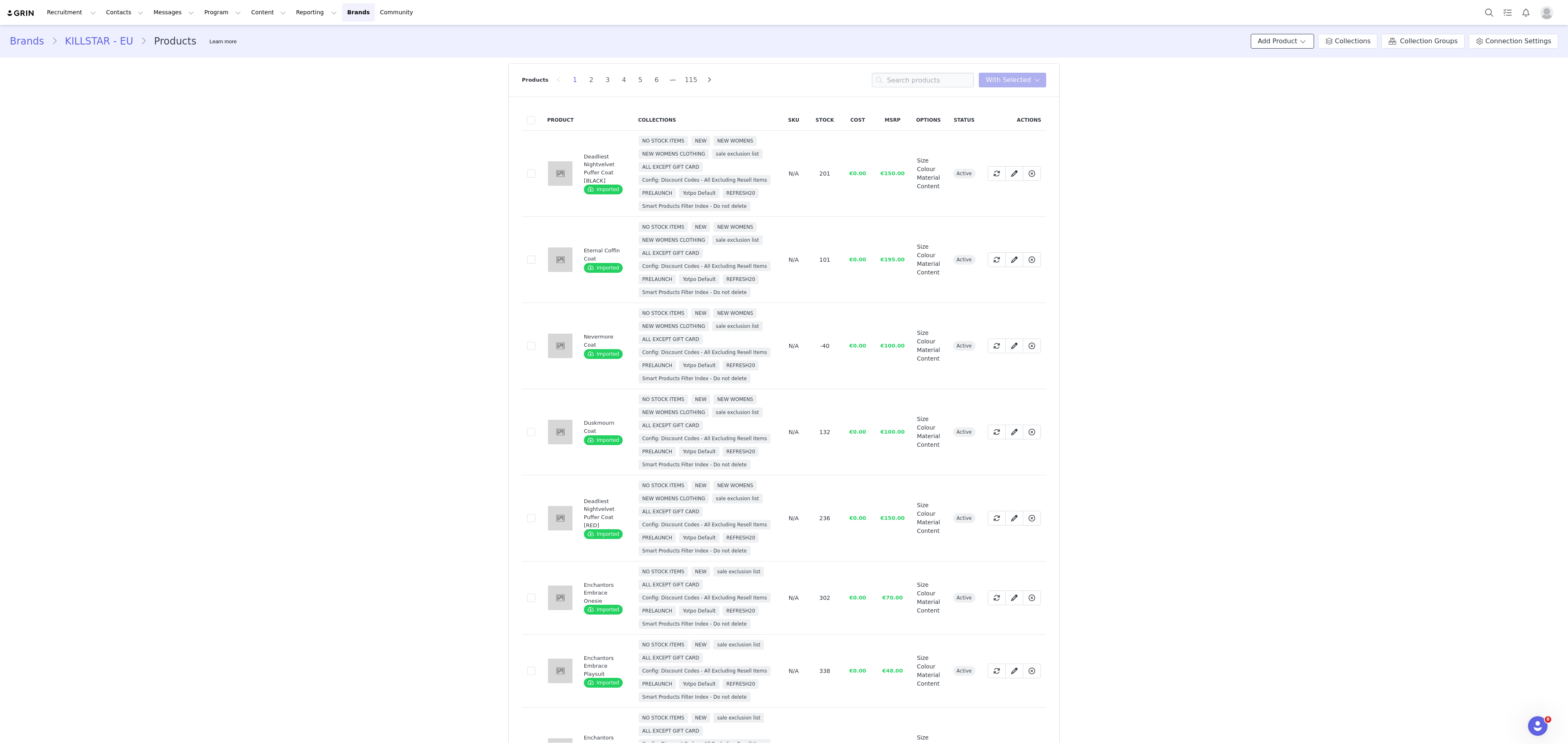
click at [1312, 40] on button "Add Product" at bounding box center [1283, 41] width 63 height 15
click at [1307, 69] on span "Import From Store" at bounding box center [1297, 72] width 52 height 7
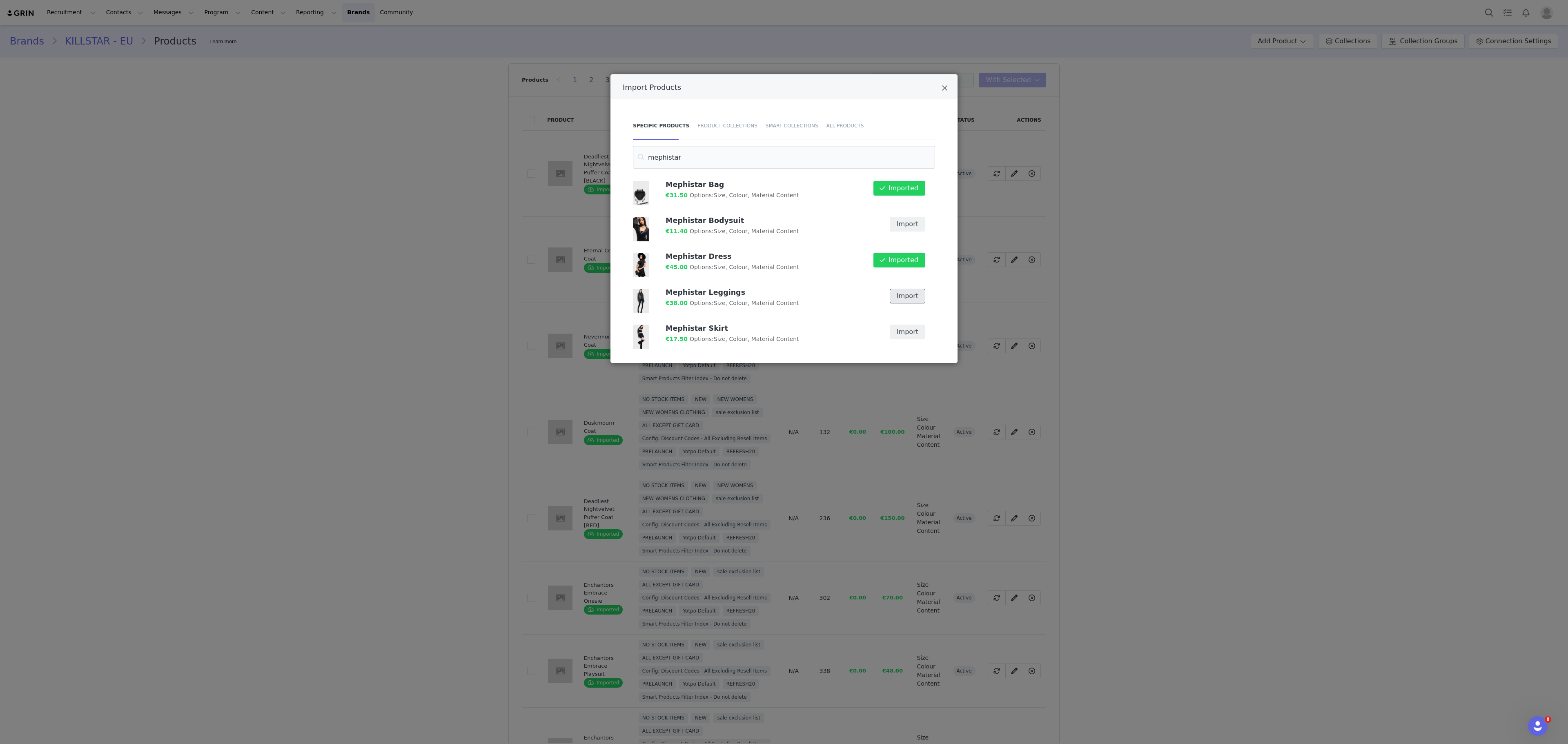
click at [896, 300] on button "Import" at bounding box center [908, 296] width 35 height 15
click at [708, 152] on input "mephistar" at bounding box center [784, 157] width 302 height 23
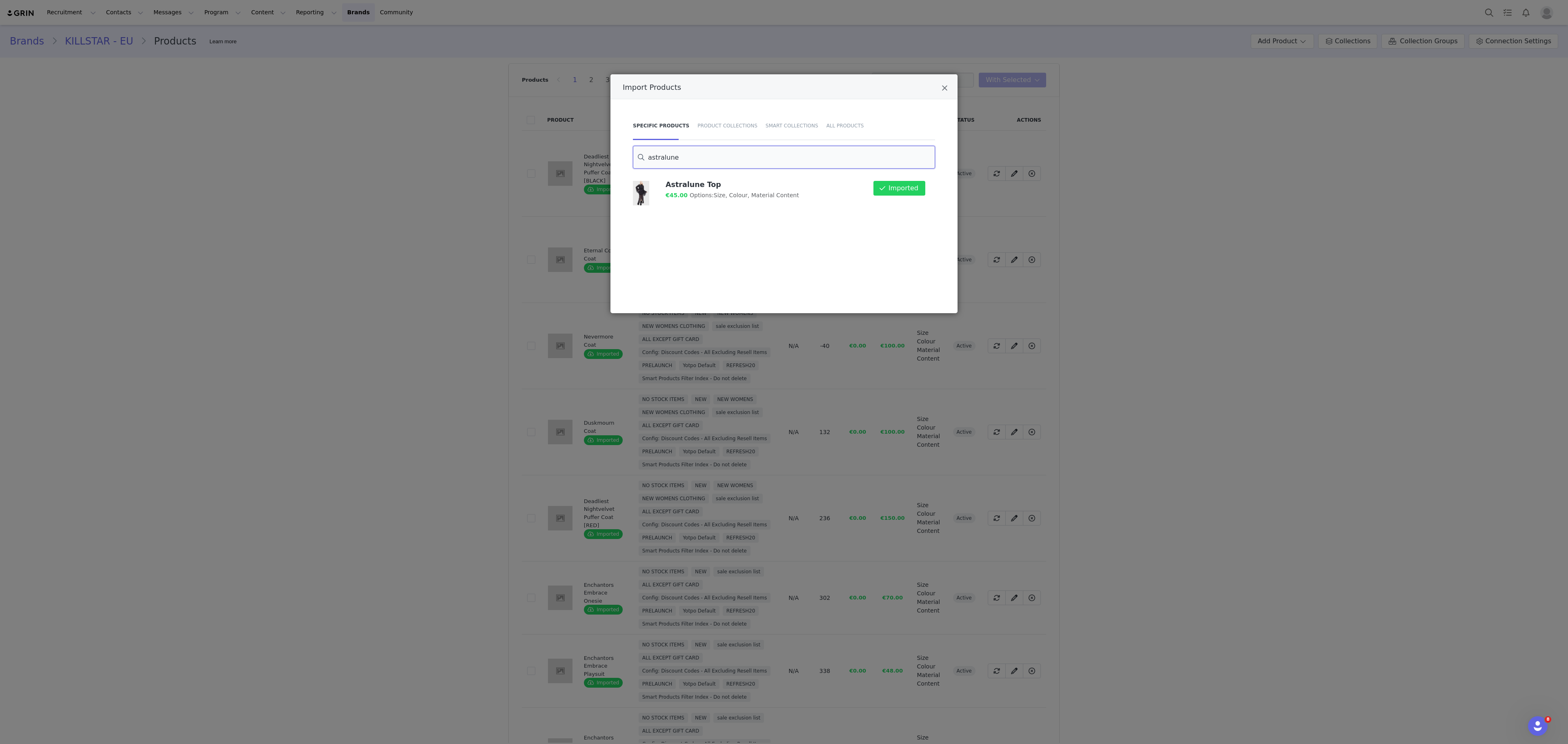
type input "astralune"
